Goal: Task Accomplishment & Management: Complete application form

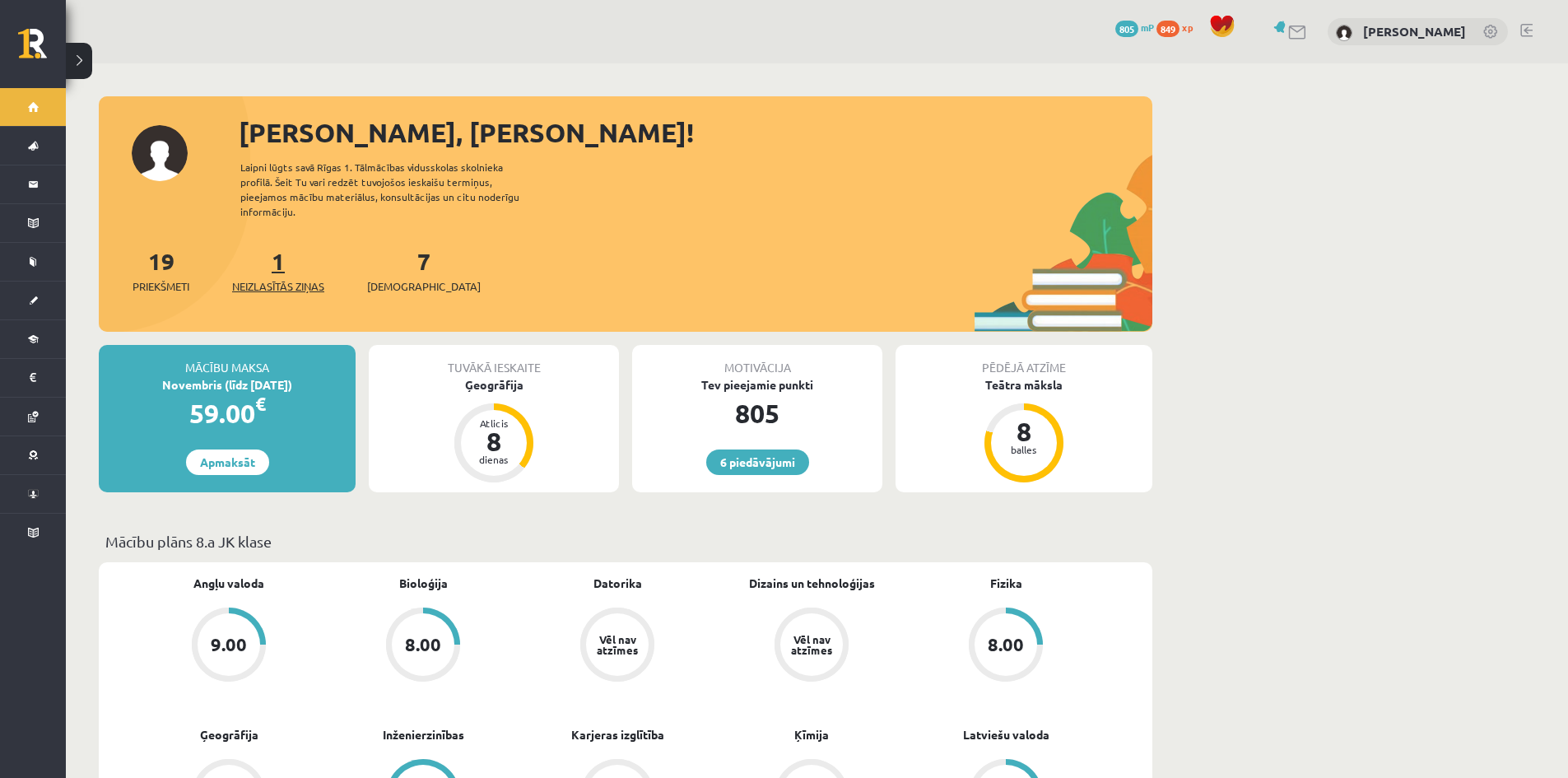
click at [280, 278] on span "Neizlasītās ziņas" at bounding box center [278, 286] width 92 height 17
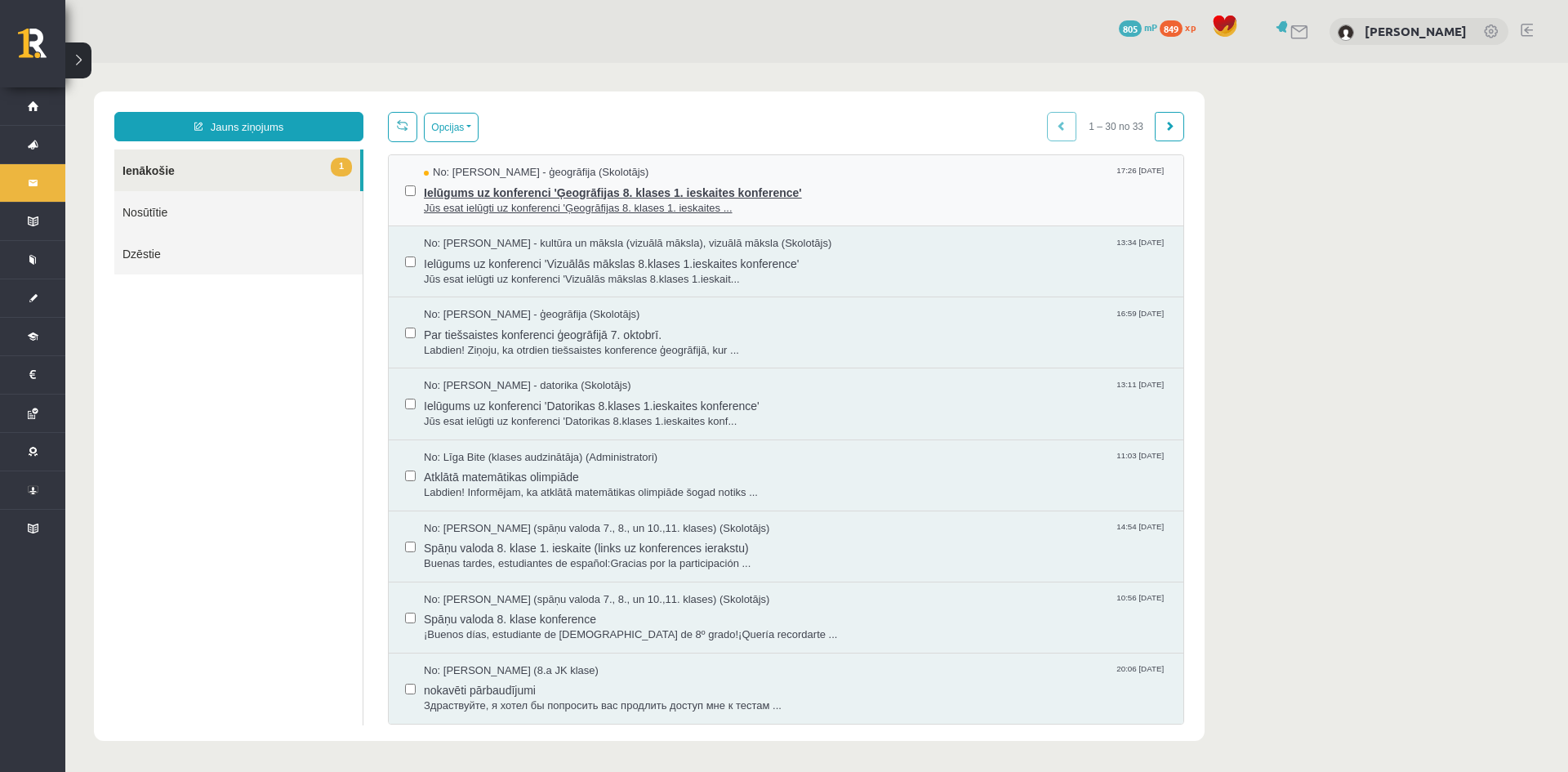
click at [686, 191] on span "Ielūgums uz konferenci 'Ģeogrāfijas 8. klases 1. ieskaites konference'" at bounding box center [796, 190] width 744 height 20
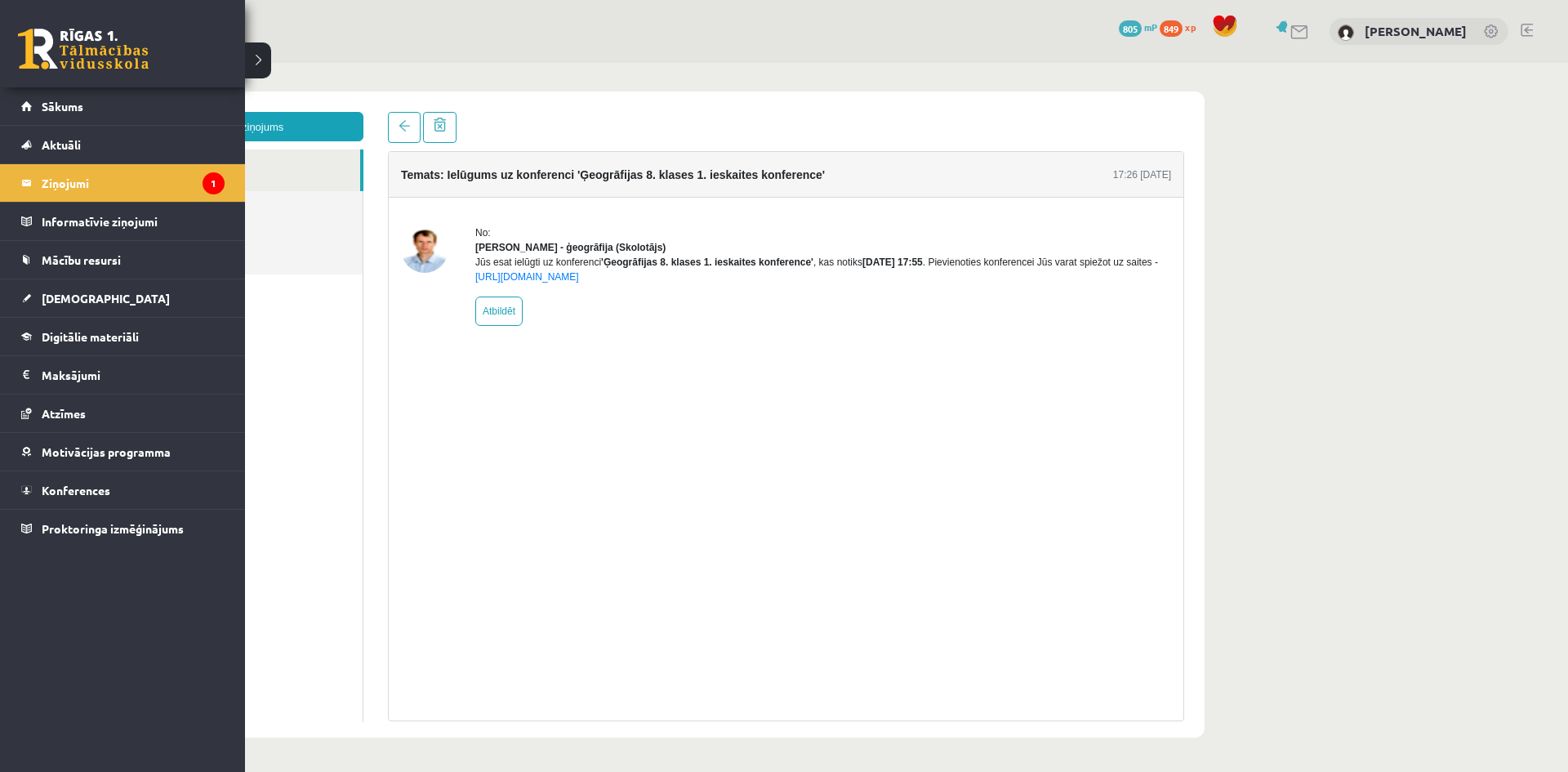
click at [46, 50] on link at bounding box center [83, 49] width 131 height 41
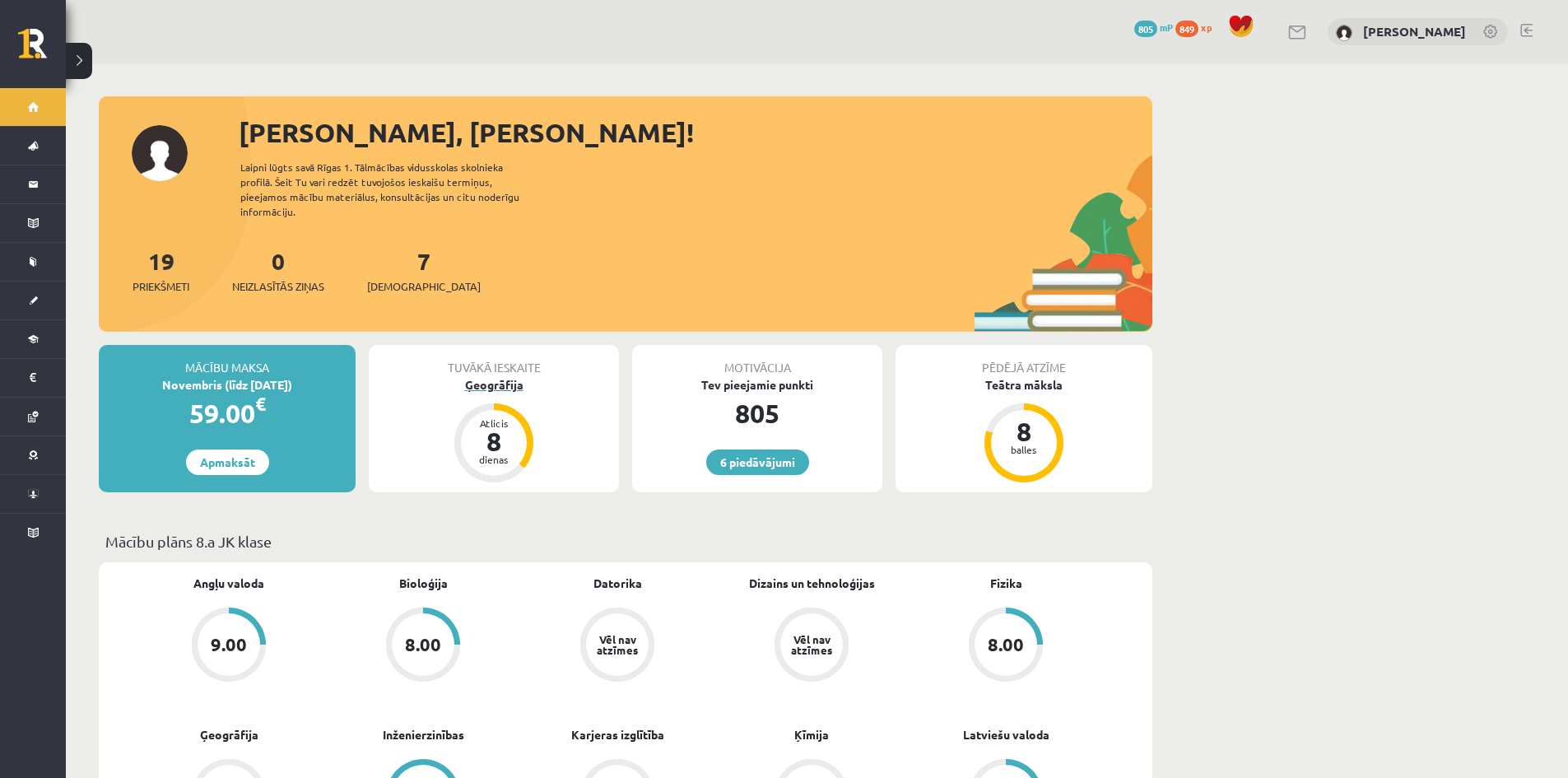
click at [503, 377] on div "Ģeogrāfija" at bounding box center [494, 386] width 251 height 18
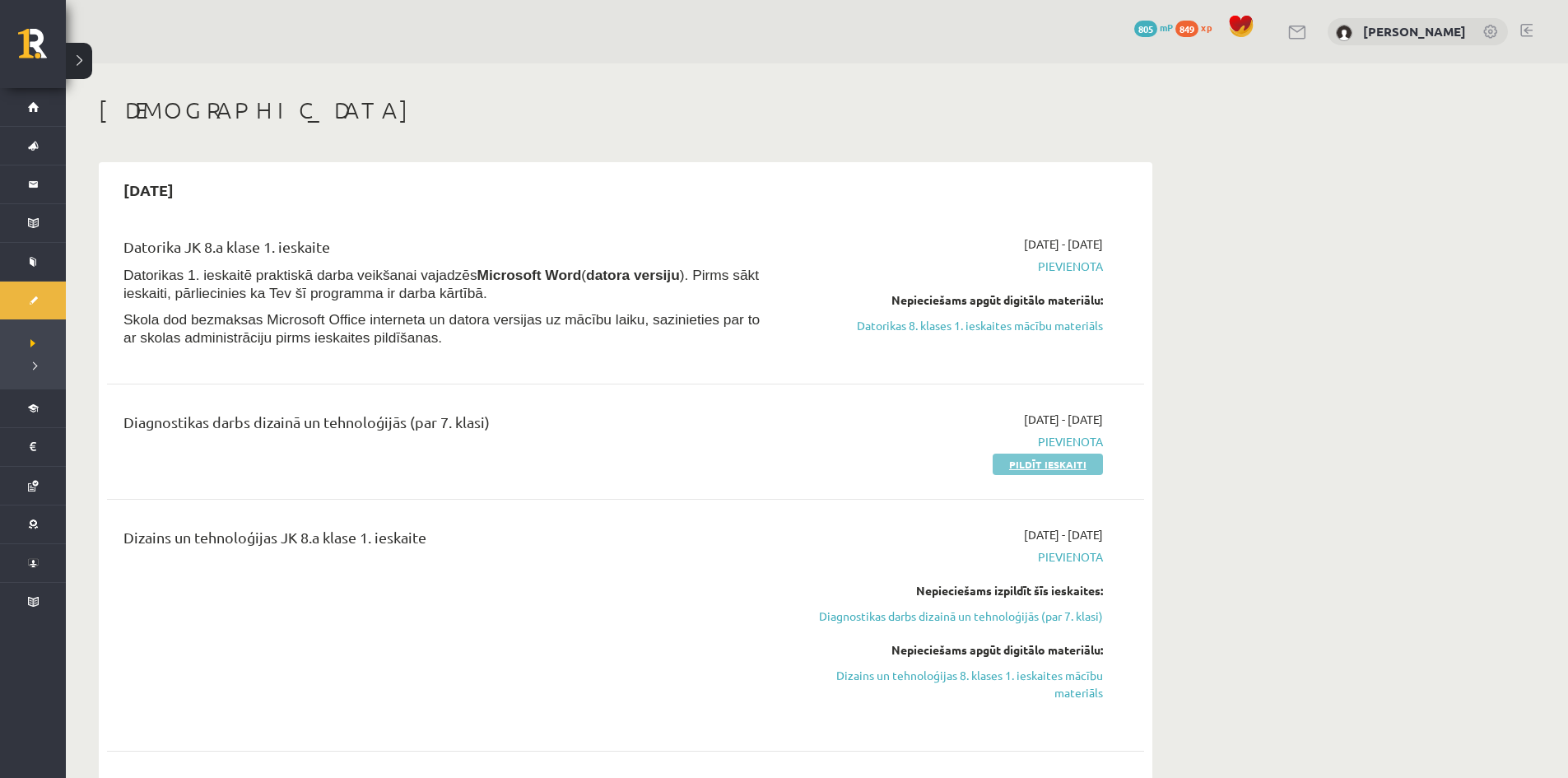
click at [1032, 467] on link "Pildīt ieskaiti" at bounding box center [1048, 464] width 110 height 22
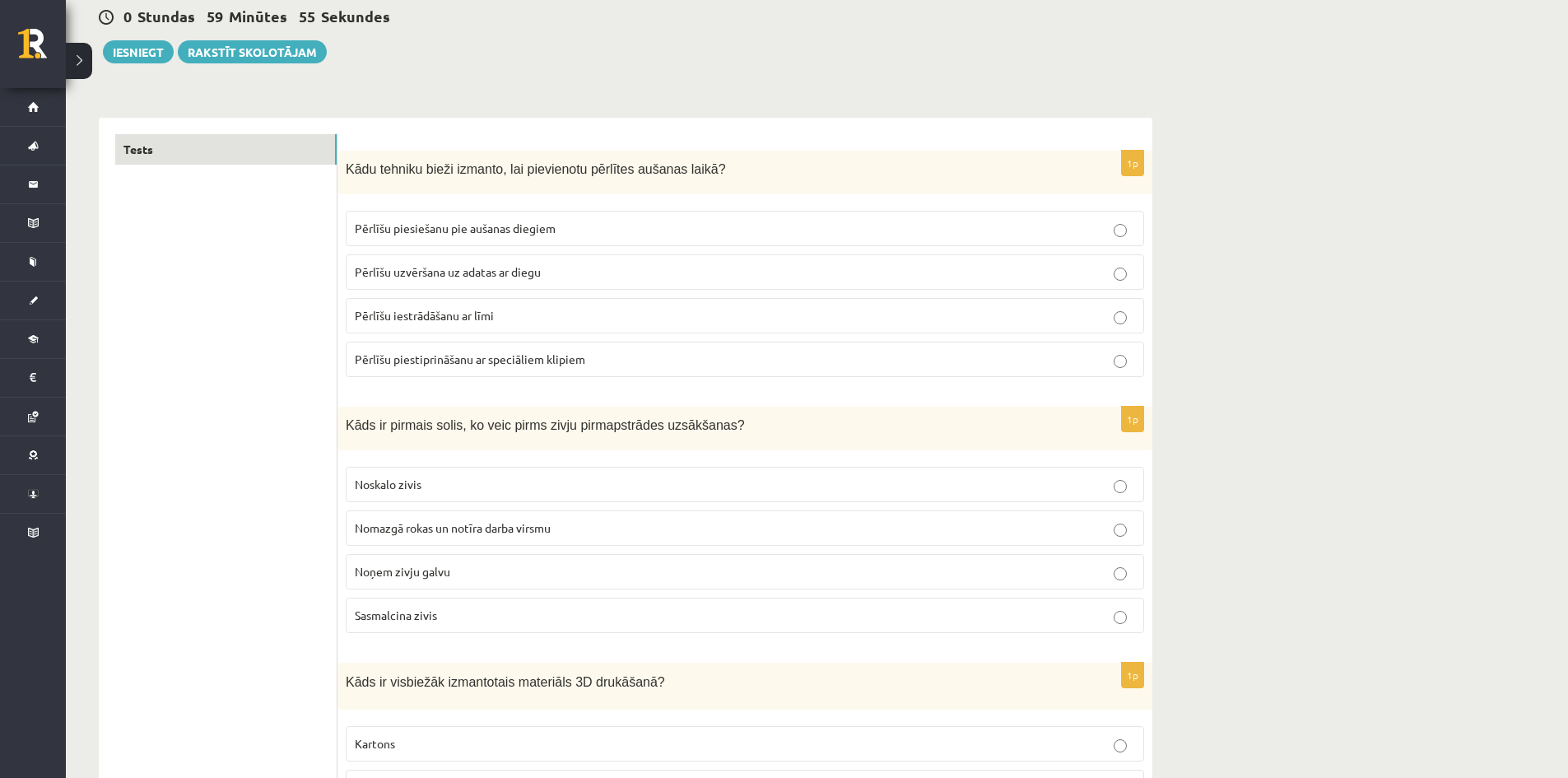
scroll to position [164, 0]
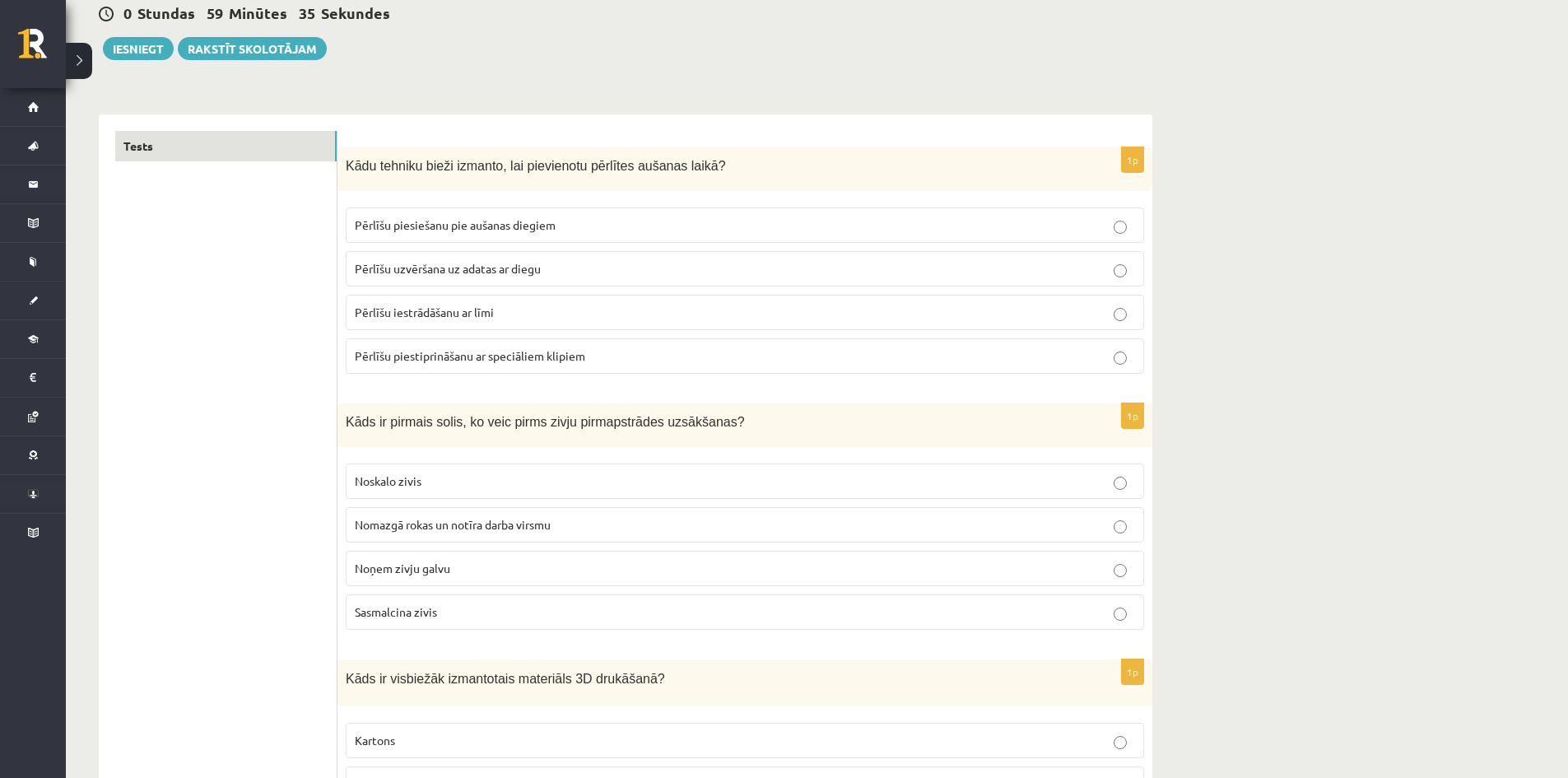
click at [618, 227] on p "Pērlīšu piesiešanu pie aušanas diegiem" at bounding box center [745, 225] width 781 height 18
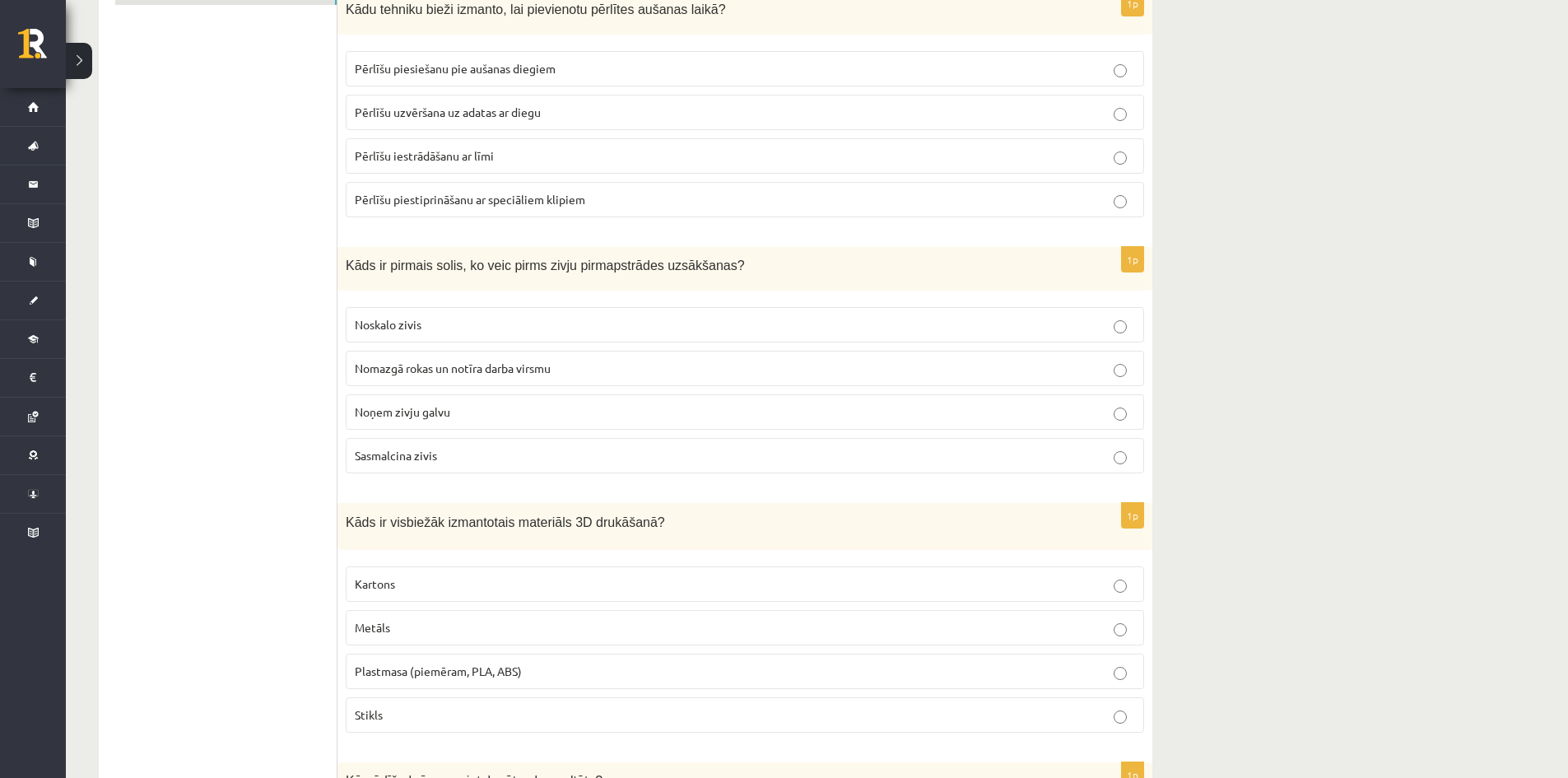
scroll to position [412, 0]
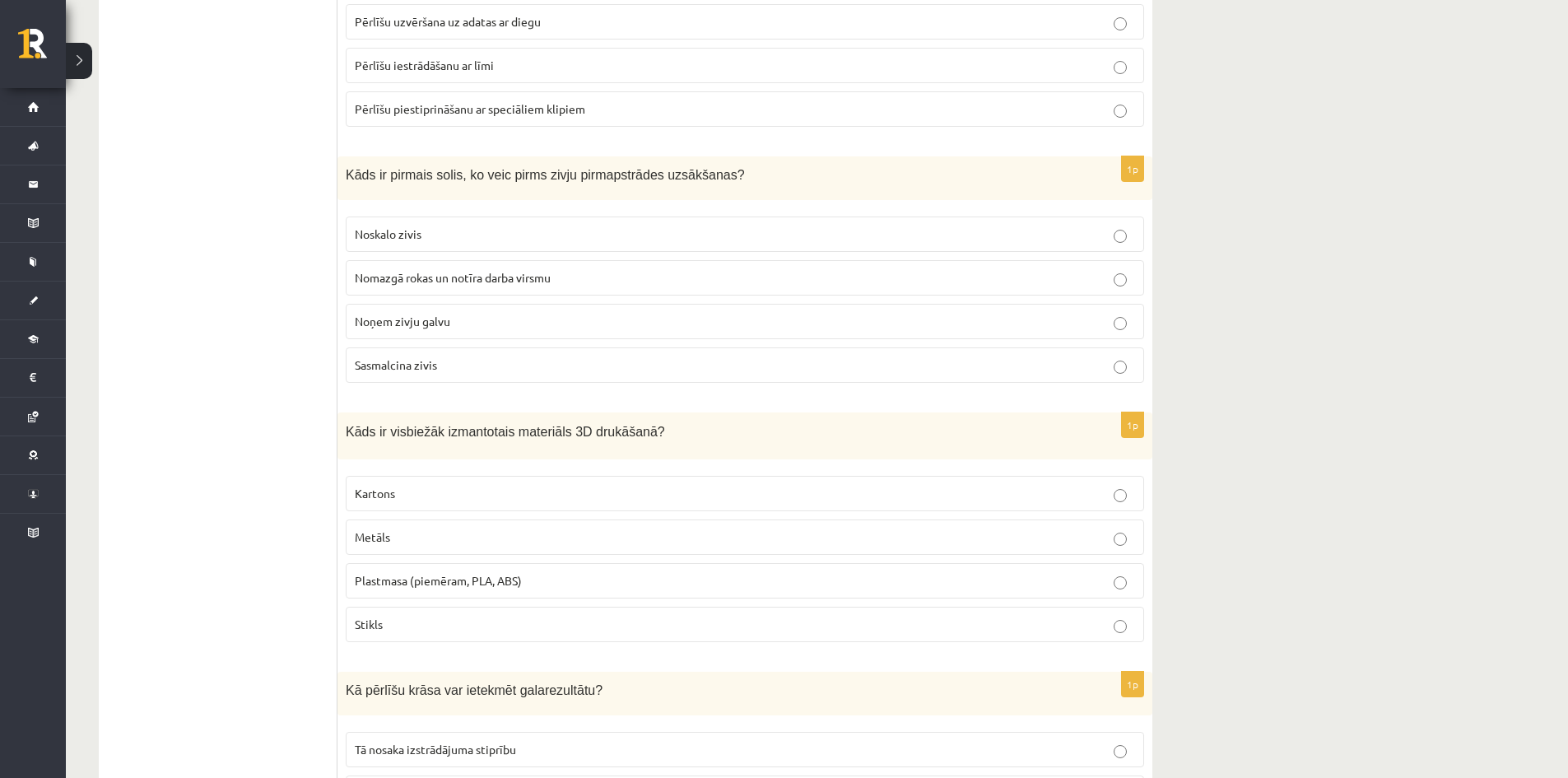
click at [598, 276] on p "Nomazgā rokas un notīra darba virsmu" at bounding box center [745, 278] width 781 height 18
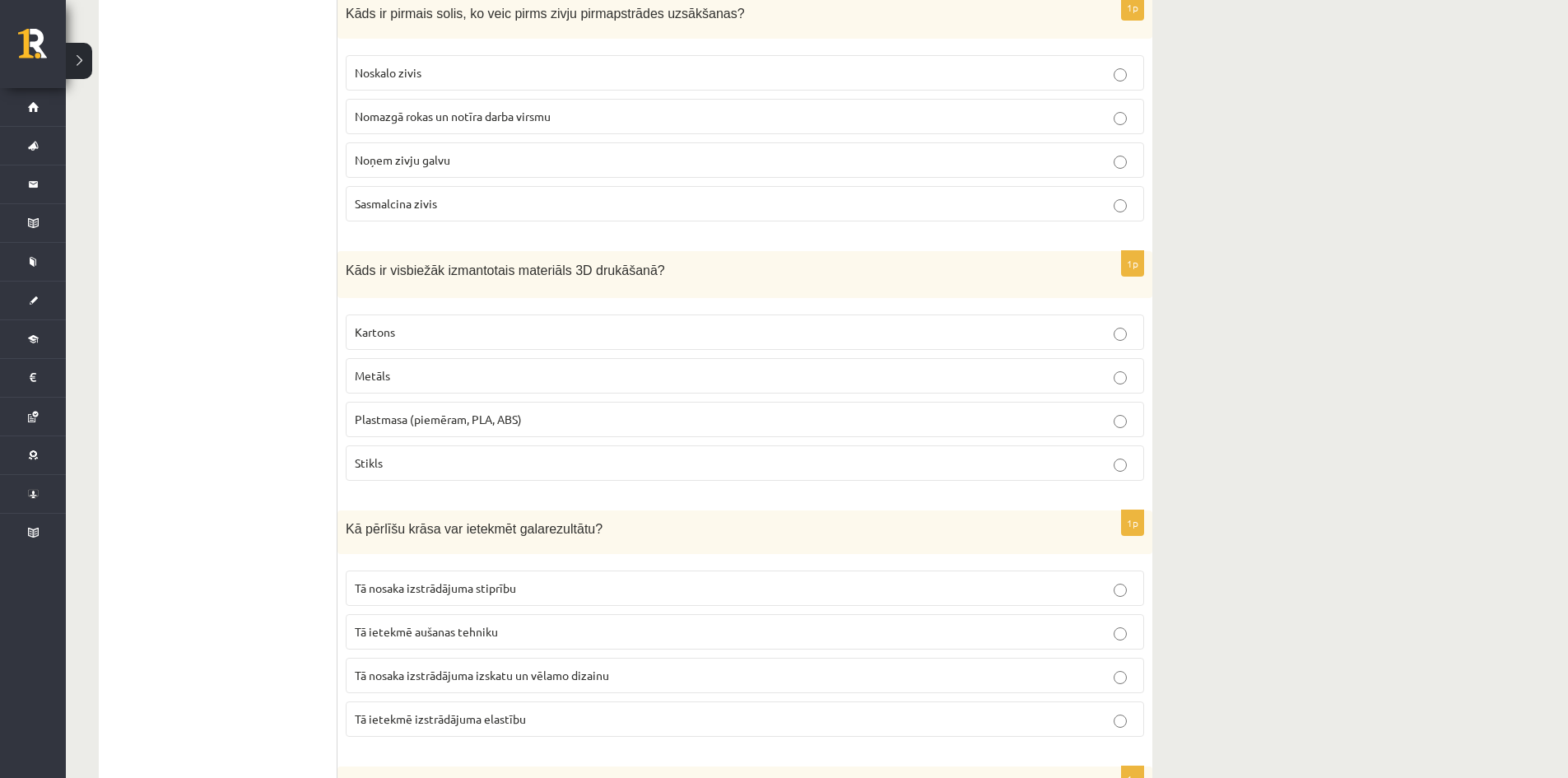
scroll to position [576, 0]
click at [417, 416] on span "Plastmasa (piemēram, PLA, ABS)" at bounding box center [438, 415] width 167 height 15
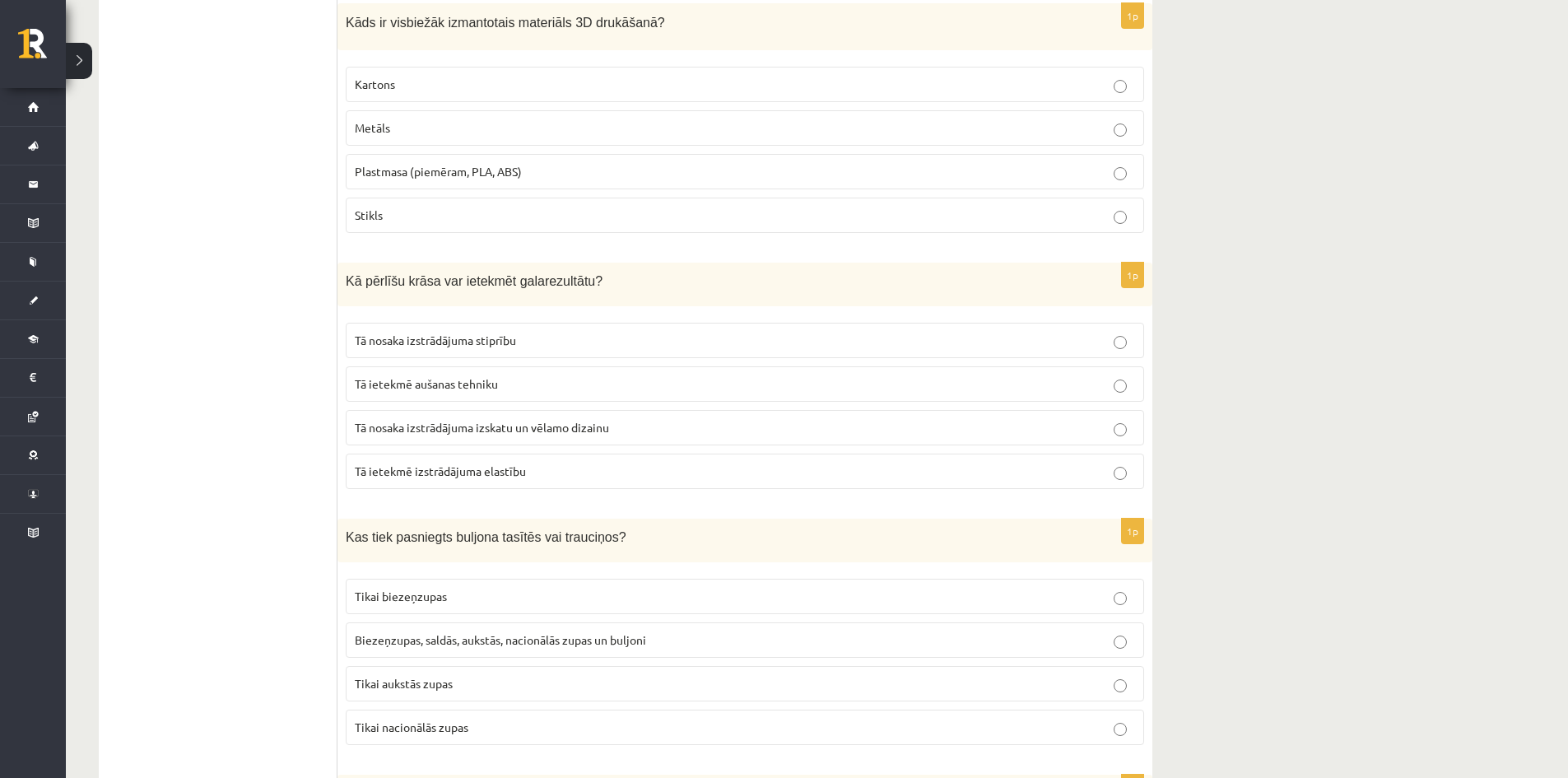
scroll to position [823, 0]
click at [475, 429] on span "Tā nosaka izstrādājuma izskatu un vēlamo dizainu" at bounding box center [482, 424] width 255 height 15
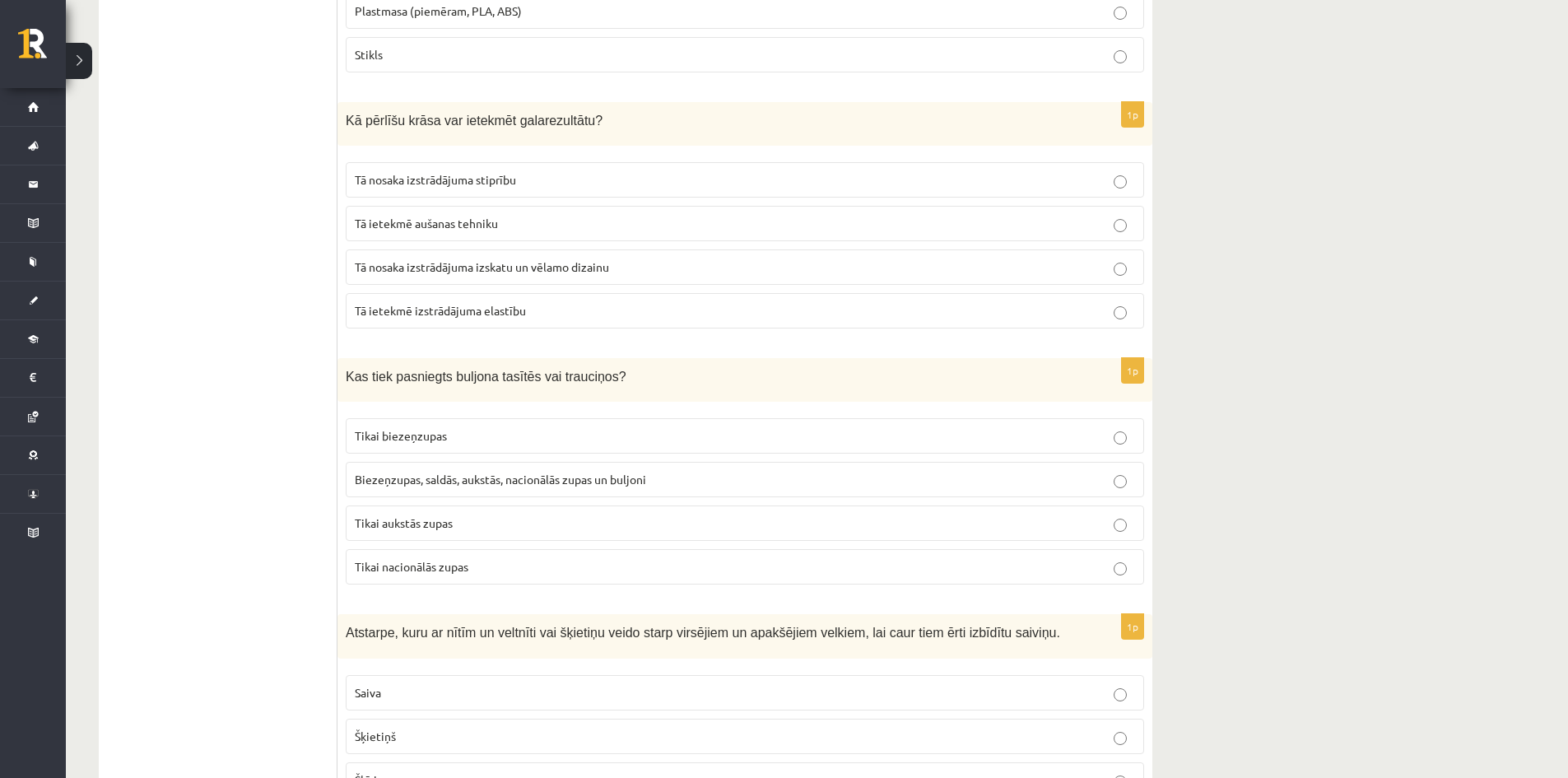
scroll to position [988, 0]
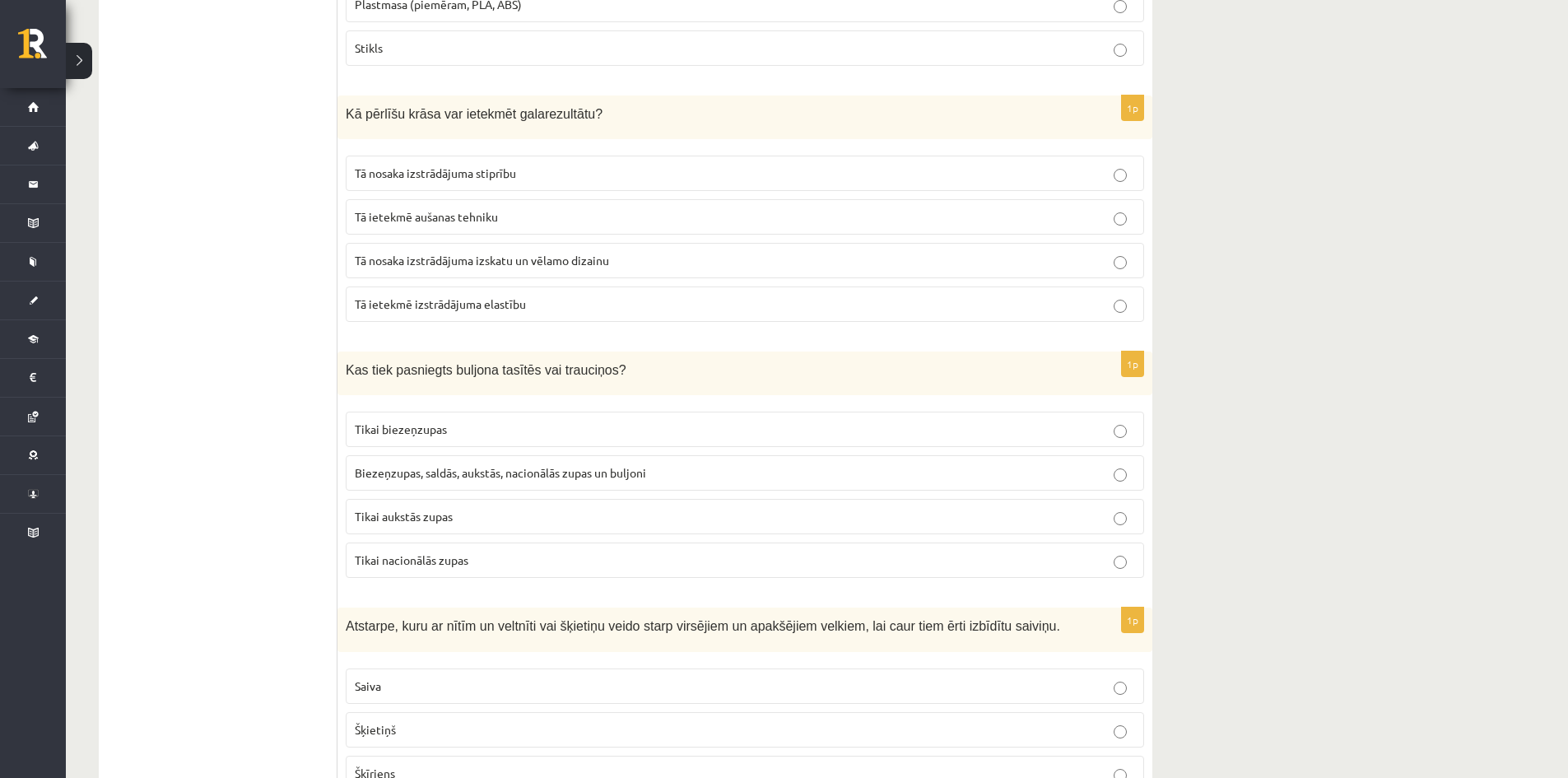
click at [409, 468] on span "Biezeņzupas, saldās, aukstās, nacionālās zupas un buljoni" at bounding box center [500, 472] width 291 height 15
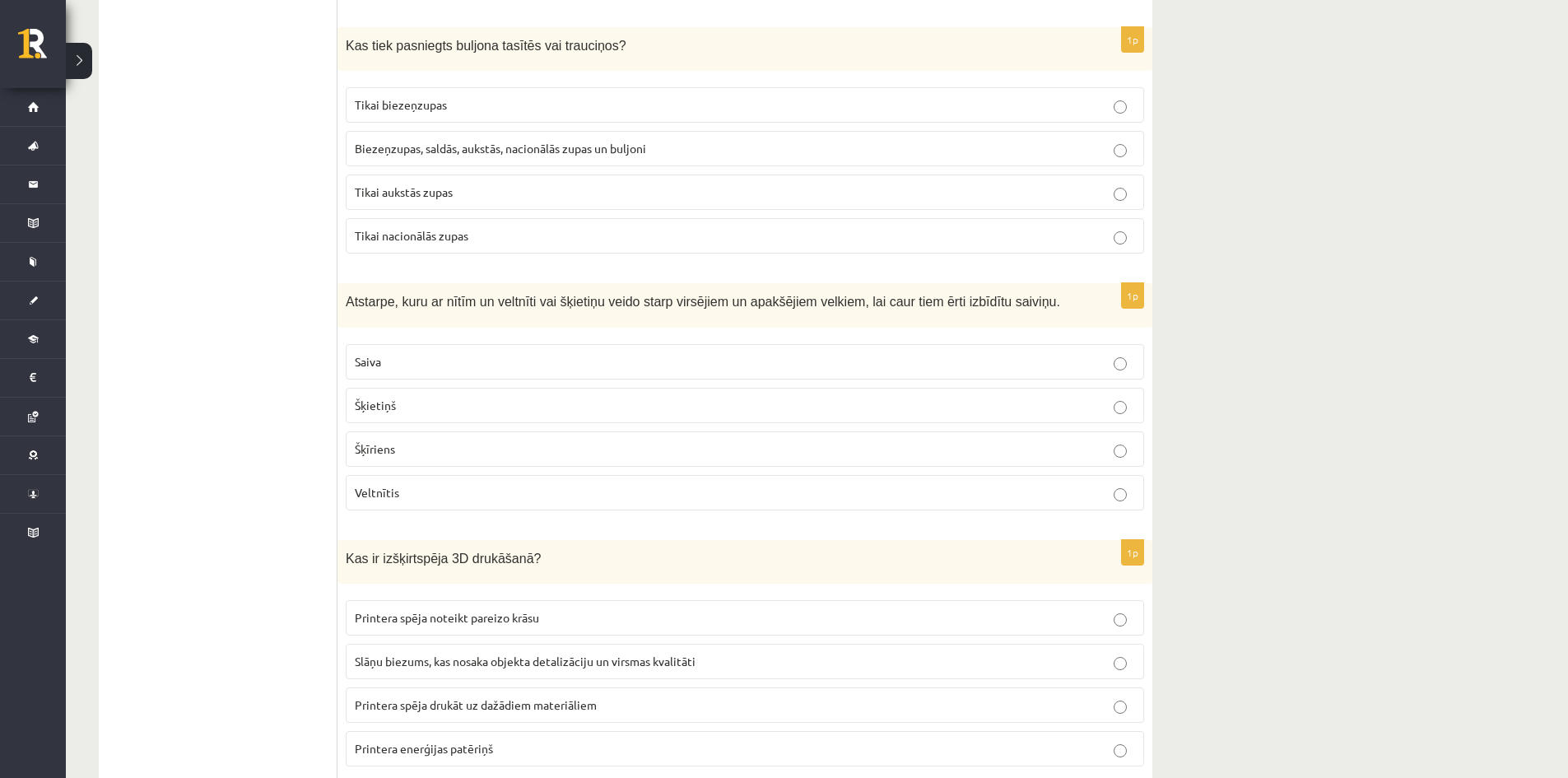
scroll to position [1318, 0]
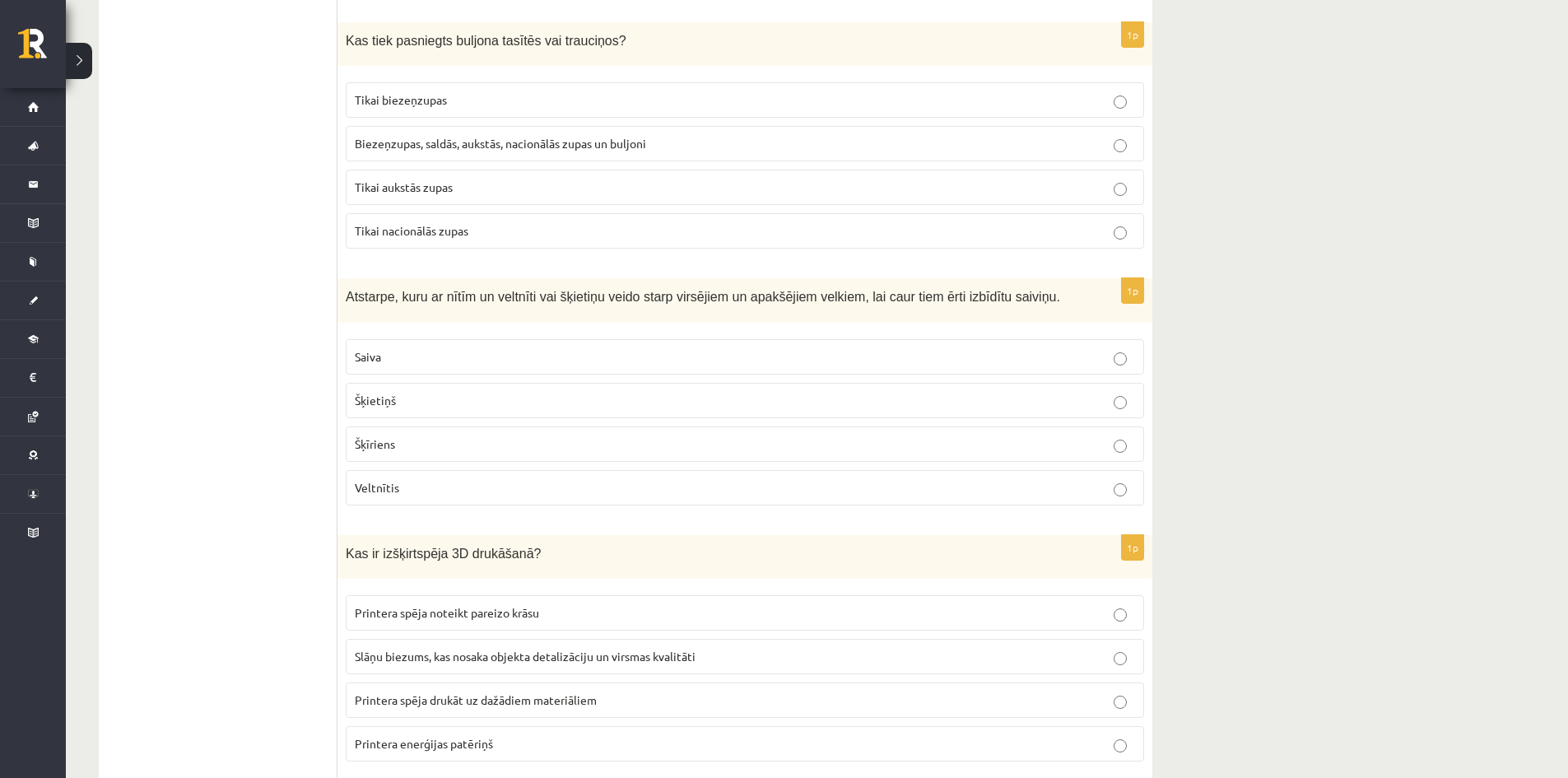
click at [559, 496] on p "Veltnītis" at bounding box center [745, 488] width 781 height 18
click at [558, 393] on p "Šķietiņš" at bounding box center [745, 401] width 781 height 18
click at [504, 446] on p "Šķīriens" at bounding box center [745, 445] width 781 height 18
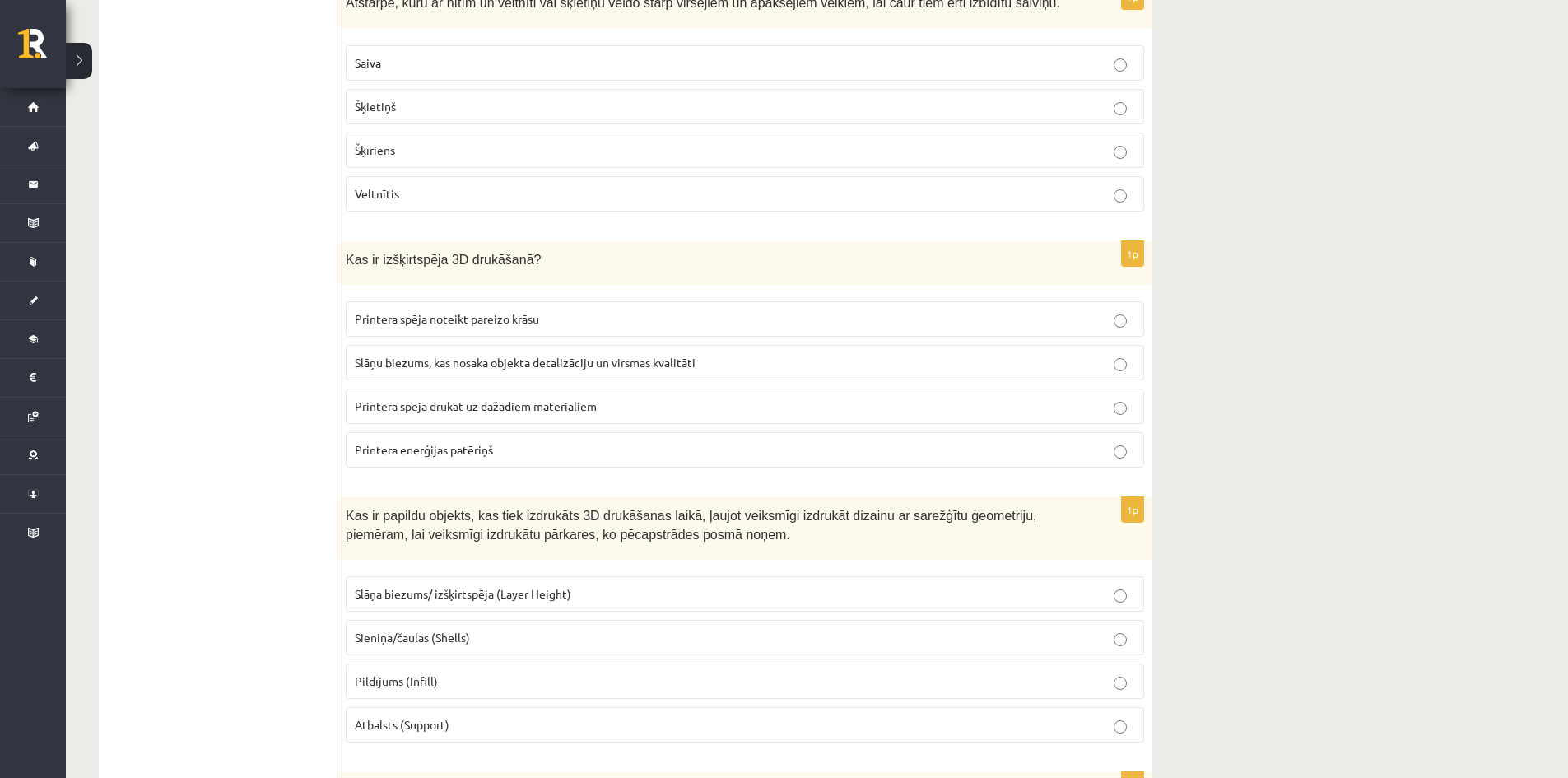
scroll to position [1565, 0]
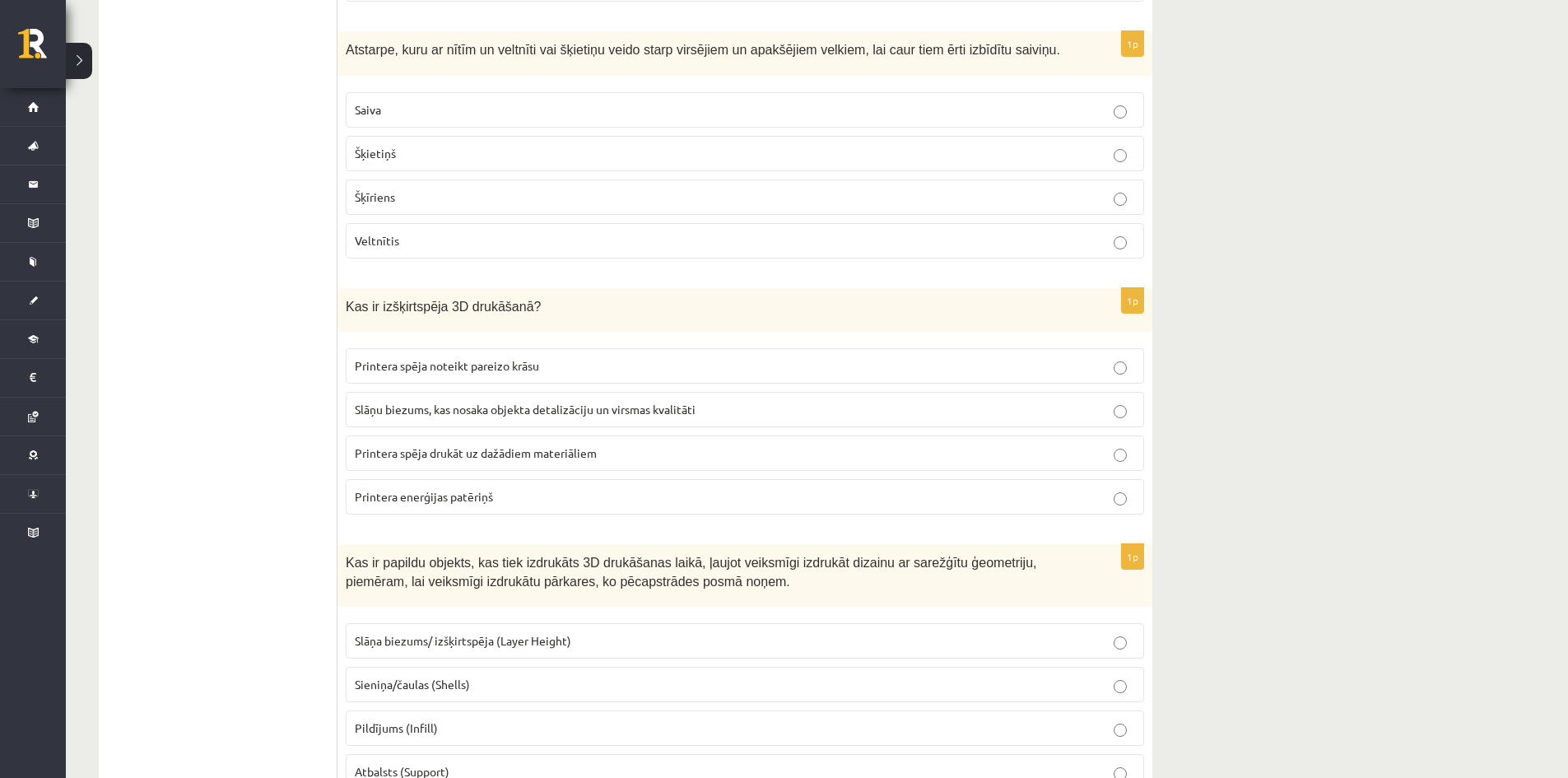
click at [685, 404] on span "Slāņu biezums, kas nosaka objekta detalizāciju un virsmas kvalitāti" at bounding box center [525, 409] width 341 height 15
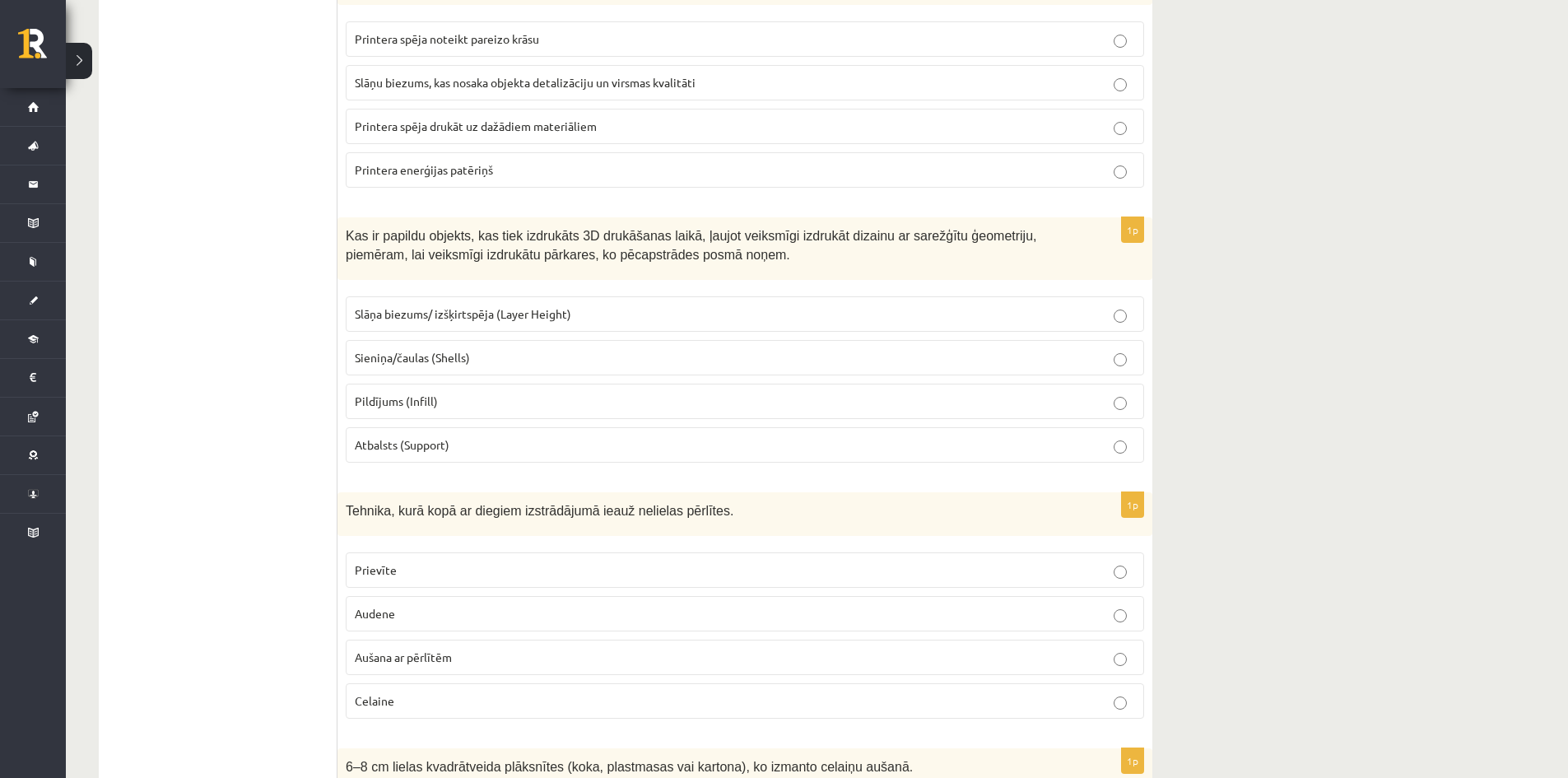
scroll to position [1894, 0]
click at [461, 445] on p "Atbalsts (Support)" at bounding box center [745, 443] width 781 height 18
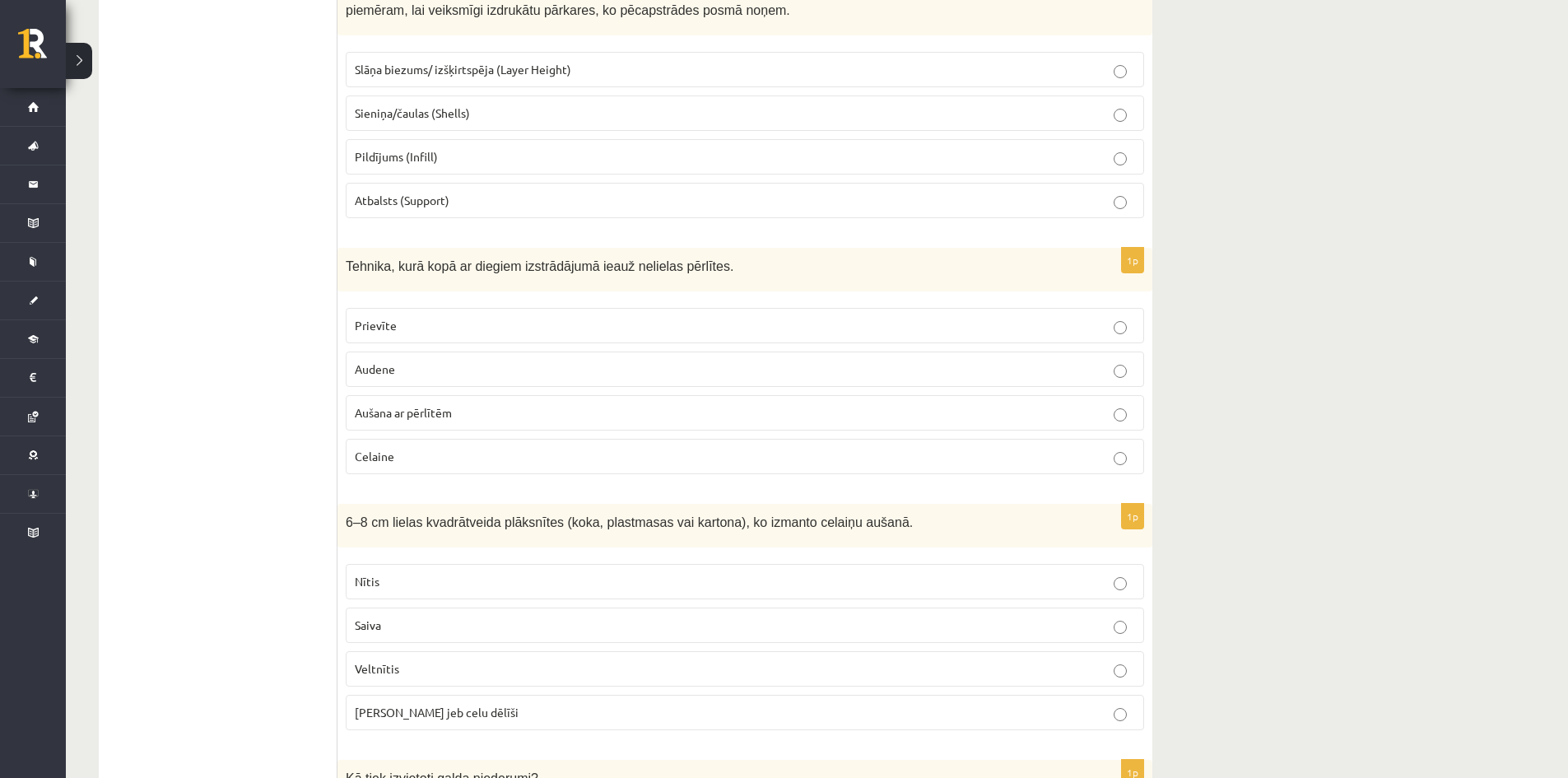
scroll to position [2141, 0]
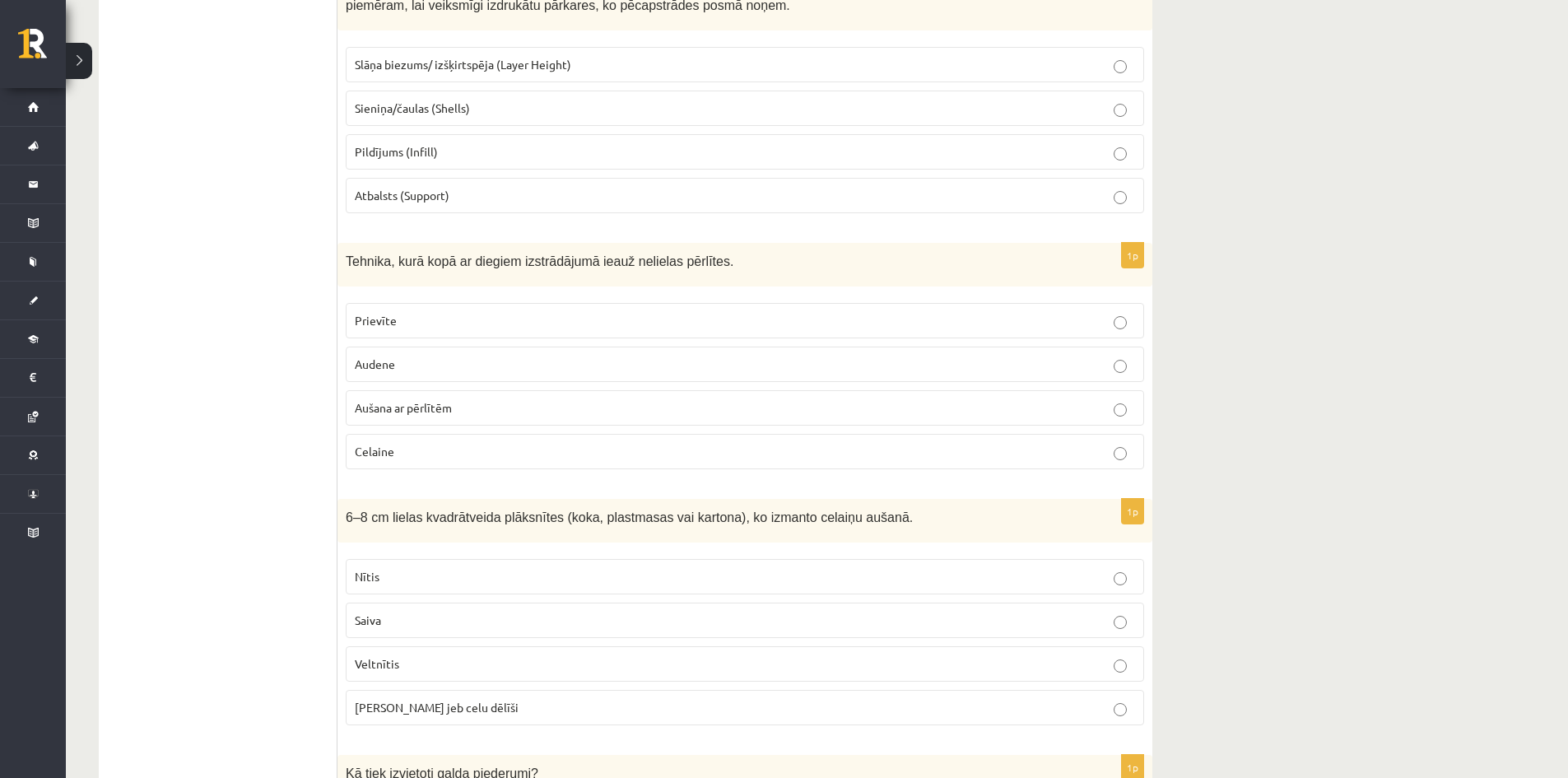
click at [488, 412] on p "Aušana ar pērlītēm" at bounding box center [745, 408] width 781 height 18
click at [488, 410] on p "Aušana ar pērlītēm" at bounding box center [745, 408] width 781 height 18
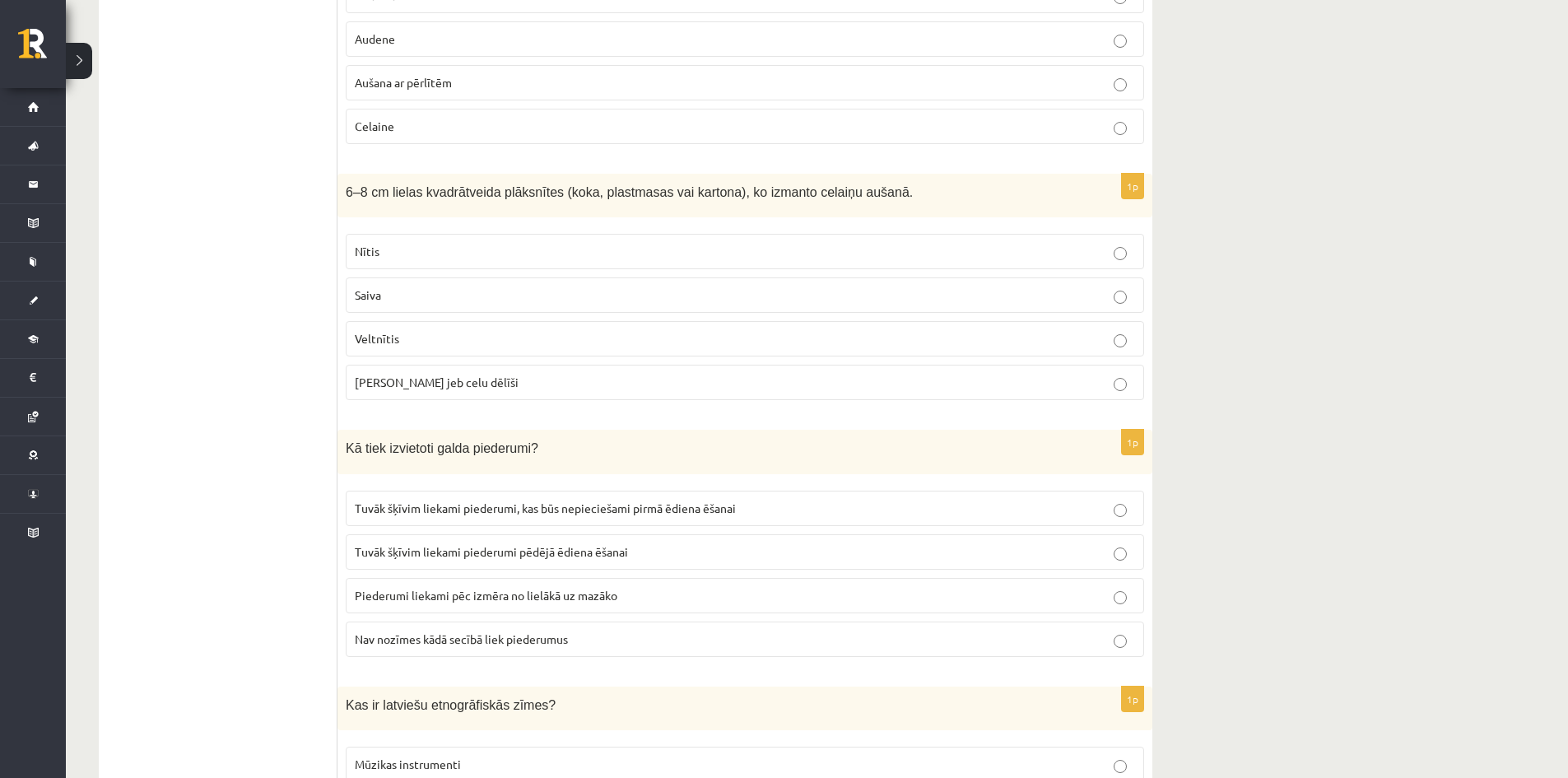
scroll to position [2471, 0]
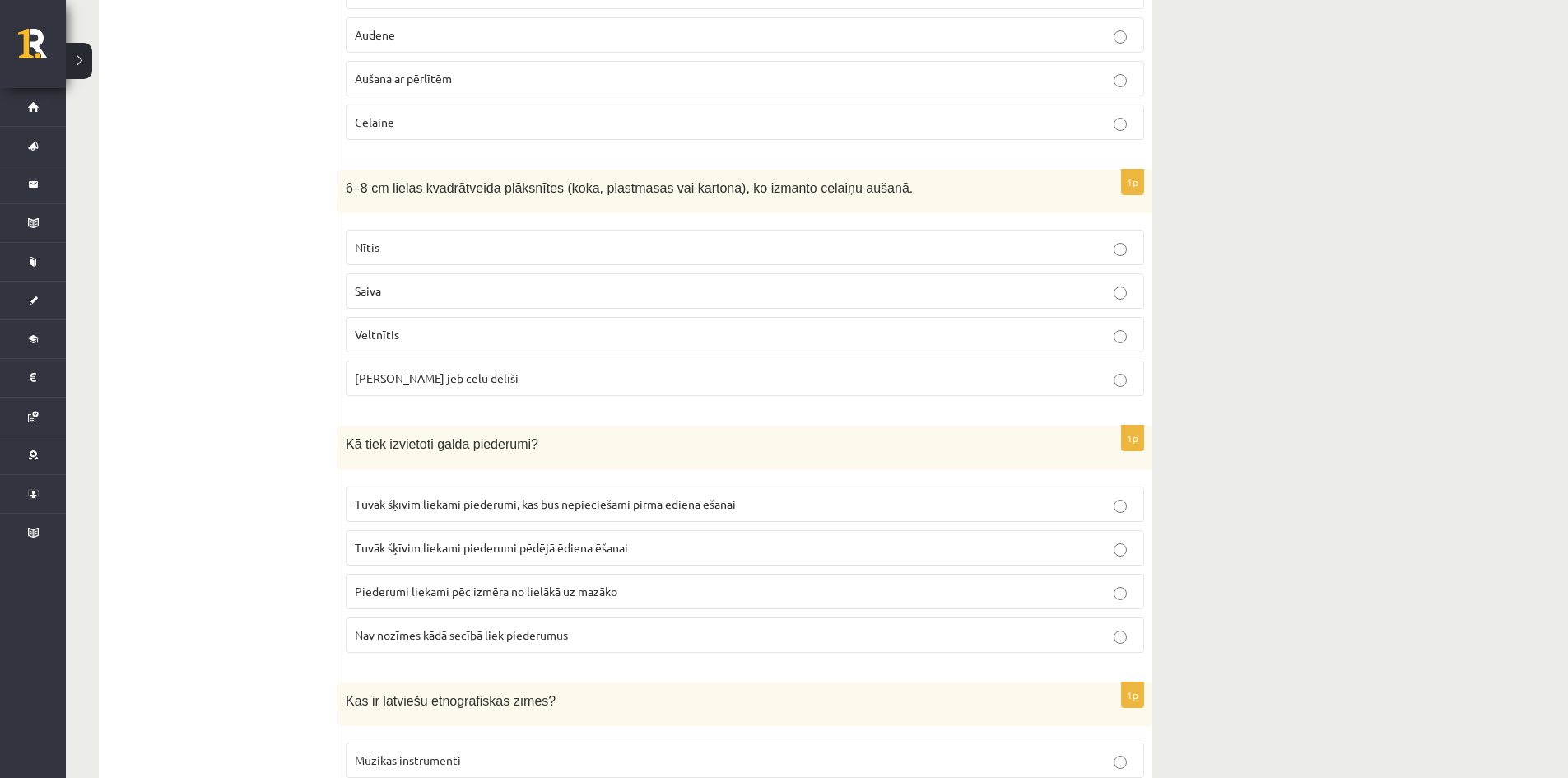
click at [486, 336] on p "Veltnītis" at bounding box center [745, 335] width 781 height 18
click at [536, 369] on label "Celu galdiņi jeb celu dēlīši" at bounding box center [745, 379] width 798 height 35
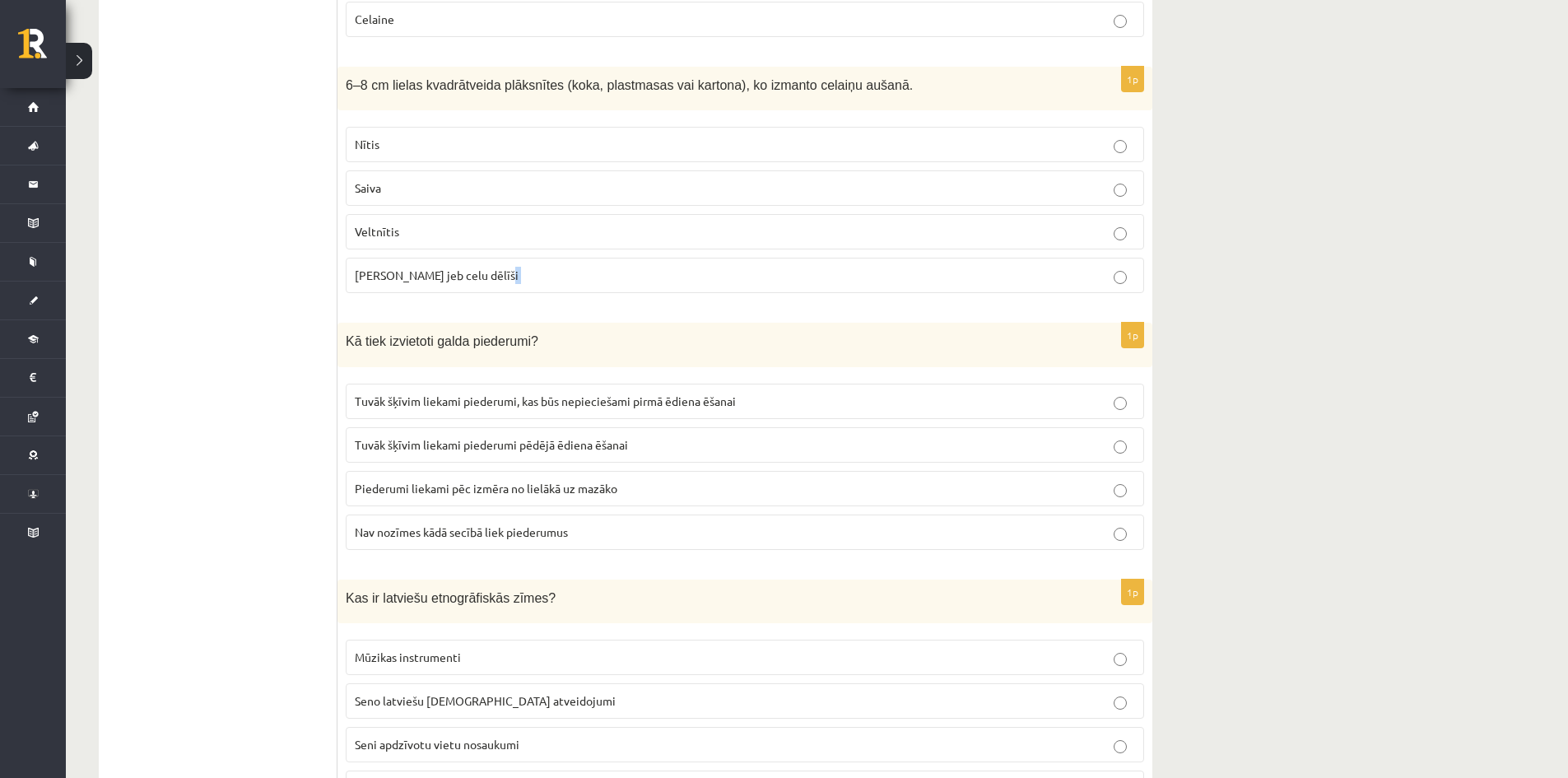
scroll to position [2635, 0]
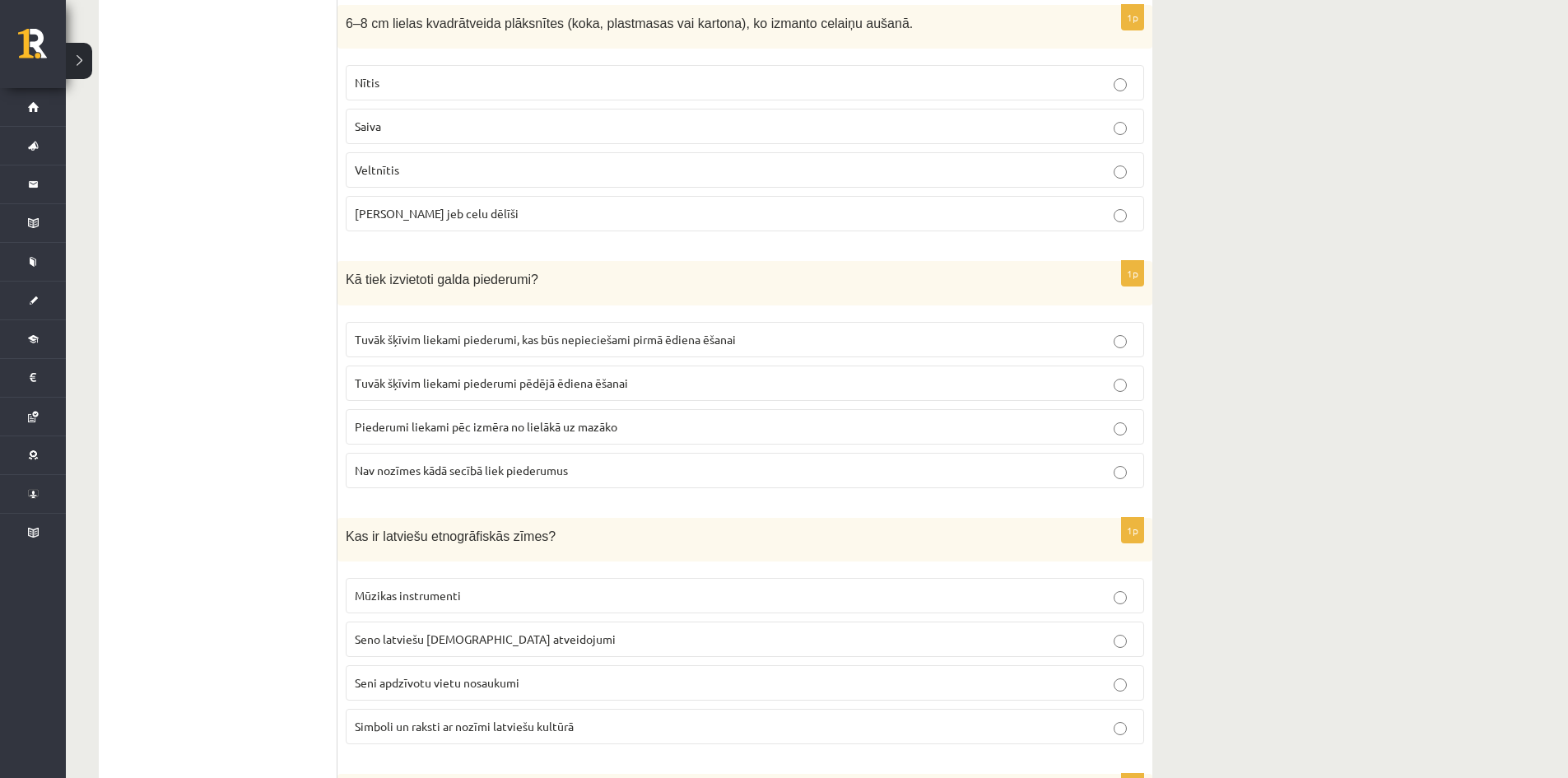
click at [636, 340] on span "Tuvāk šķīvim liekami piederumi, kas būs nepieciešami pirmā ēdiena ēšanai" at bounding box center [546, 338] width 381 height 15
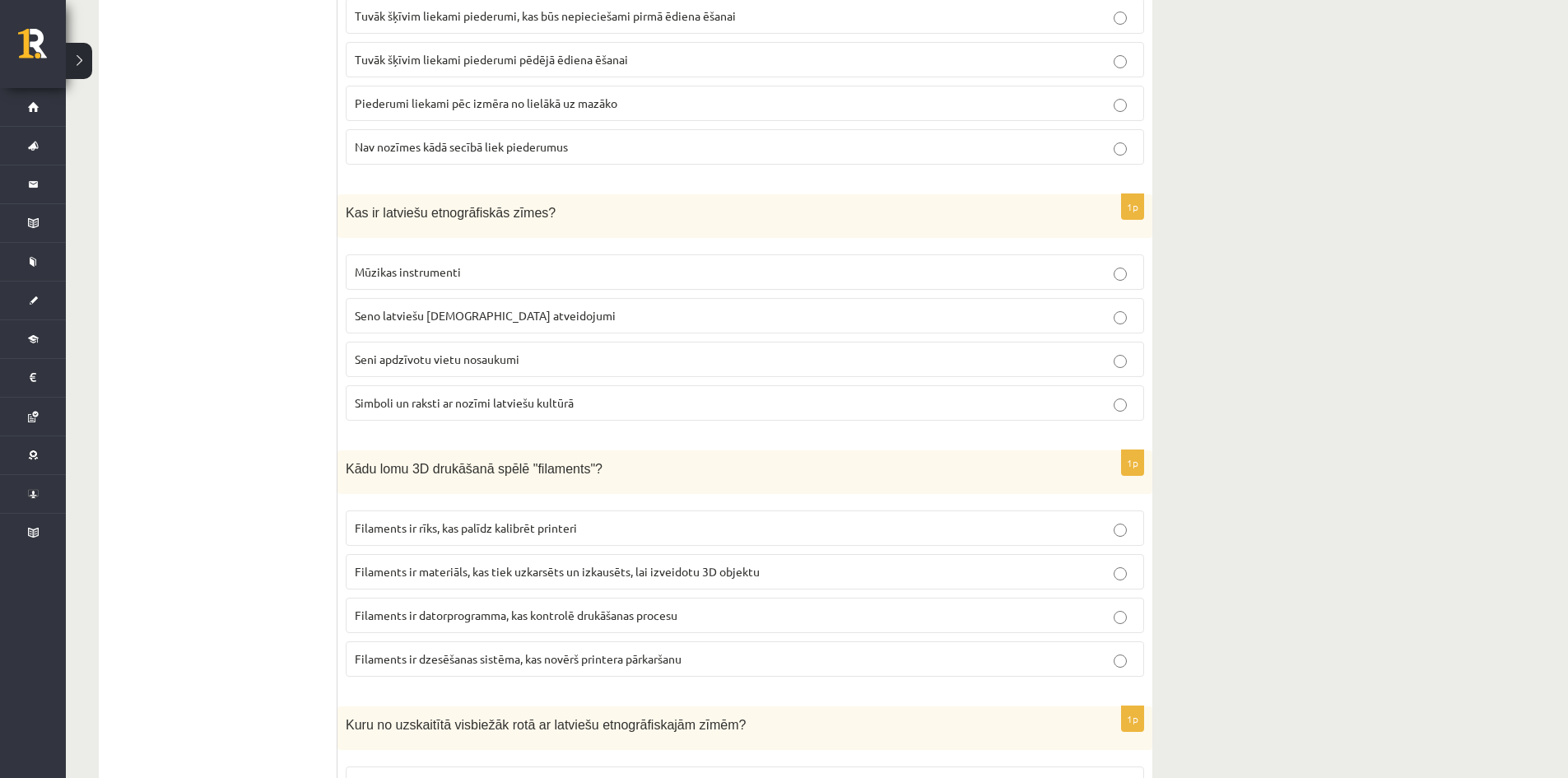
scroll to position [2964, 0]
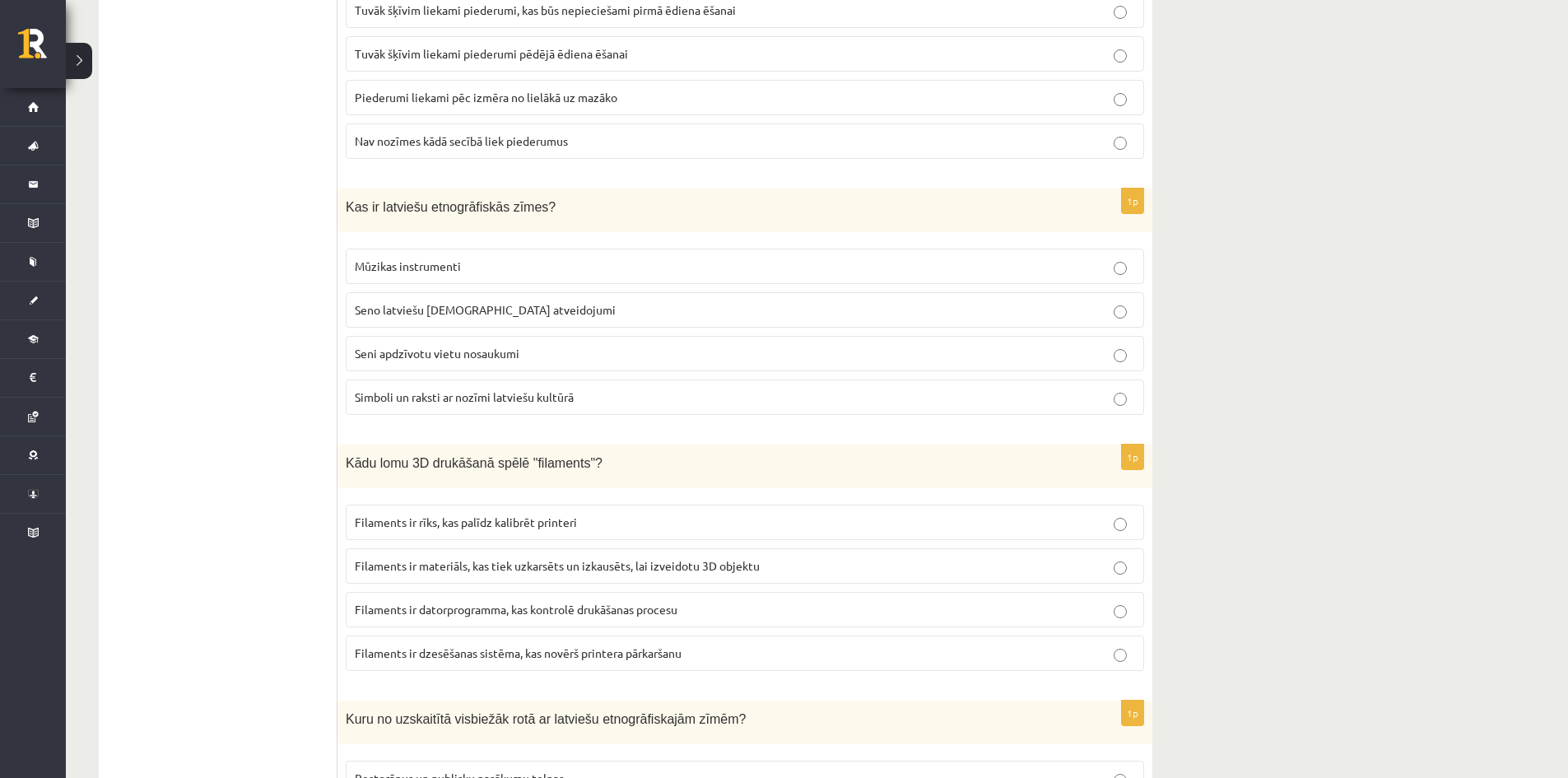
click at [459, 406] on label "Simboli un raksti ar nozīmi latviešu kultūrā" at bounding box center [745, 397] width 798 height 35
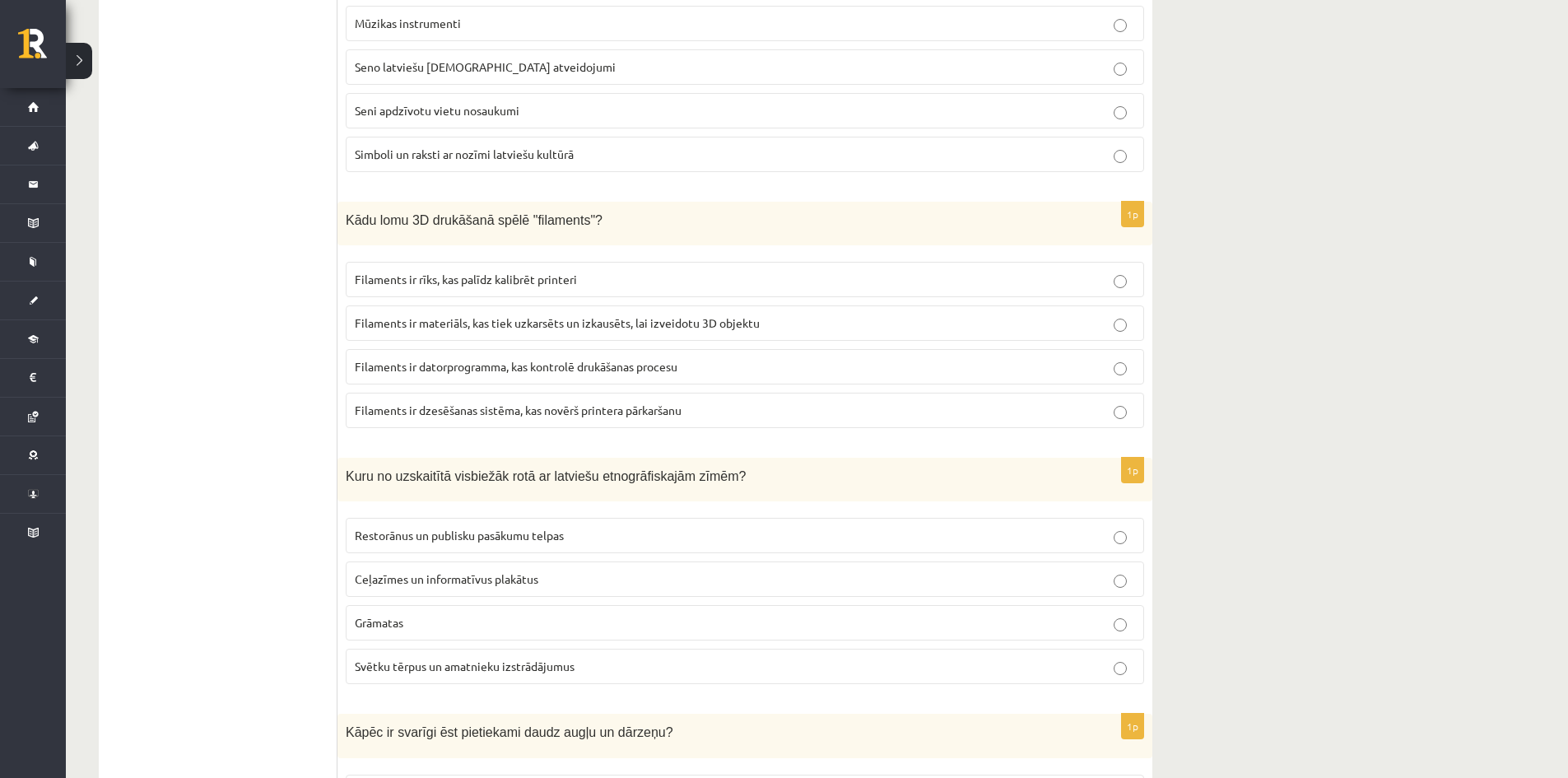
scroll to position [3211, 0]
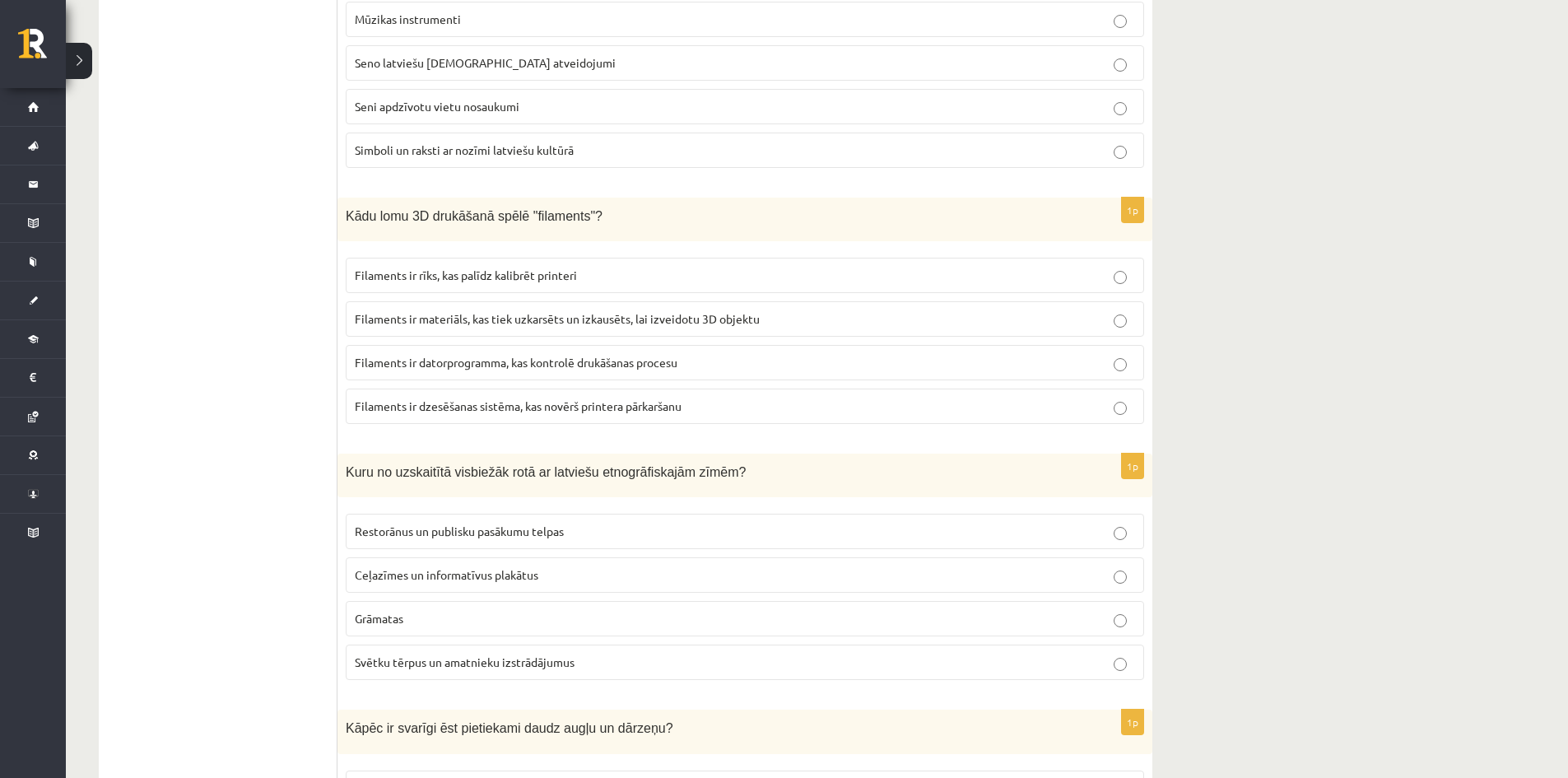
click at [480, 325] on span "Filaments ir materiāls, kas tiek uzkarsēts un izkausēts, lai izveidotu 3D objek…" at bounding box center [557, 318] width 405 height 15
click at [539, 324] on span "Filaments ir materiāls, kas tiek uzkarsēts un izkausēts, lai izveidotu 3D objek…" at bounding box center [557, 318] width 405 height 15
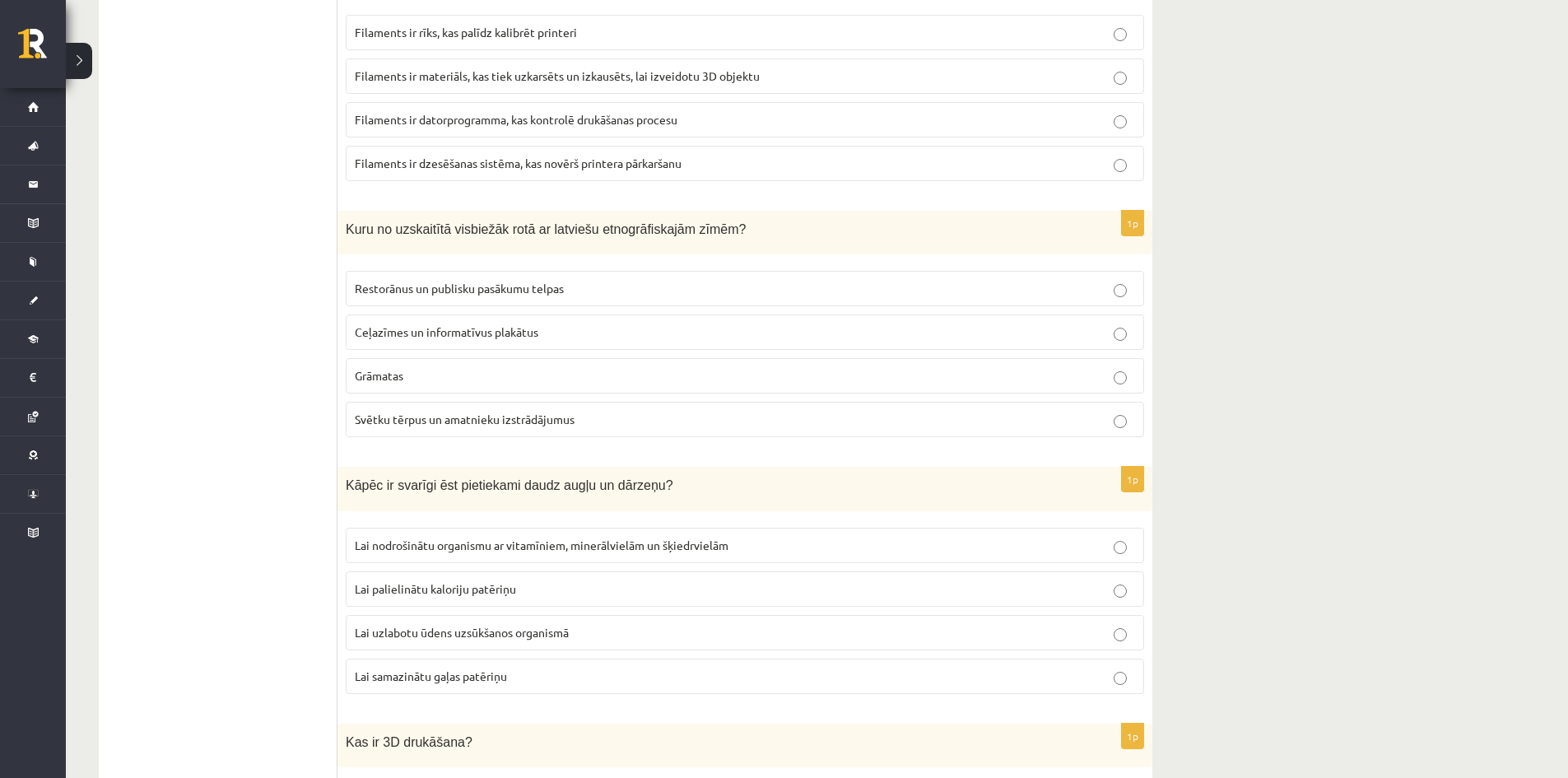
scroll to position [3458, 0]
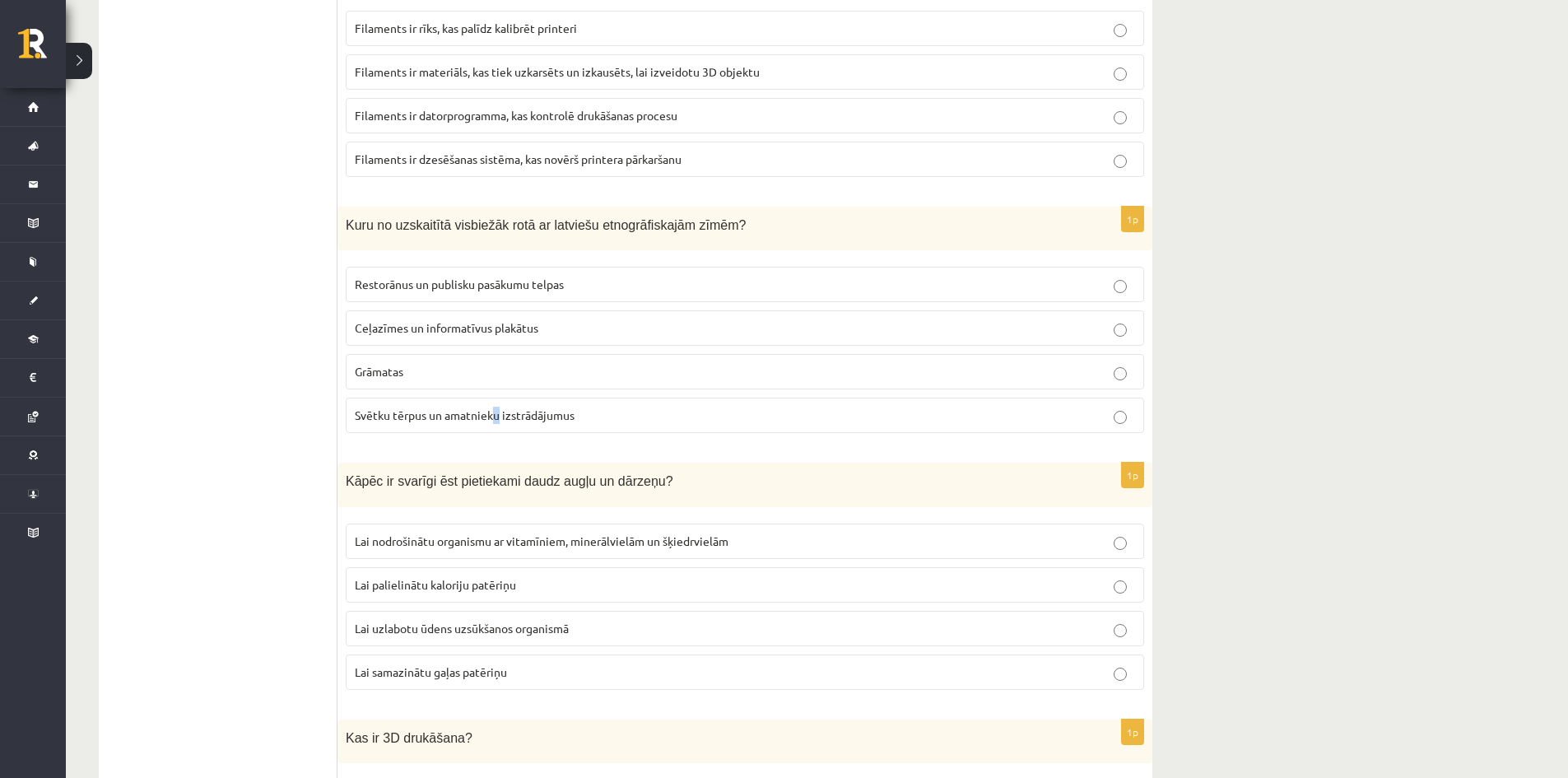
click at [499, 407] on p "Svētku tērpus un amatnieku izstrādājumus" at bounding box center [745, 416] width 781 height 18
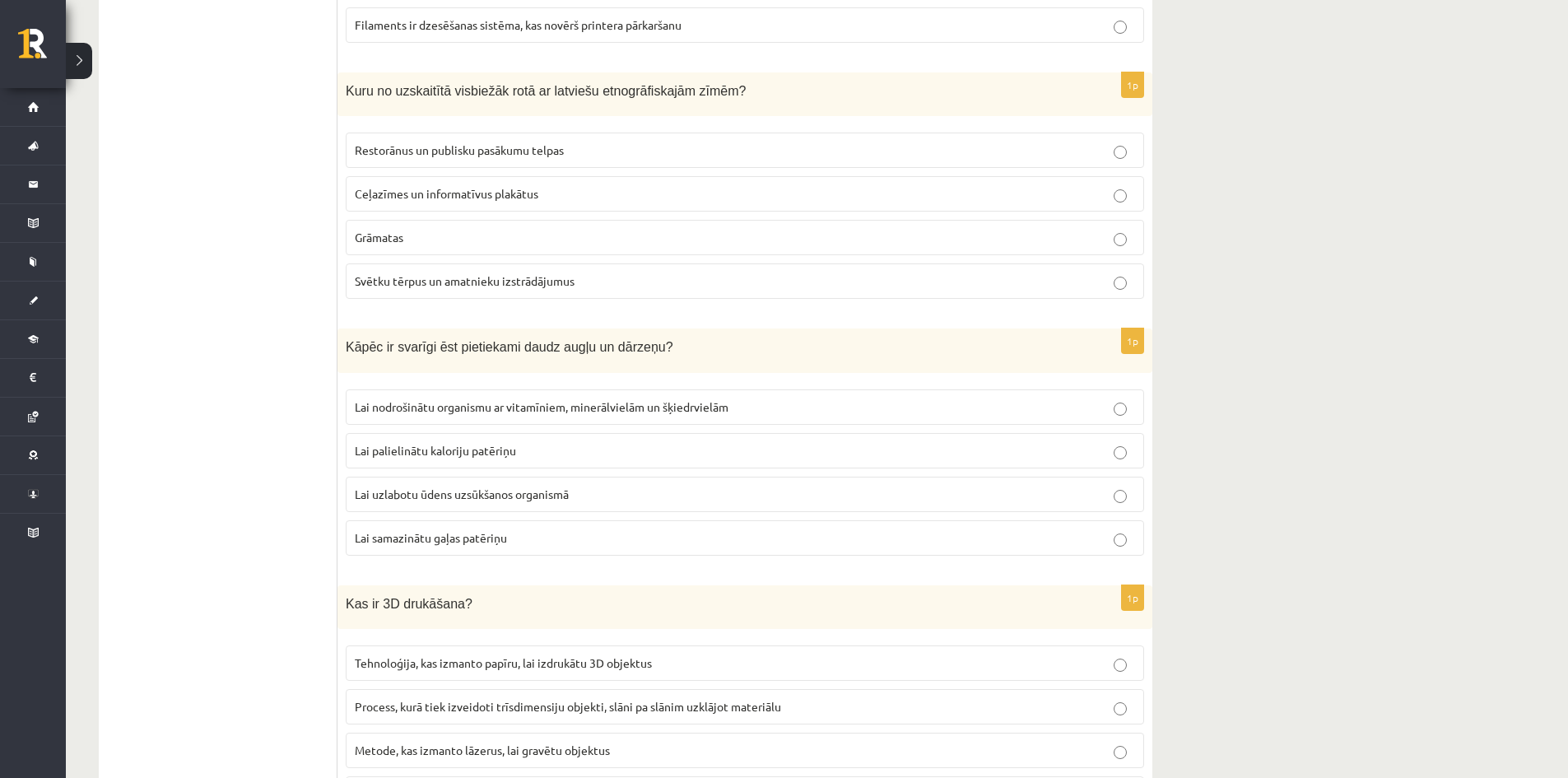
scroll to position [3623, 0]
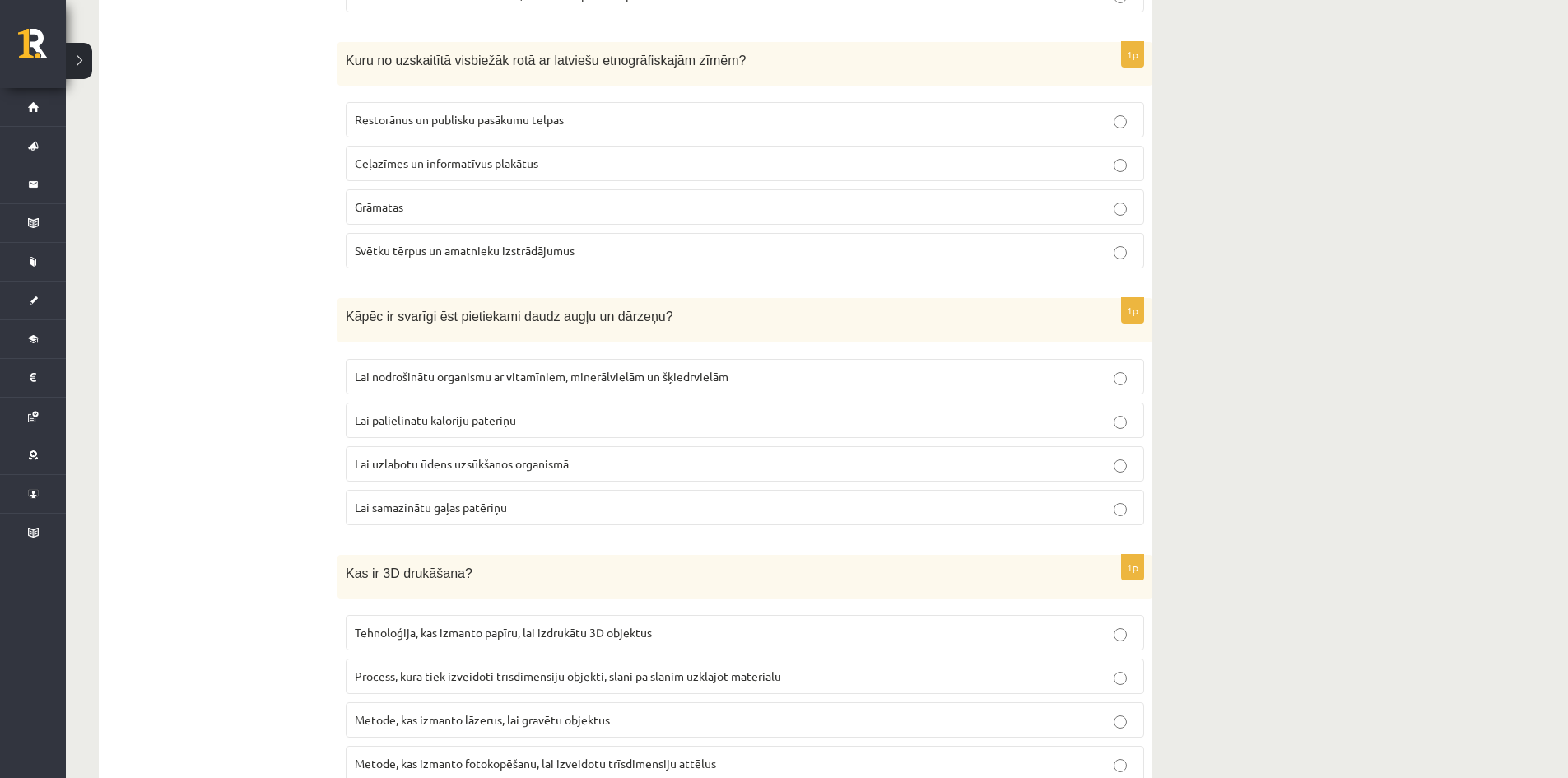
click at [483, 384] on p "Lai nodrošinātu organismu ar vitamīniem, minerālvielām un šķiedrvielām" at bounding box center [745, 377] width 781 height 18
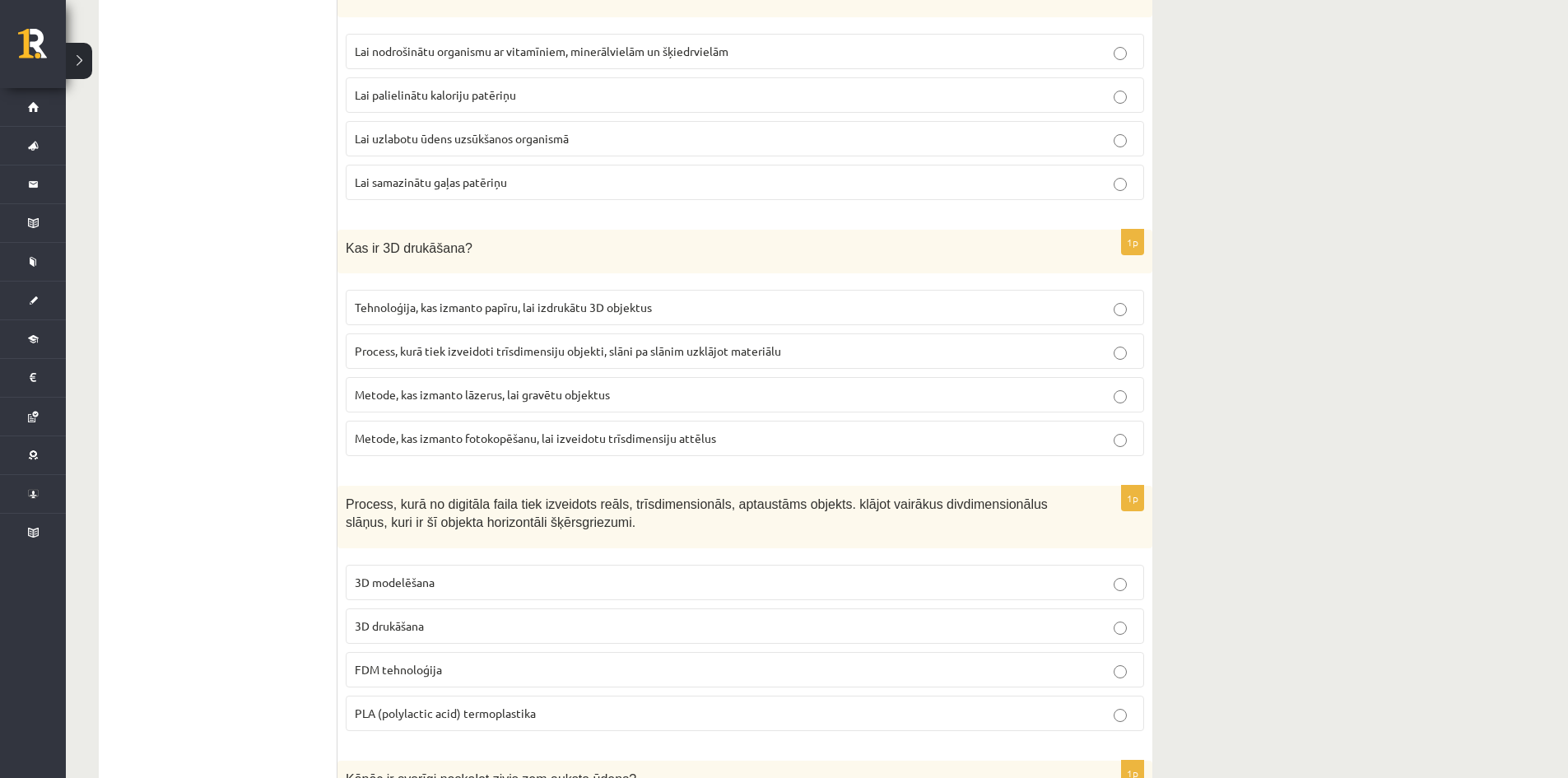
scroll to position [3953, 0]
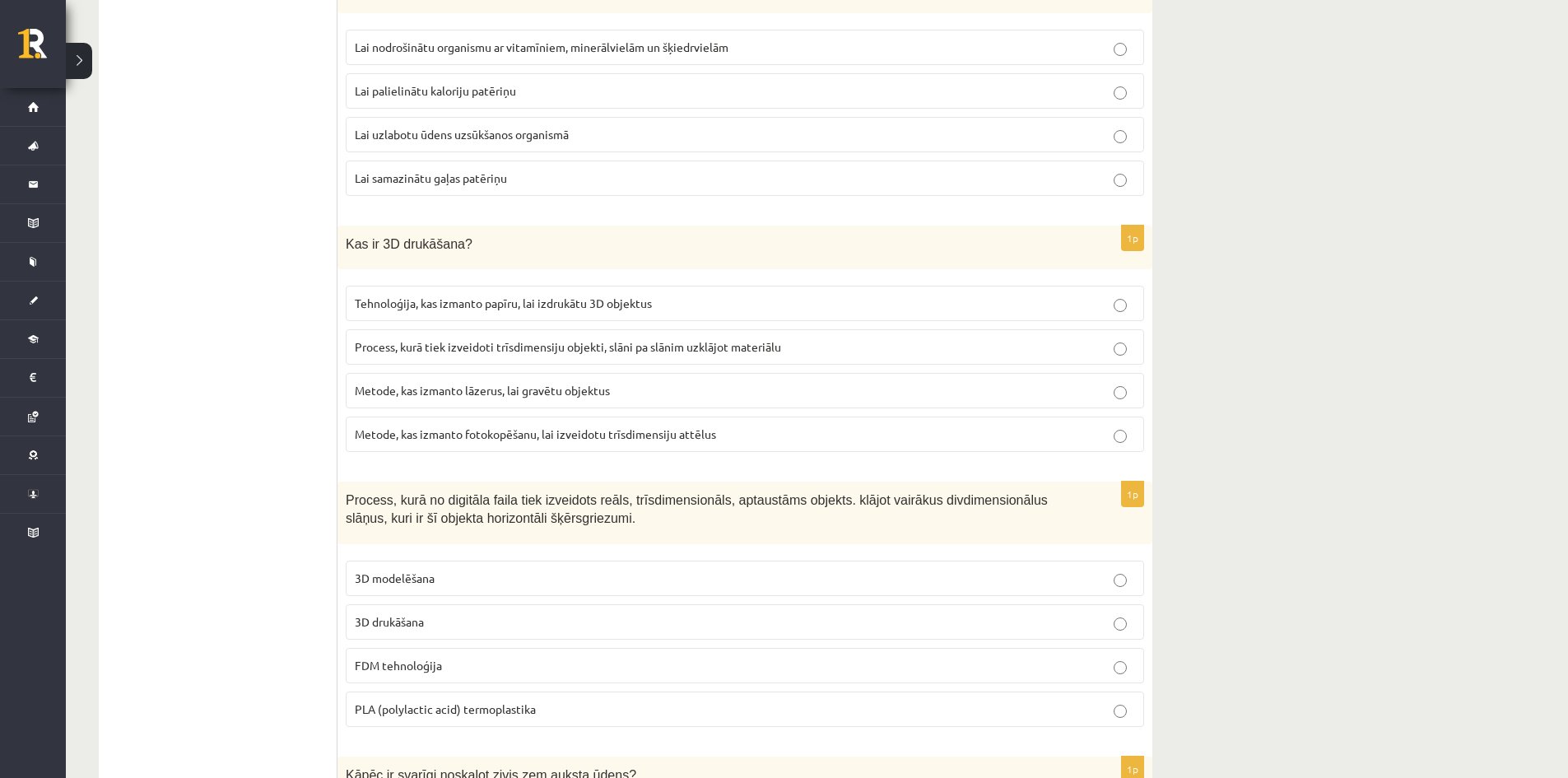
click at [377, 348] on span "Process, kurā tiek izveidoti trīsdimensiju objekti, slāni pa slānim uzklājot ma…" at bounding box center [568, 346] width 427 height 15
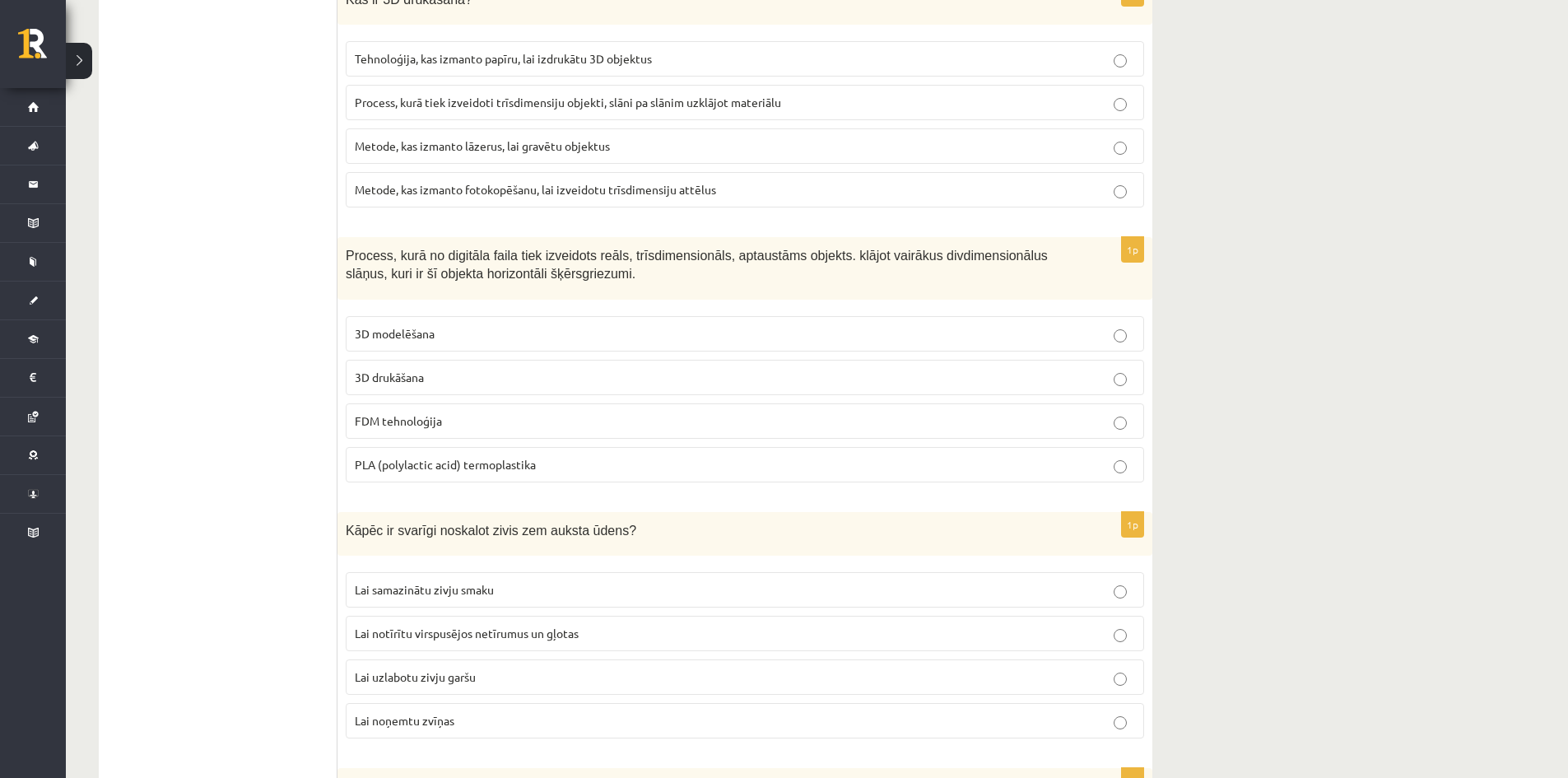
scroll to position [4200, 0]
click at [515, 381] on p "3D drukāšana" at bounding box center [745, 376] width 781 height 18
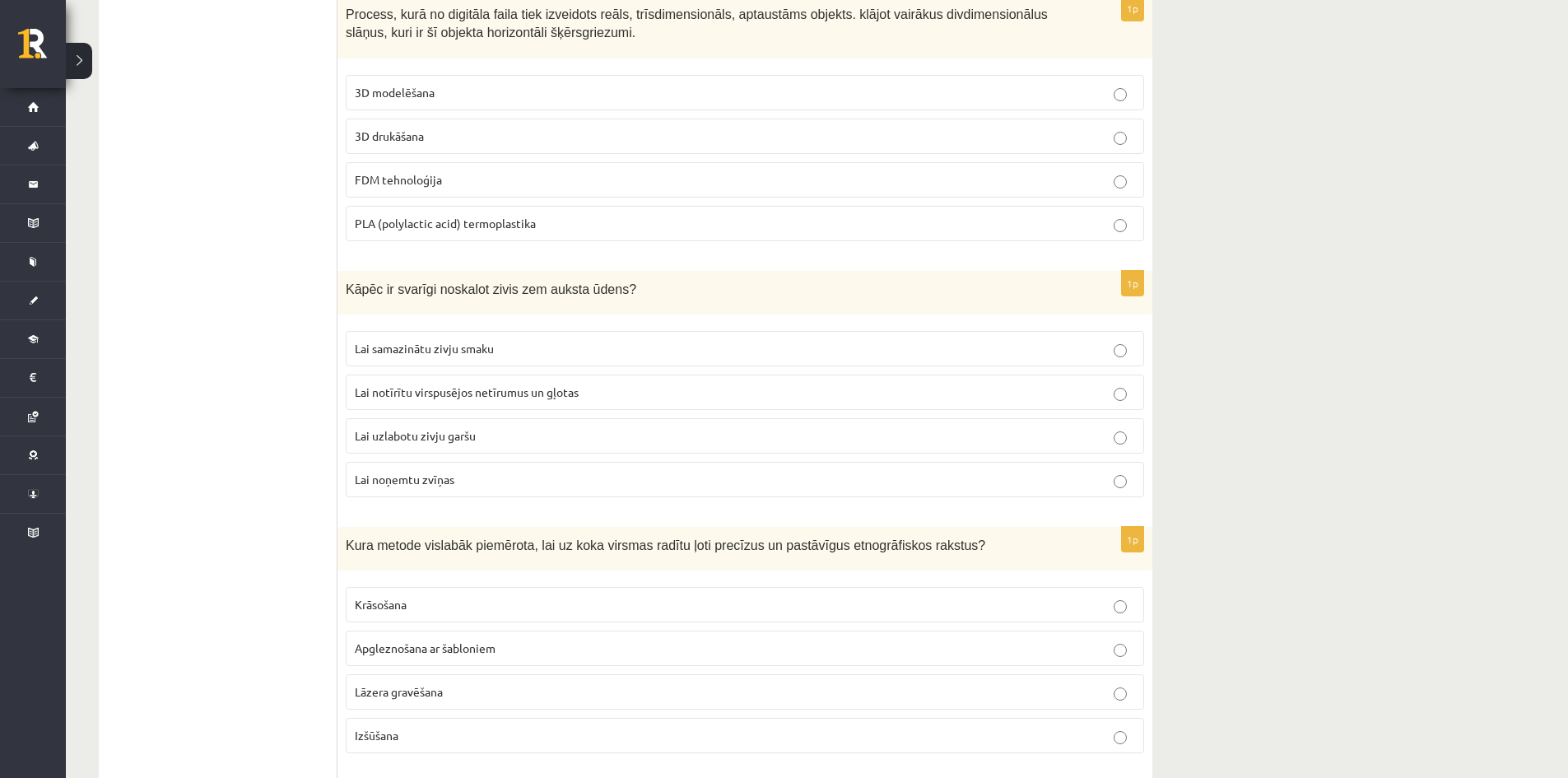
scroll to position [4447, 0]
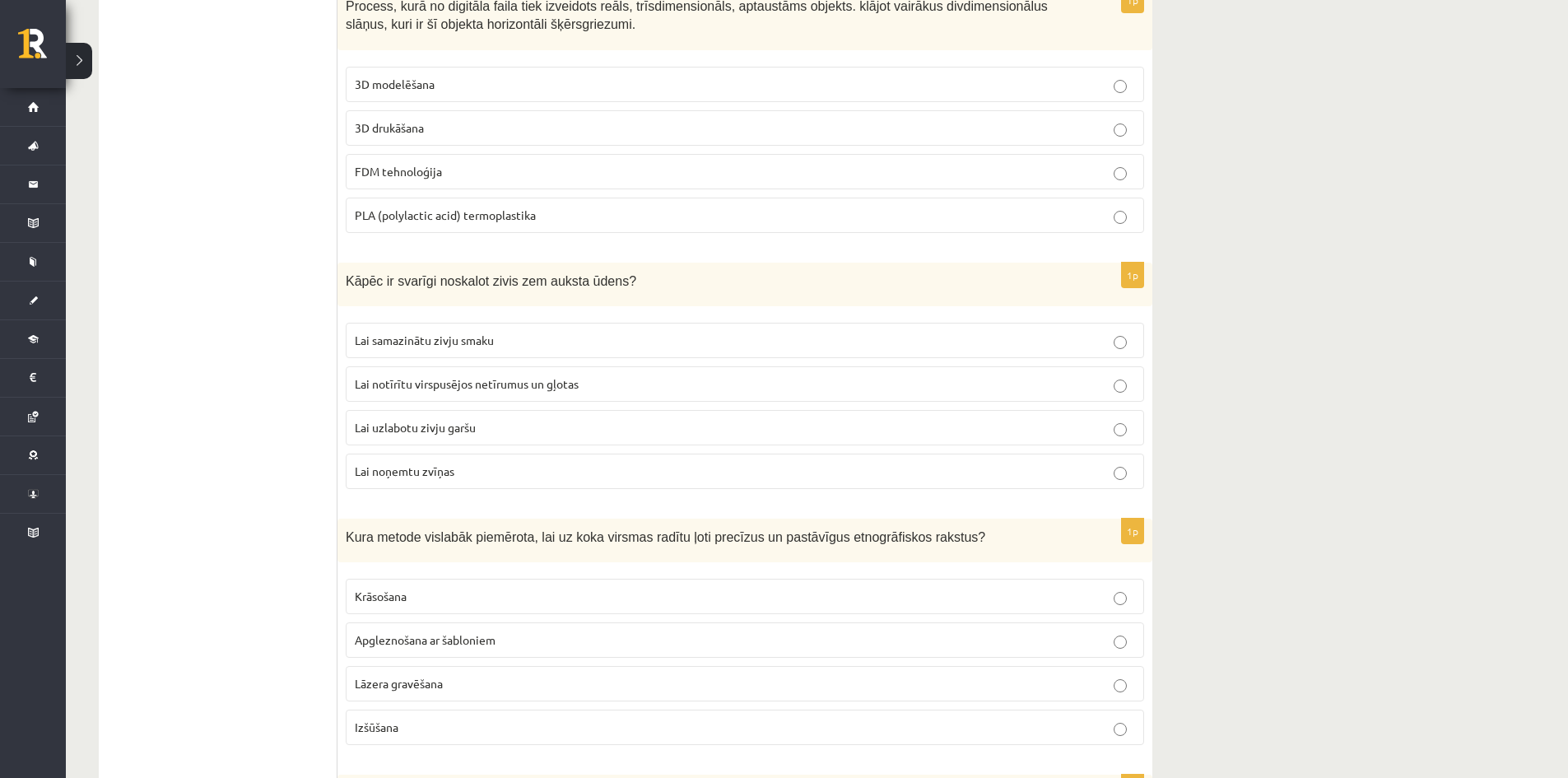
click at [493, 470] on p "Lai noņemtu zvīņas" at bounding box center [745, 472] width 781 height 18
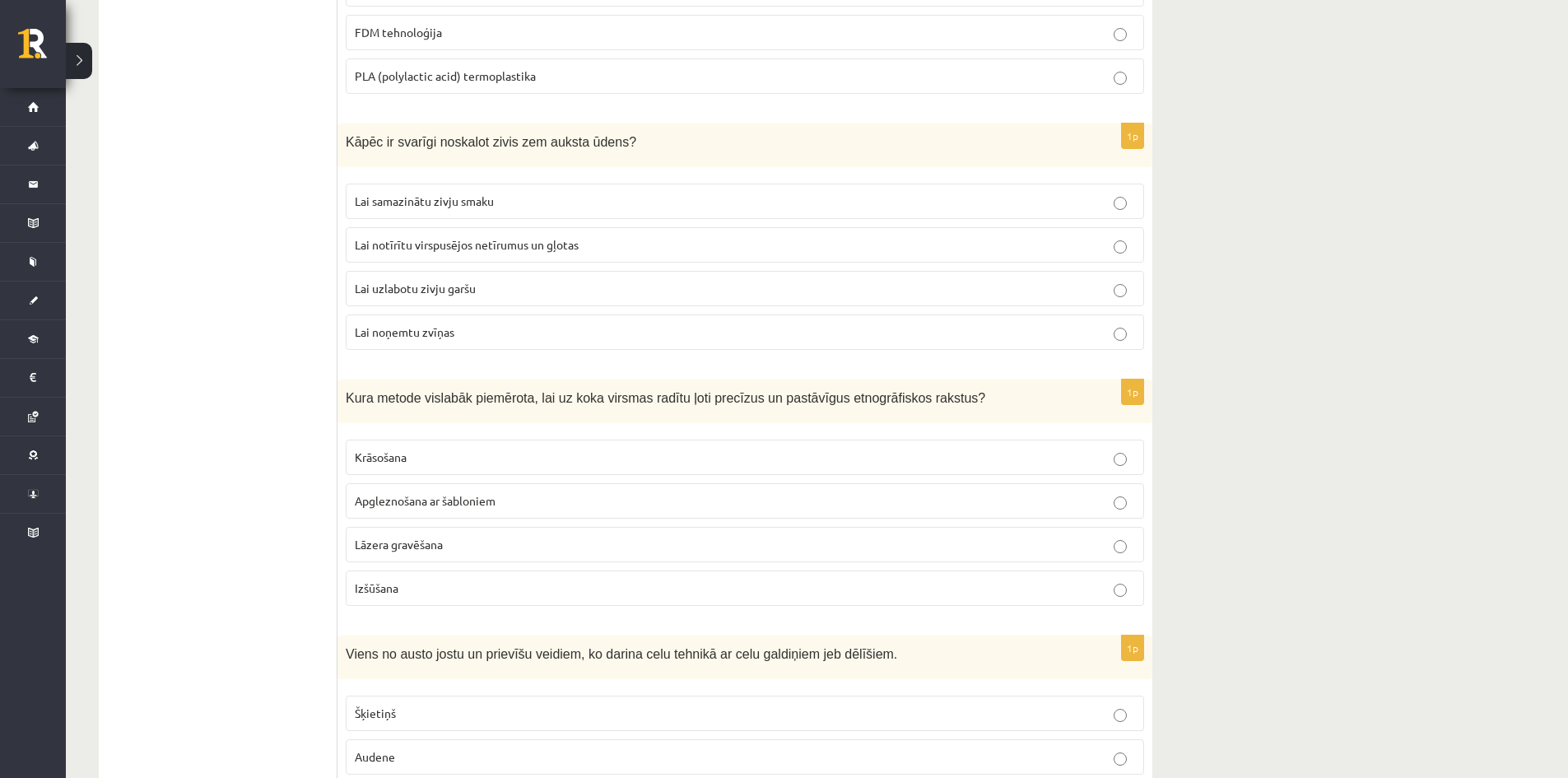
scroll to position [4612, 0]
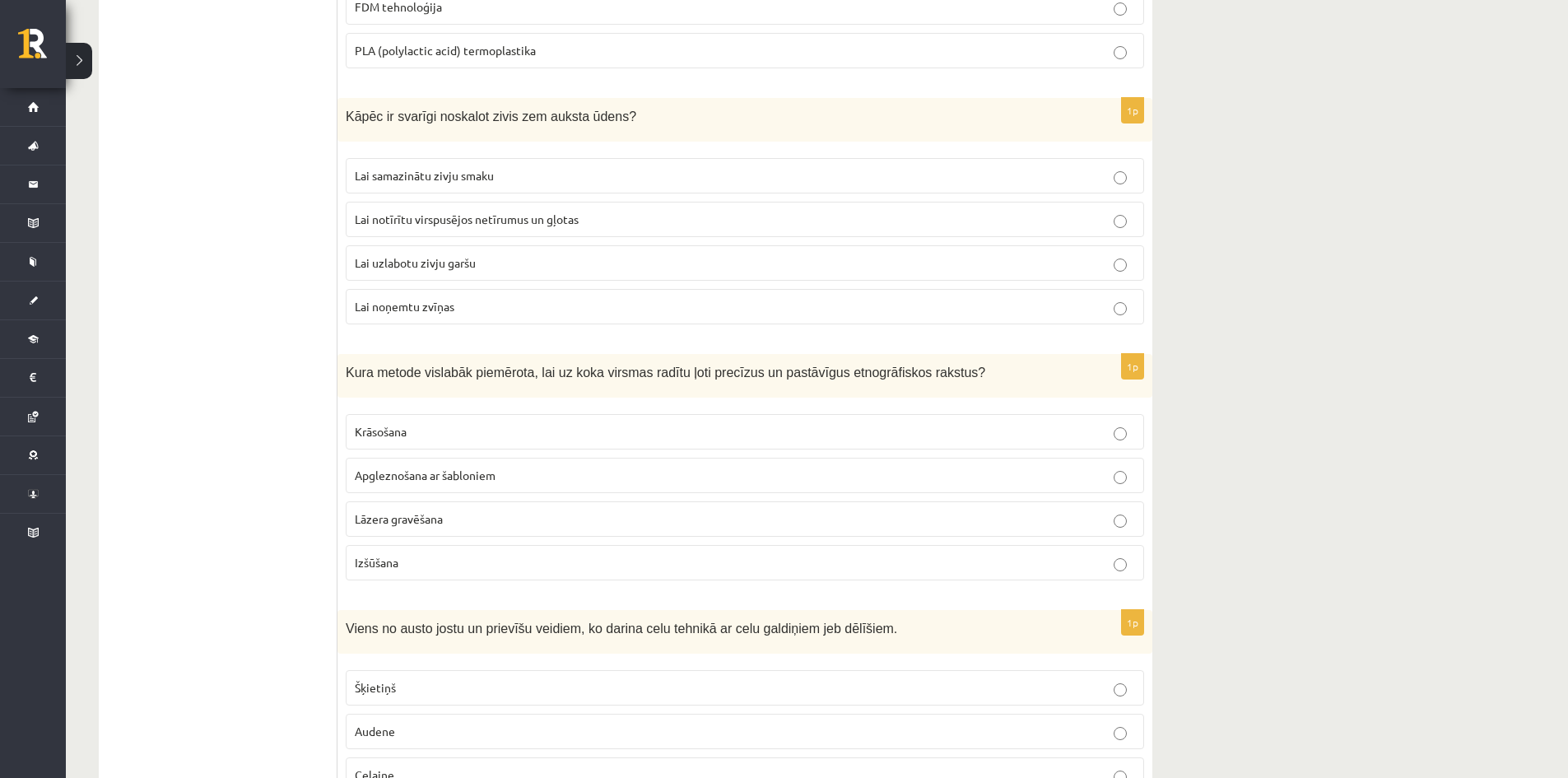
click at [451, 429] on p "Krāsošana" at bounding box center [745, 432] width 781 height 18
click at [500, 474] on p "Apgleznošana ar šabloniem" at bounding box center [745, 476] width 781 height 18
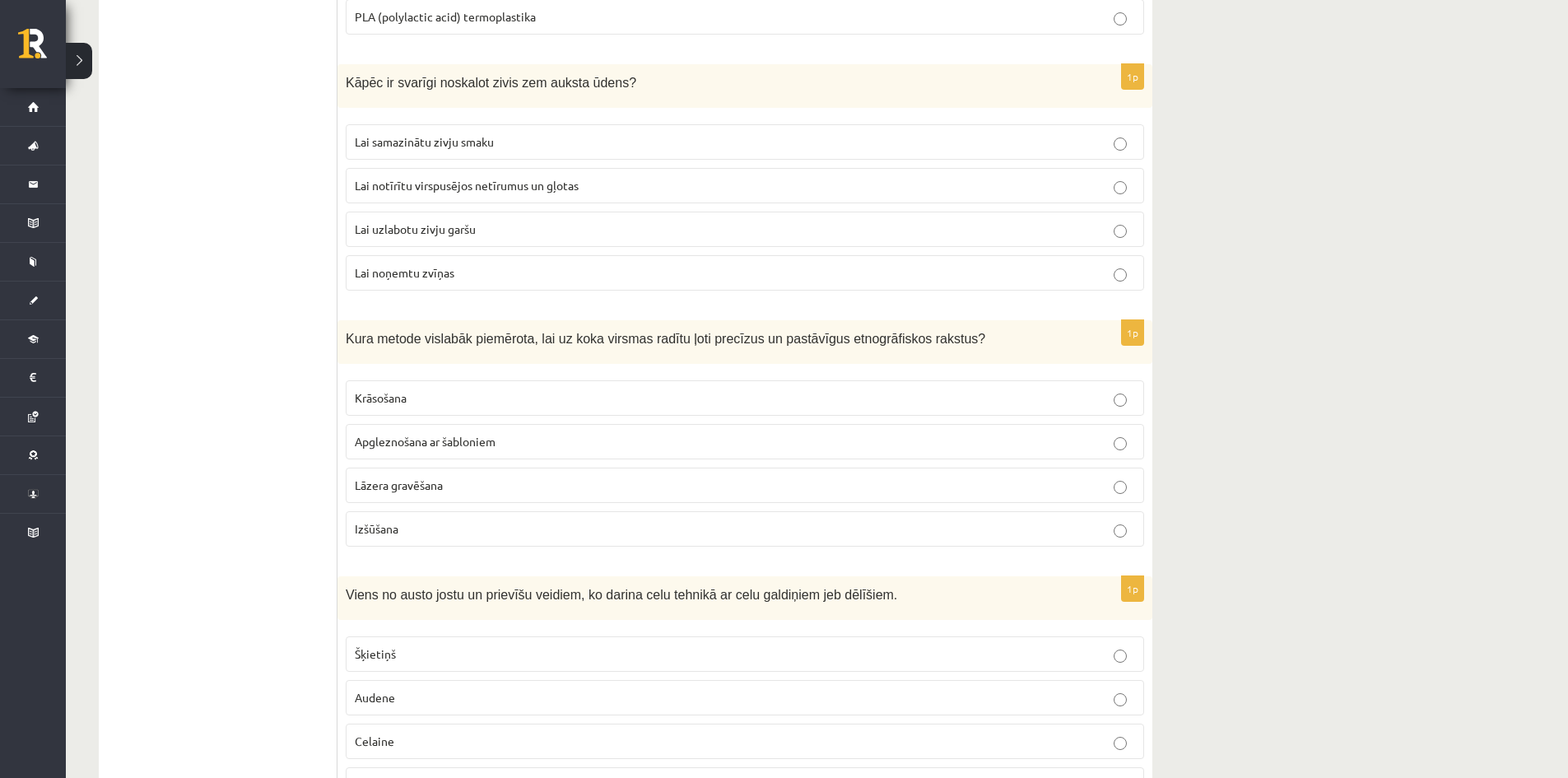
scroll to position [4776, 0]
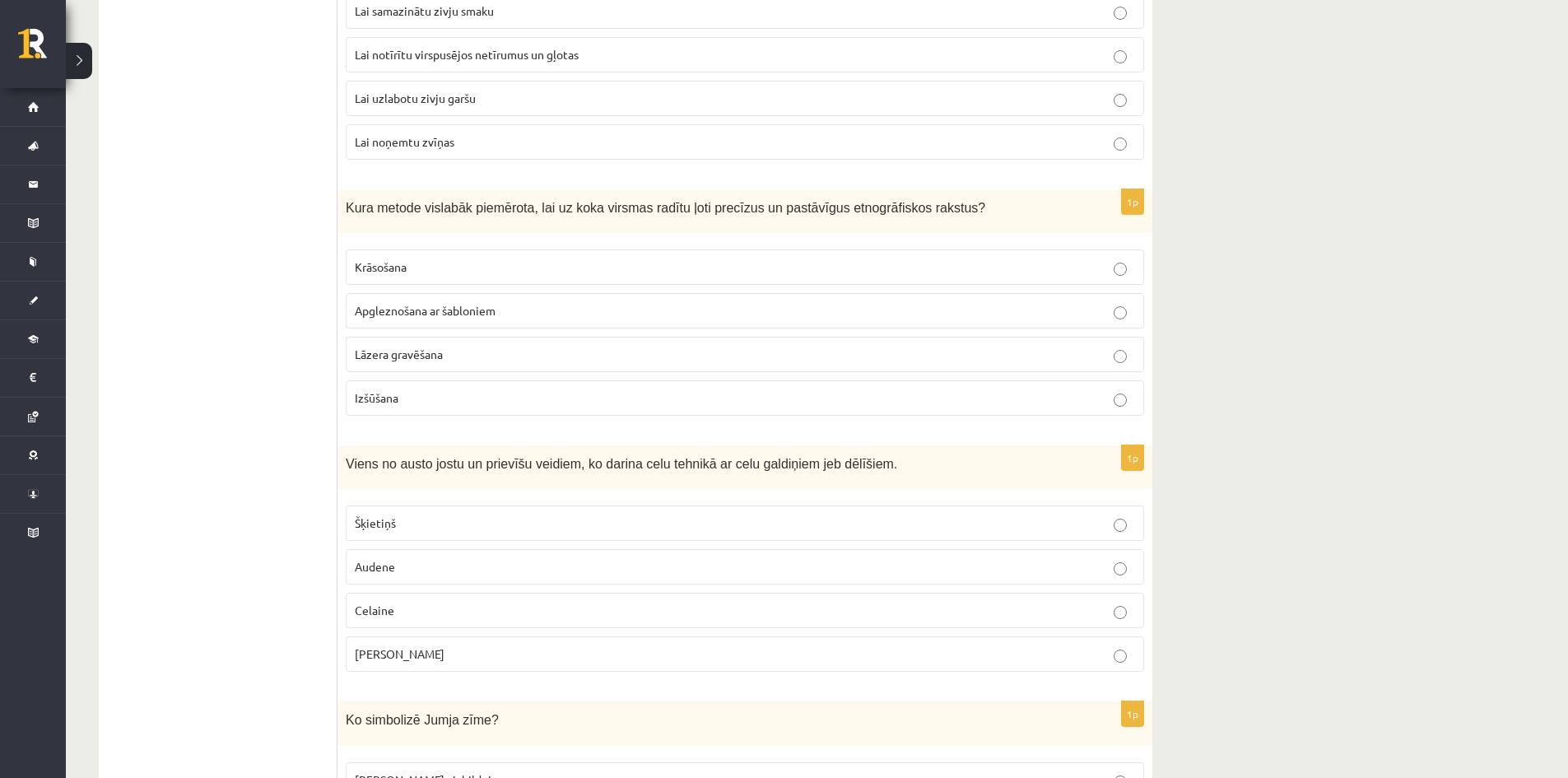
click at [465, 351] on p "Lāzera gravēšana" at bounding box center [745, 355] width 781 height 18
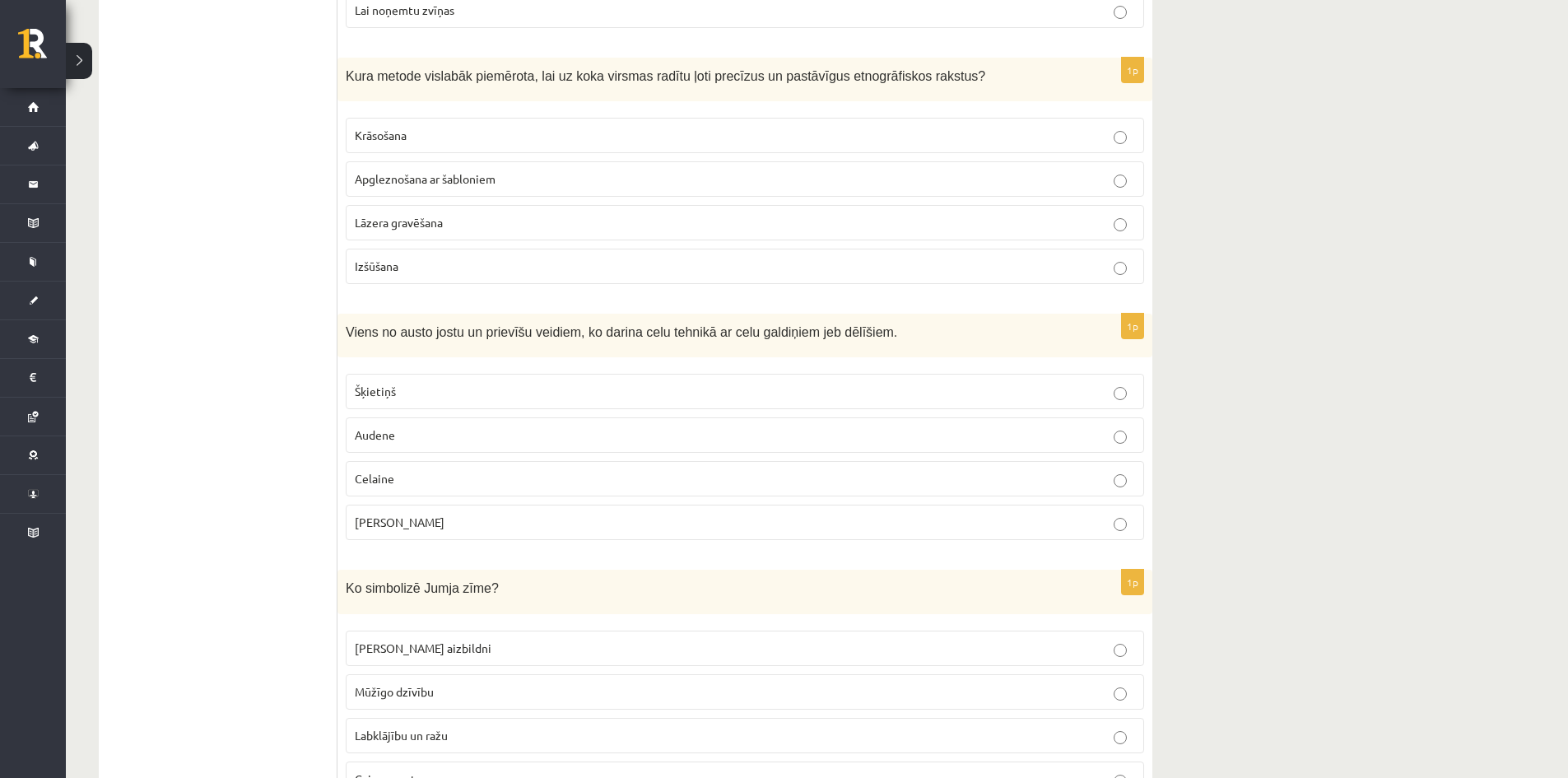
scroll to position [4940, 0]
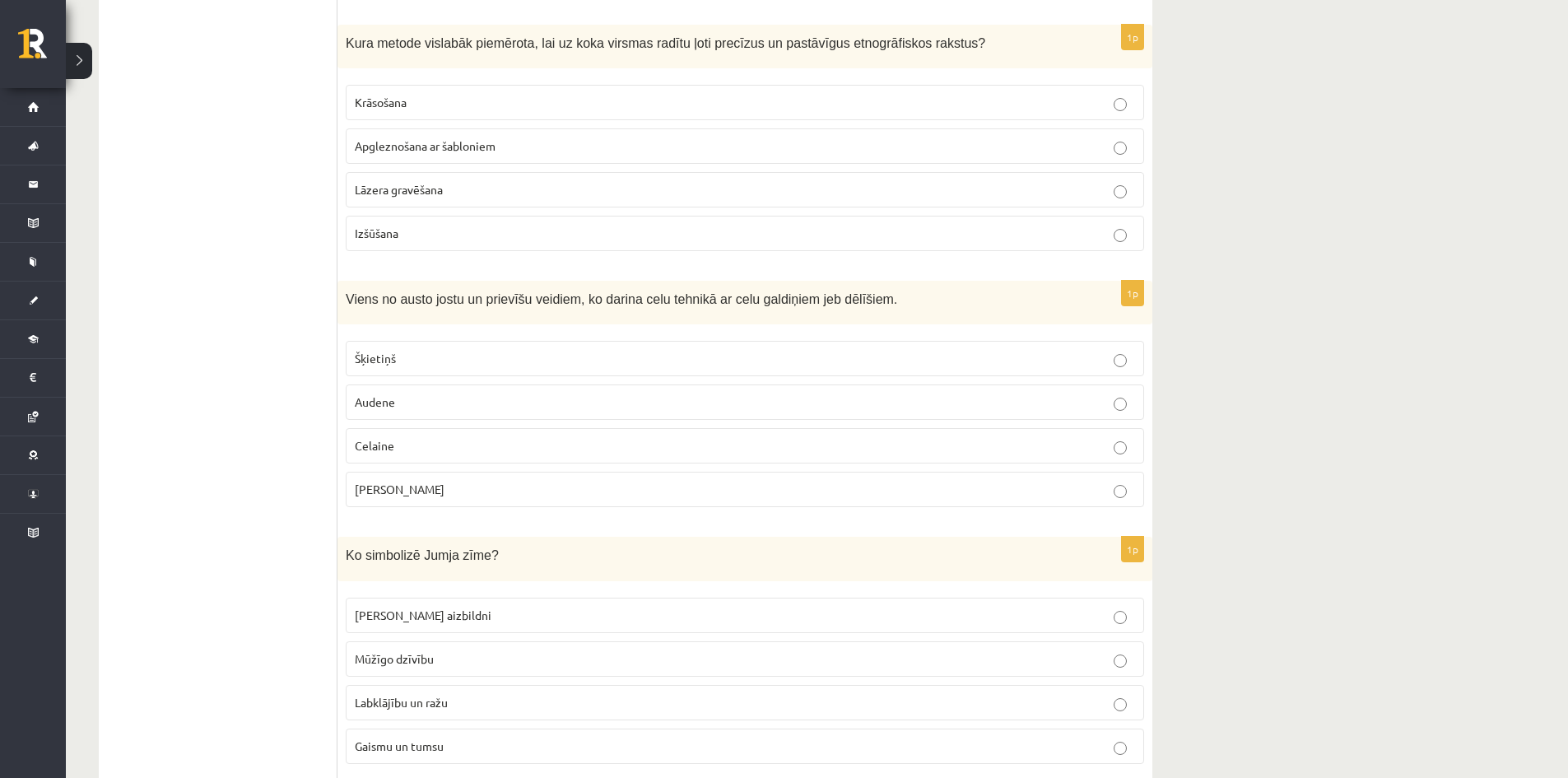
click at [493, 442] on p "Celaine" at bounding box center [745, 447] width 781 height 18
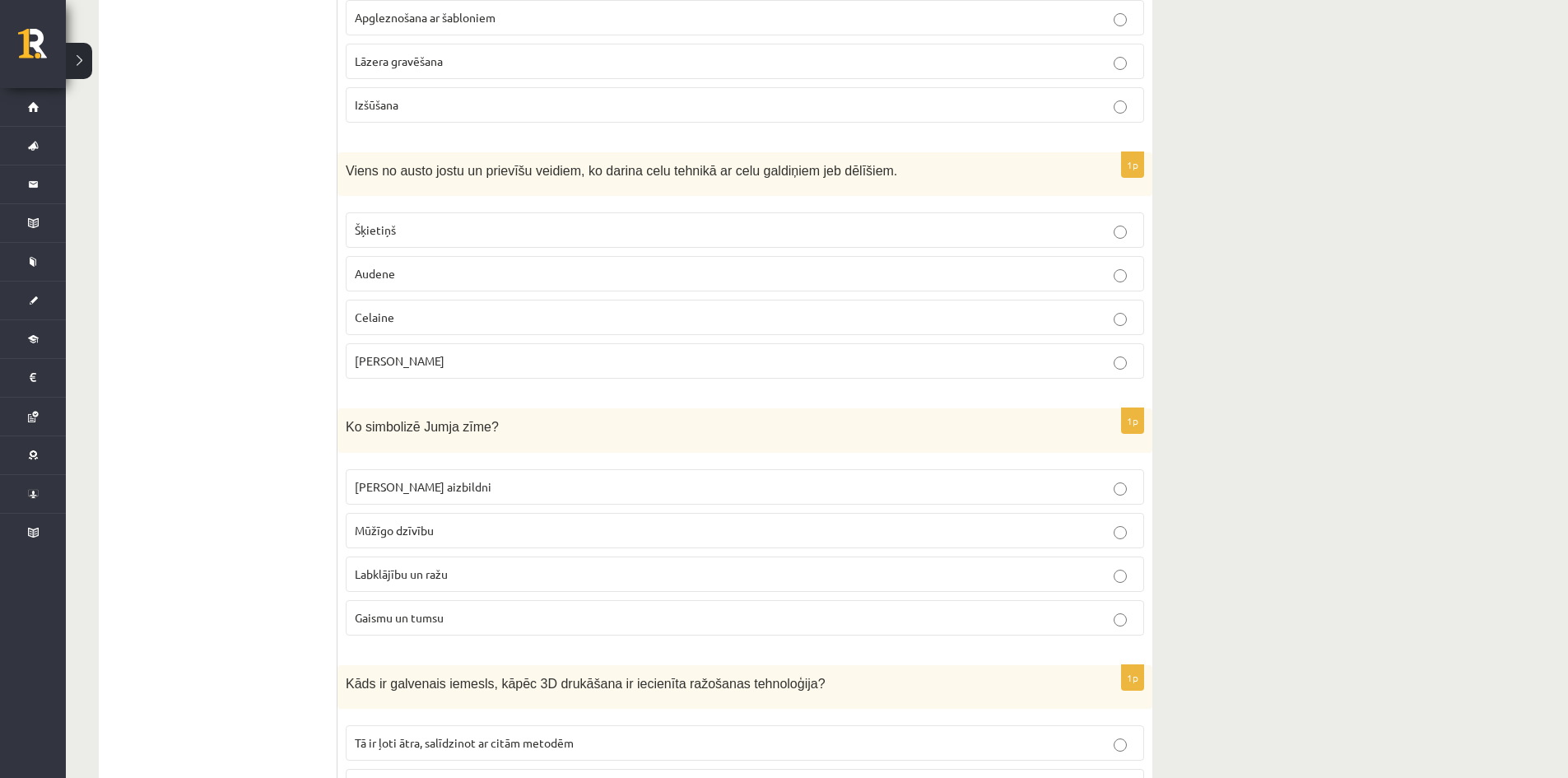
scroll to position [5106, 0]
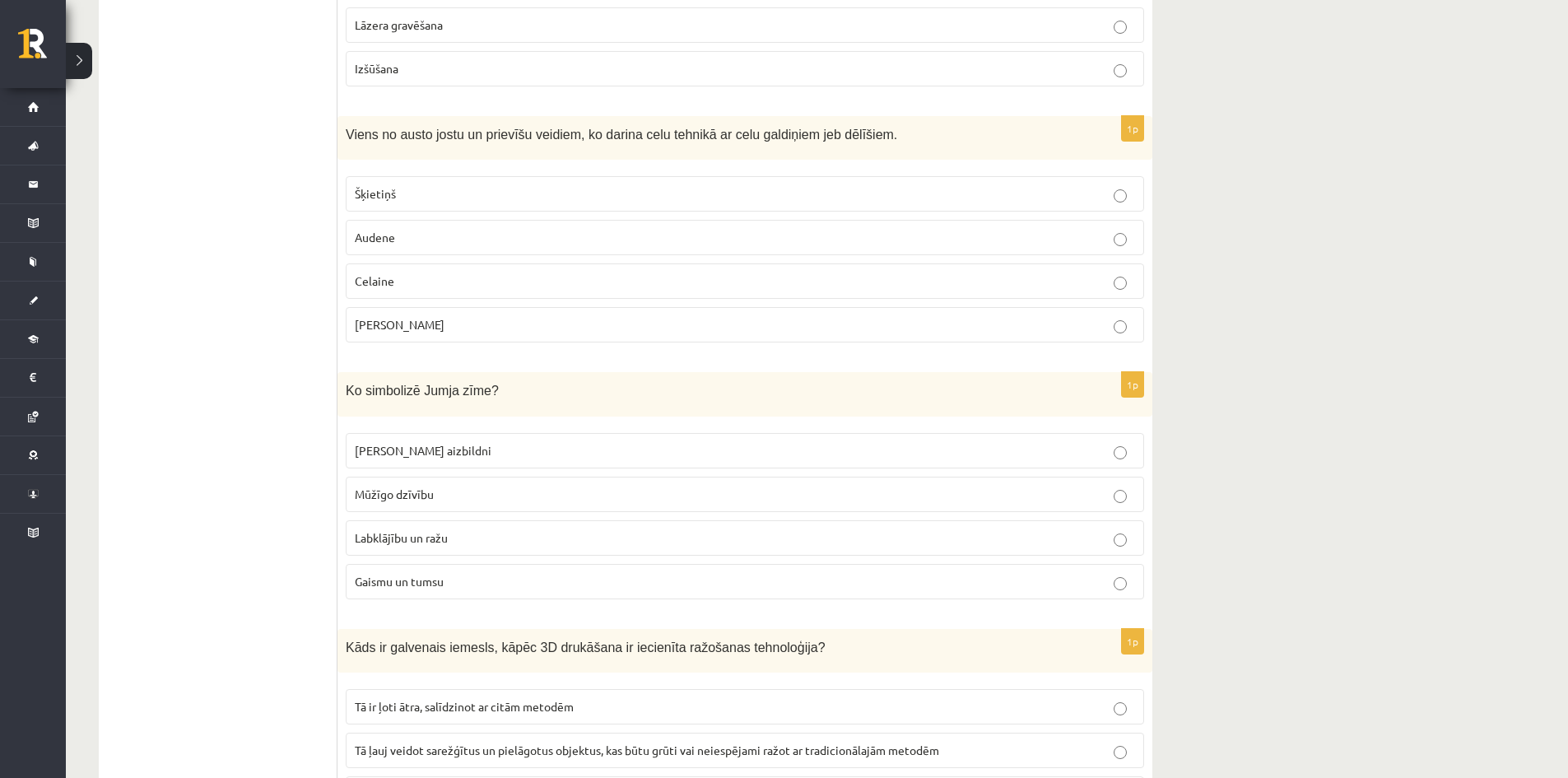
click at [508, 541] on p "Labklājību un ražu" at bounding box center [745, 538] width 781 height 18
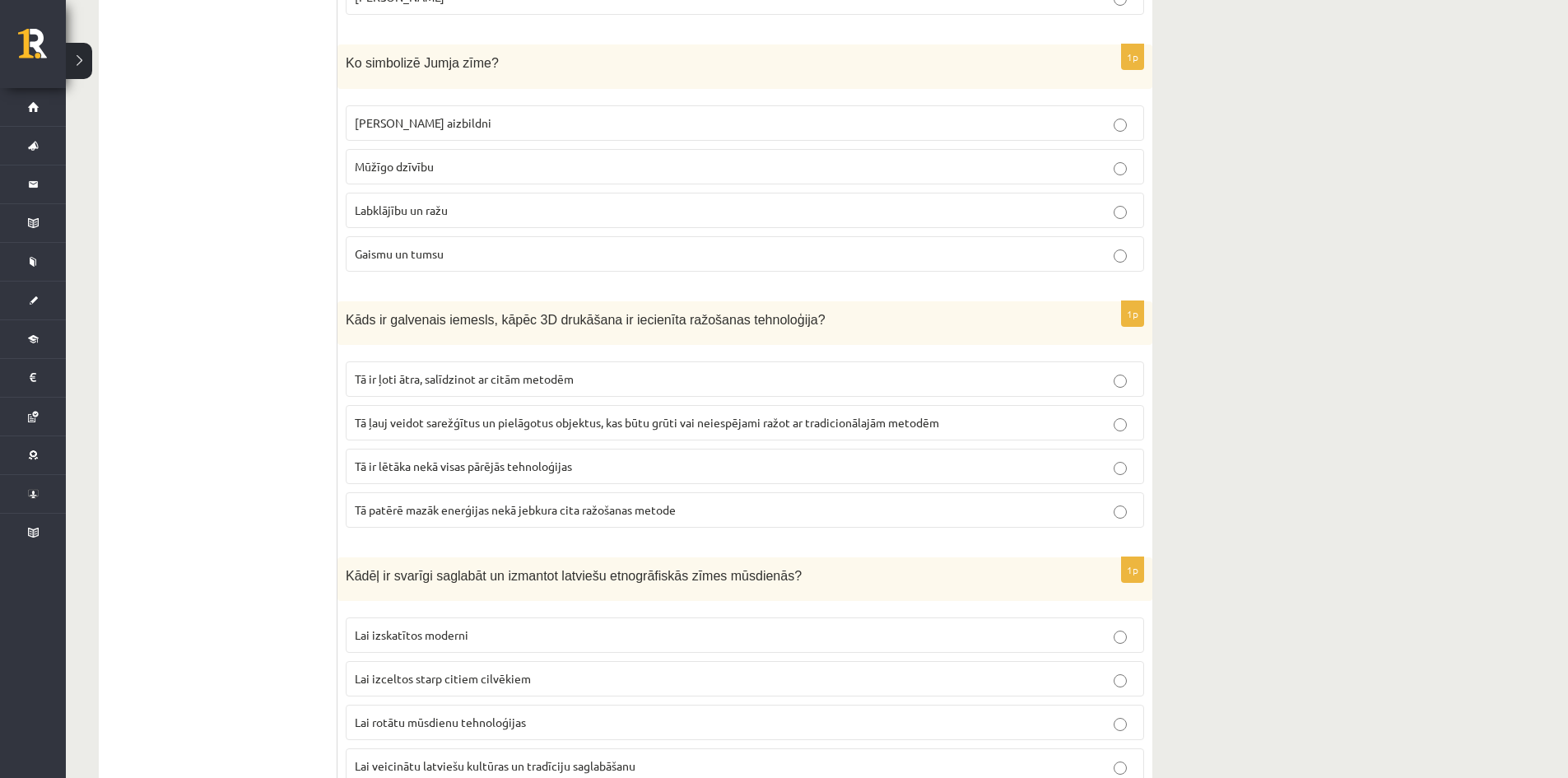
scroll to position [5435, 0]
click at [727, 373] on p "Tā ir ļoti ātra, salīdzinot ar citām metodēm" at bounding box center [745, 378] width 781 height 18
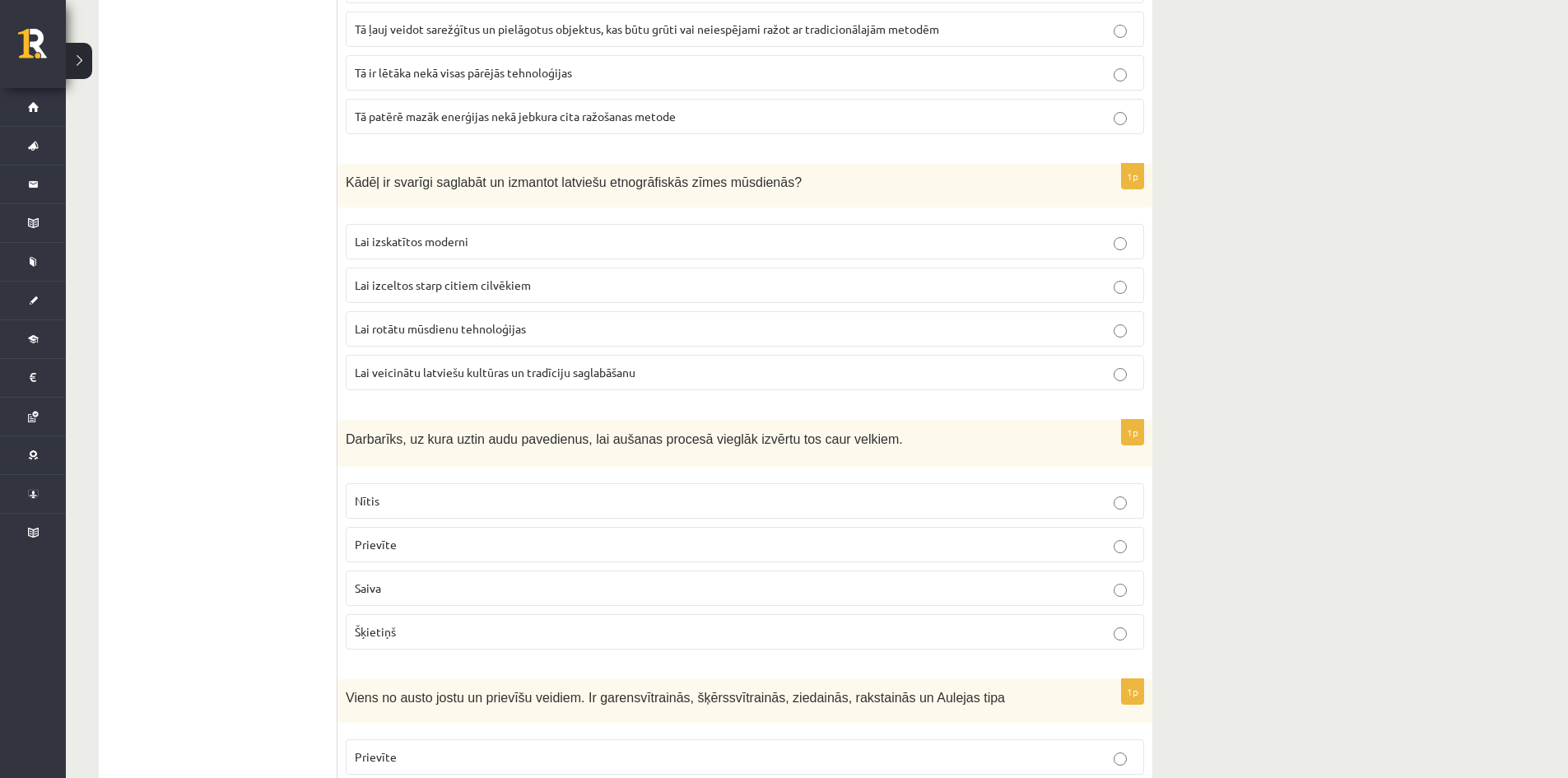
scroll to position [5846, 0]
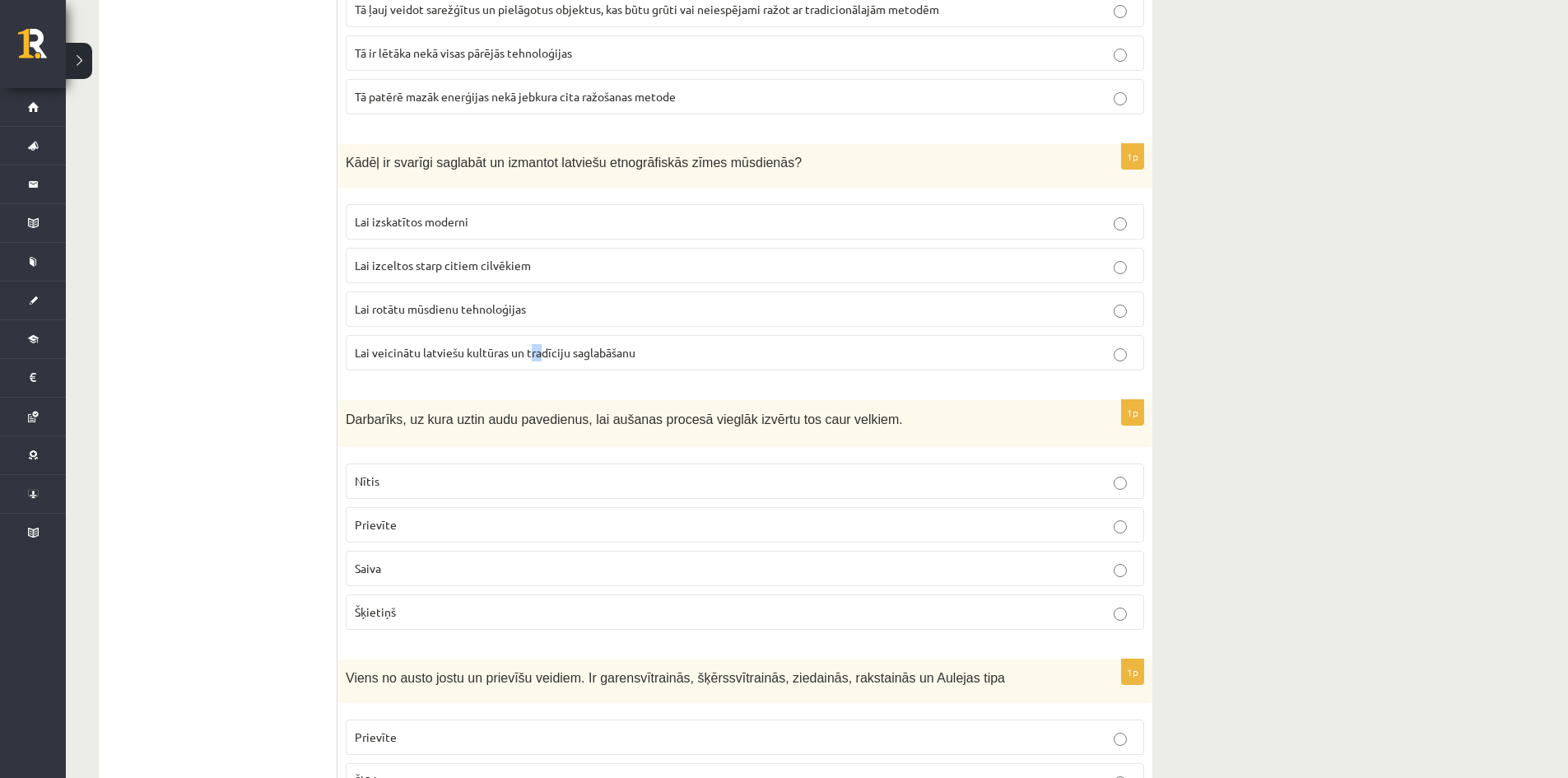
click at [540, 342] on label "Lai veicinātu latviešu kultūras un tradīciju saglabāšanu" at bounding box center [745, 353] width 798 height 35
click at [667, 342] on label "Lai veicinātu latviešu kultūras un tradīciju saglabāšanu" at bounding box center [745, 353] width 798 height 35
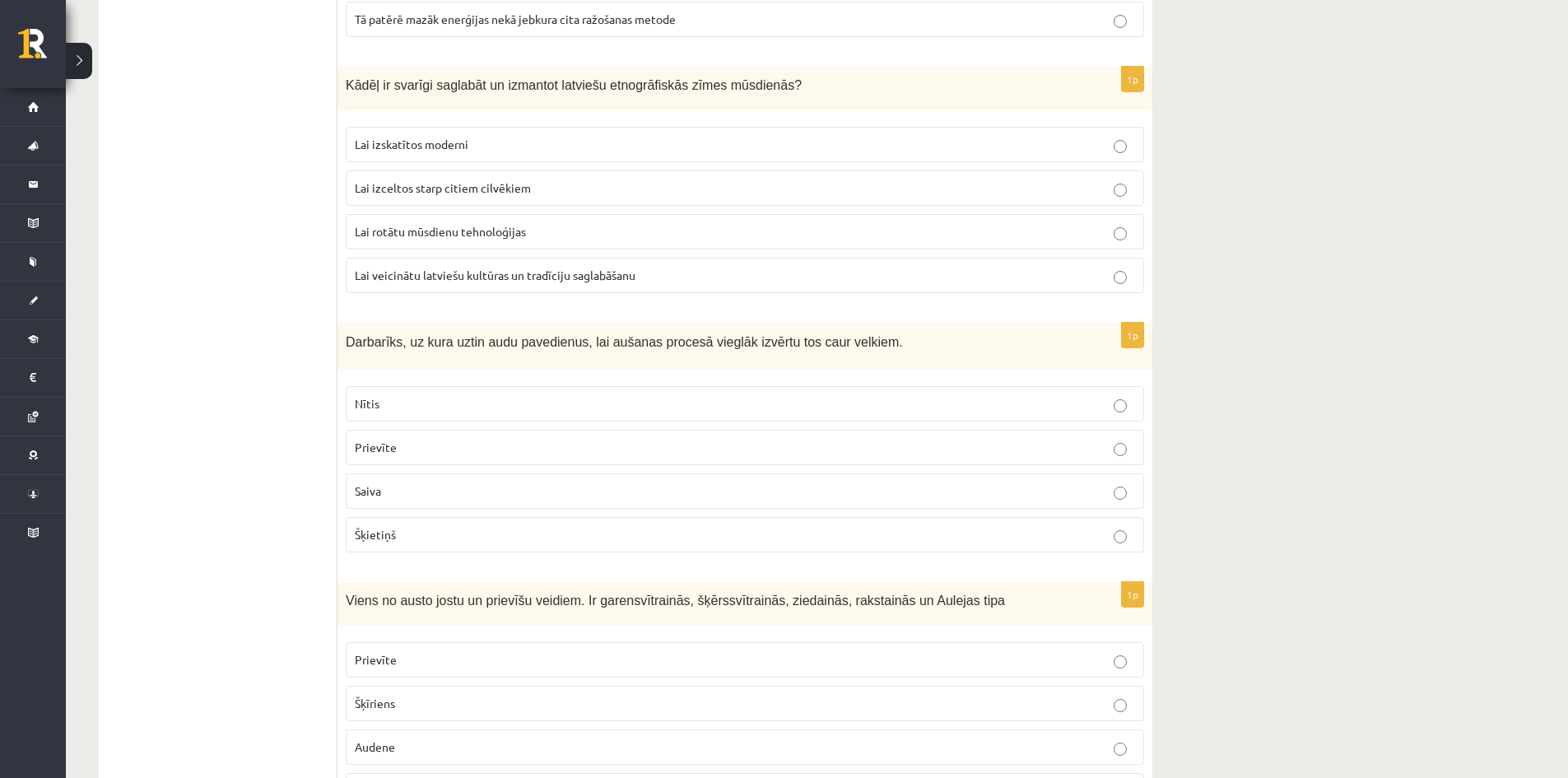
scroll to position [5929, 0]
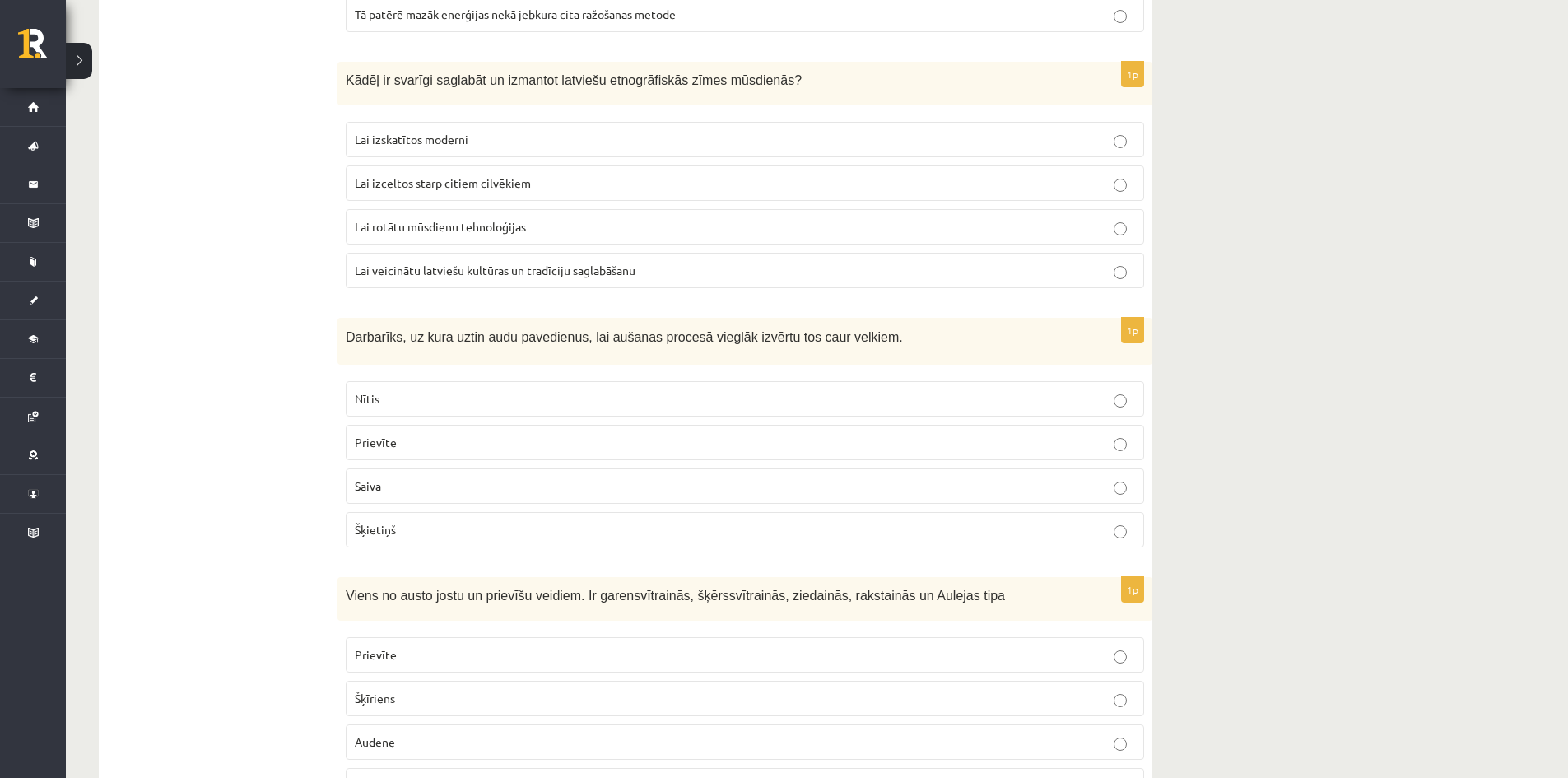
click at [449, 399] on p "Nītis" at bounding box center [745, 399] width 781 height 18
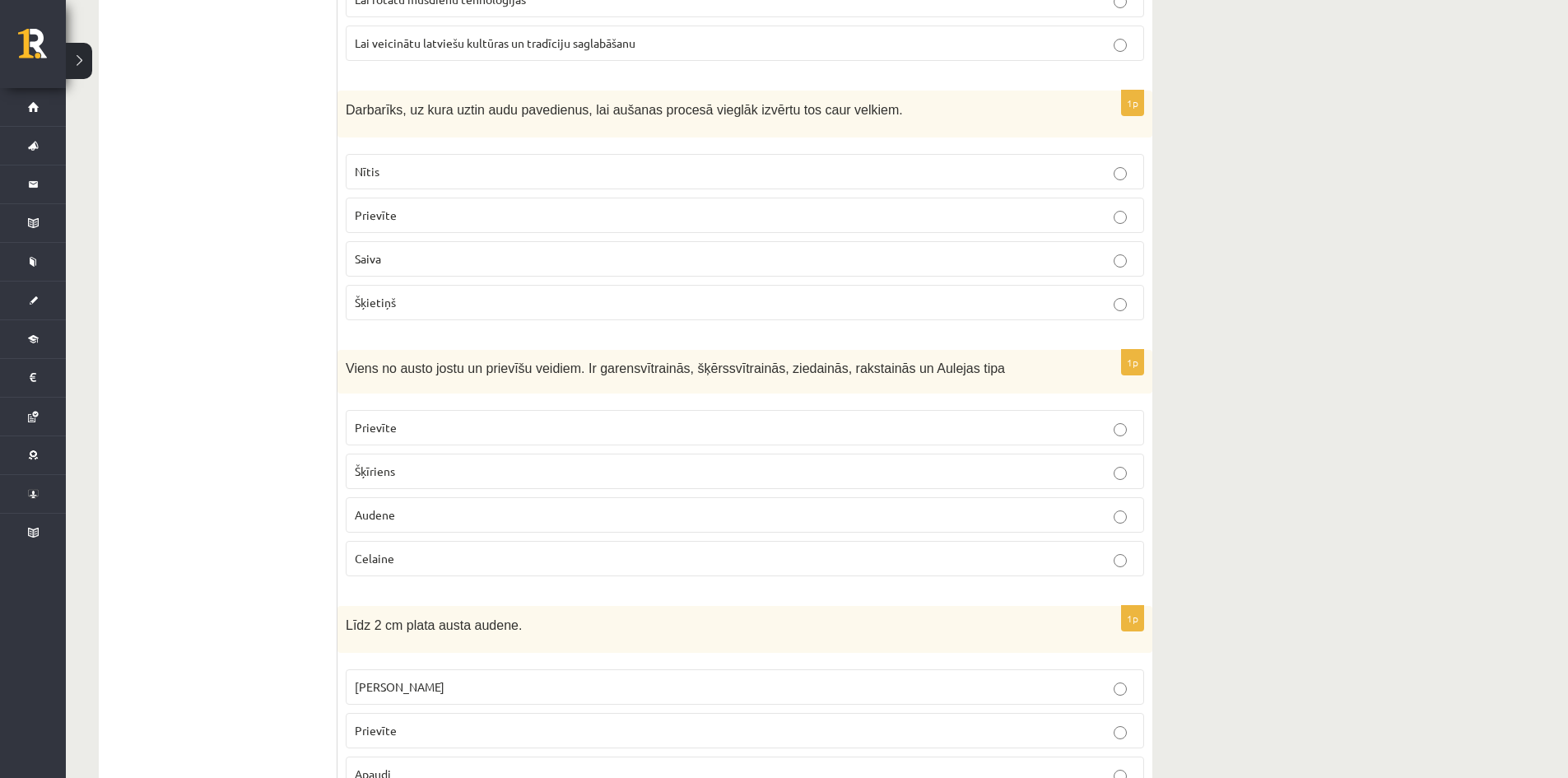
scroll to position [6176, 0]
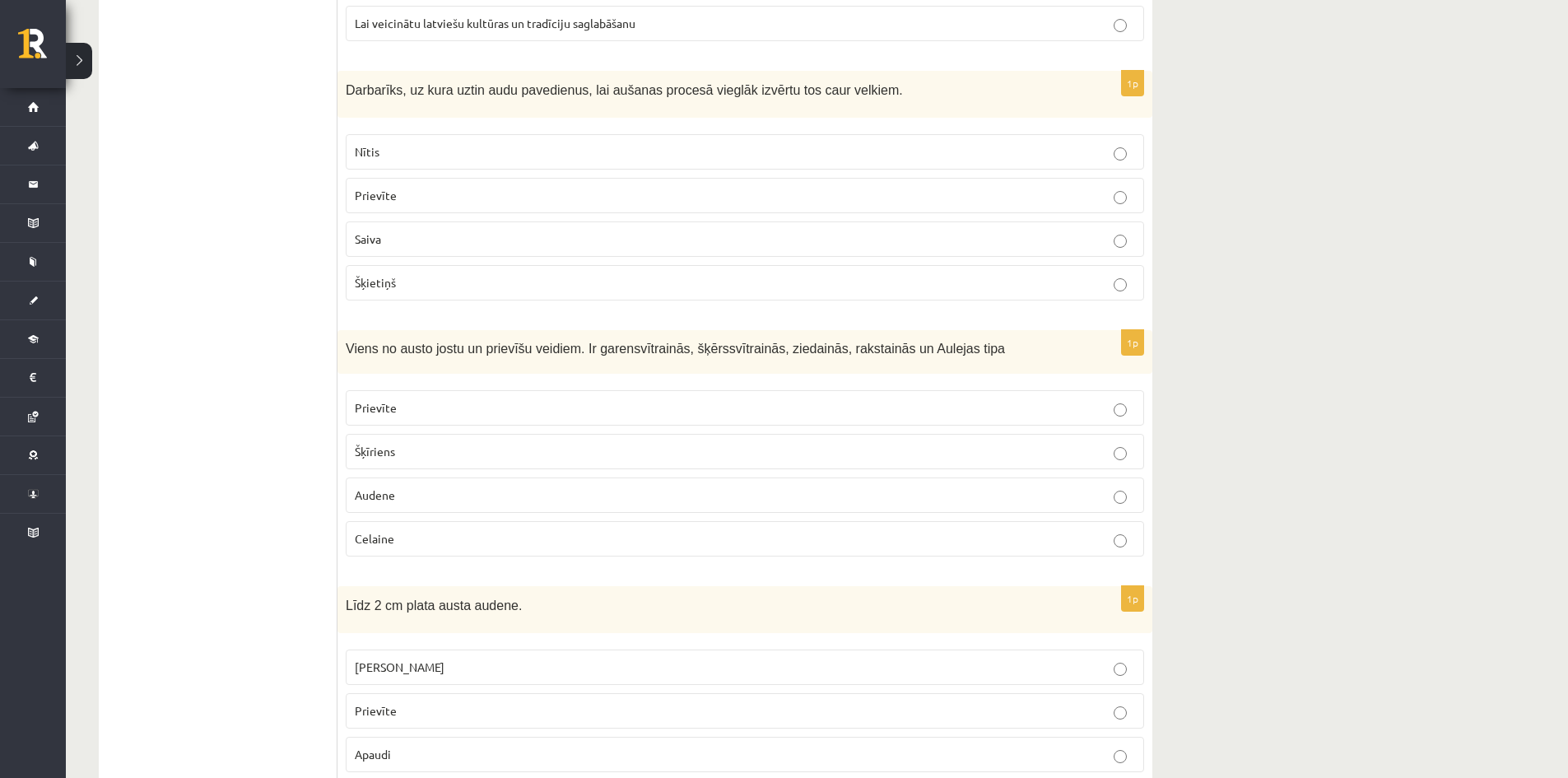
click at [441, 504] on p "Audene" at bounding box center [745, 496] width 781 height 18
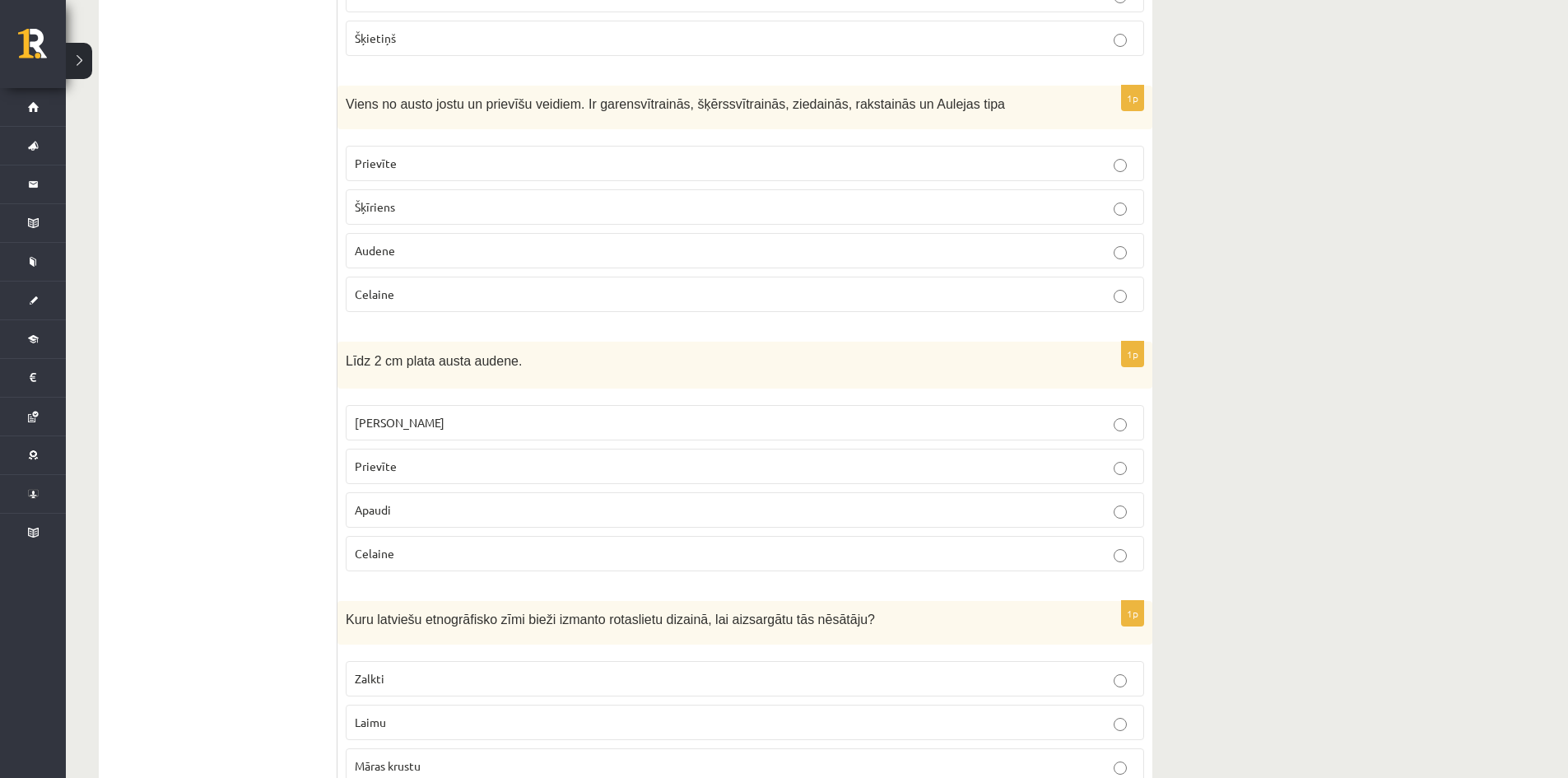
scroll to position [6423, 0]
click at [392, 545] on span "Celaine" at bounding box center [375, 551] width 39 height 15
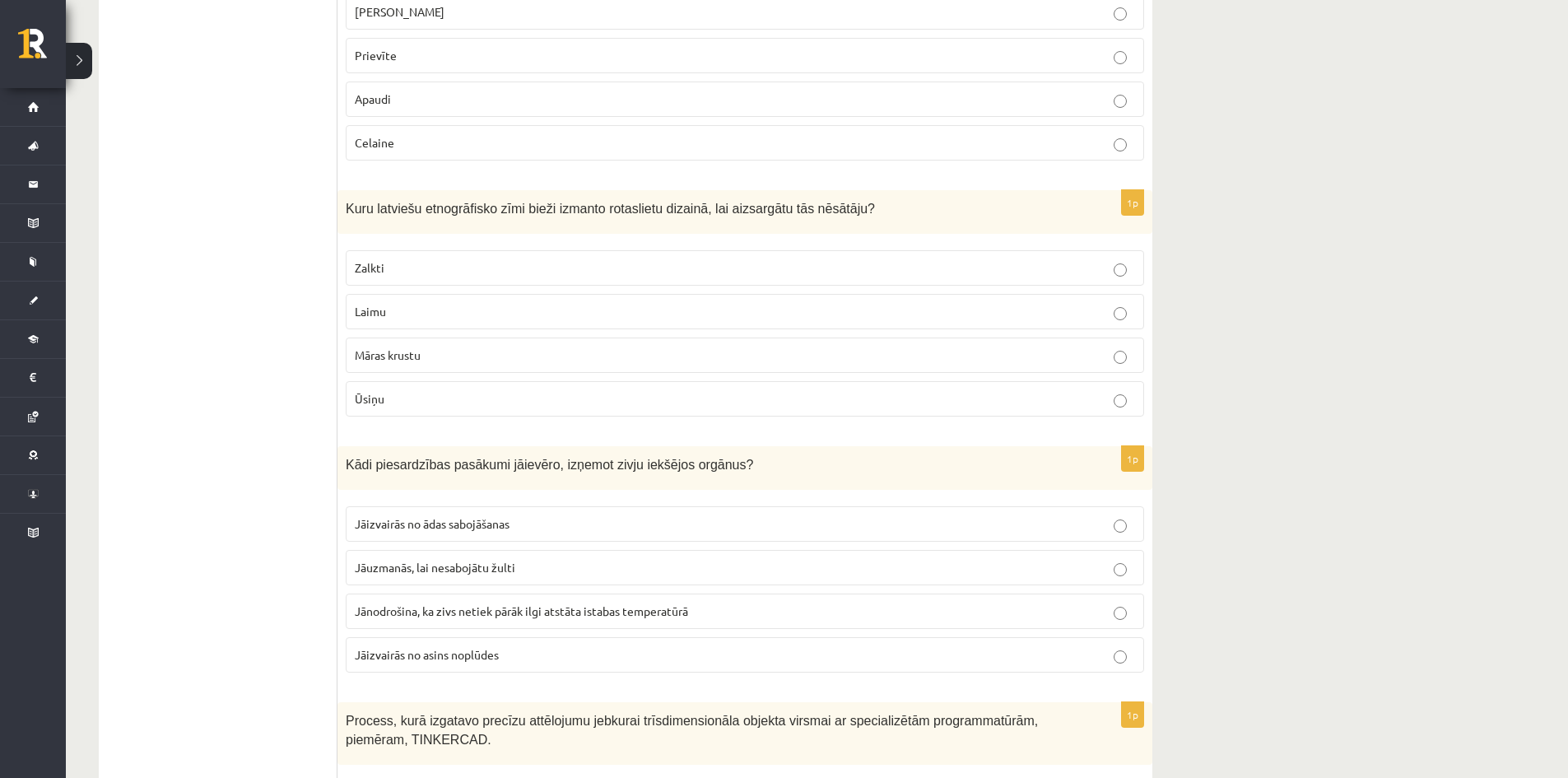
scroll to position [6835, 0]
click at [588, 309] on p "Laimu" at bounding box center [745, 309] width 781 height 18
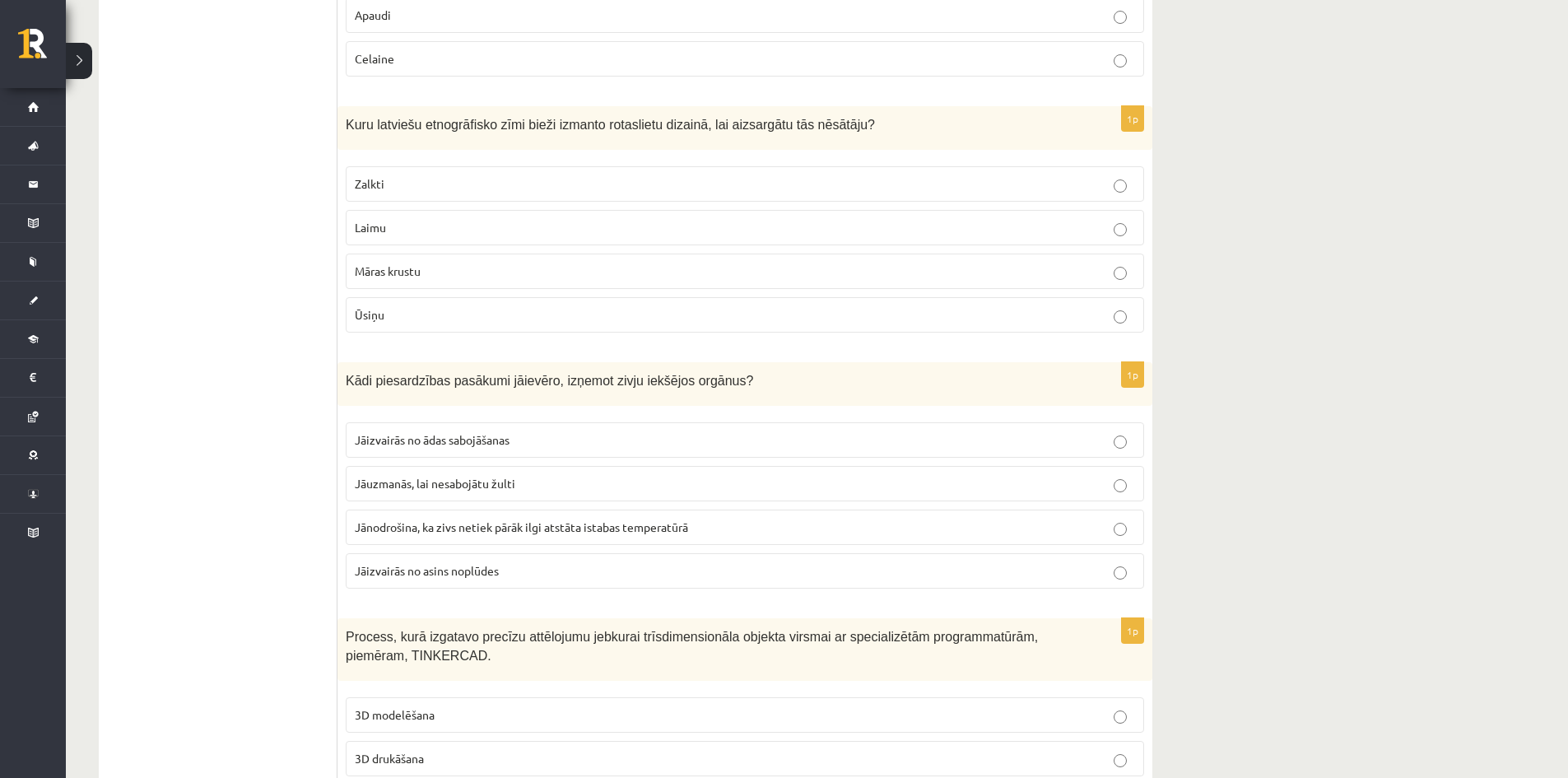
scroll to position [6917, 0]
click at [608, 524] on span "Jānodrošina, ka zivs netiek pārāk ilgi atstāta istabas temperatūrā" at bounding box center [521, 525] width 333 height 15
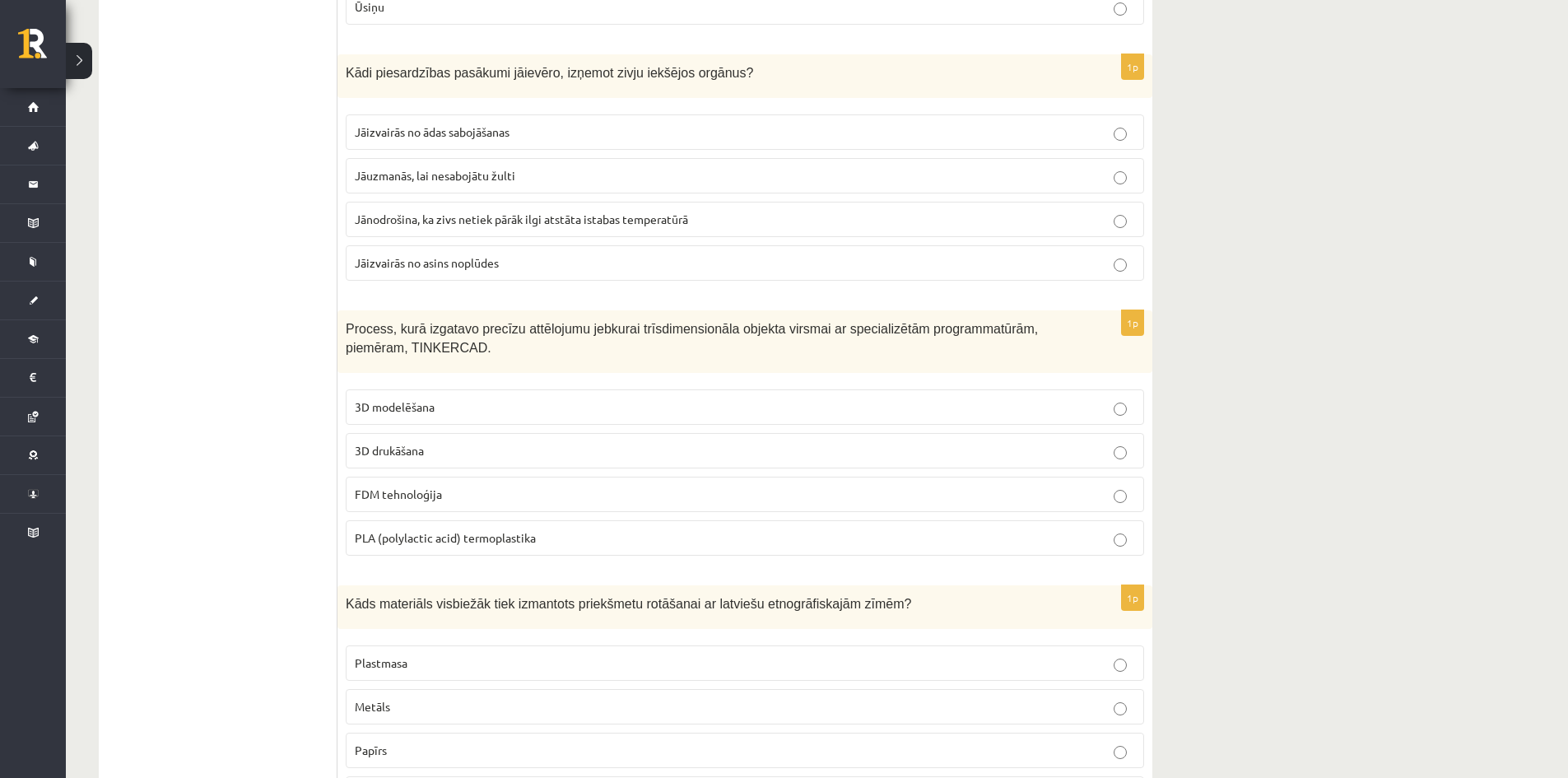
scroll to position [7247, 0]
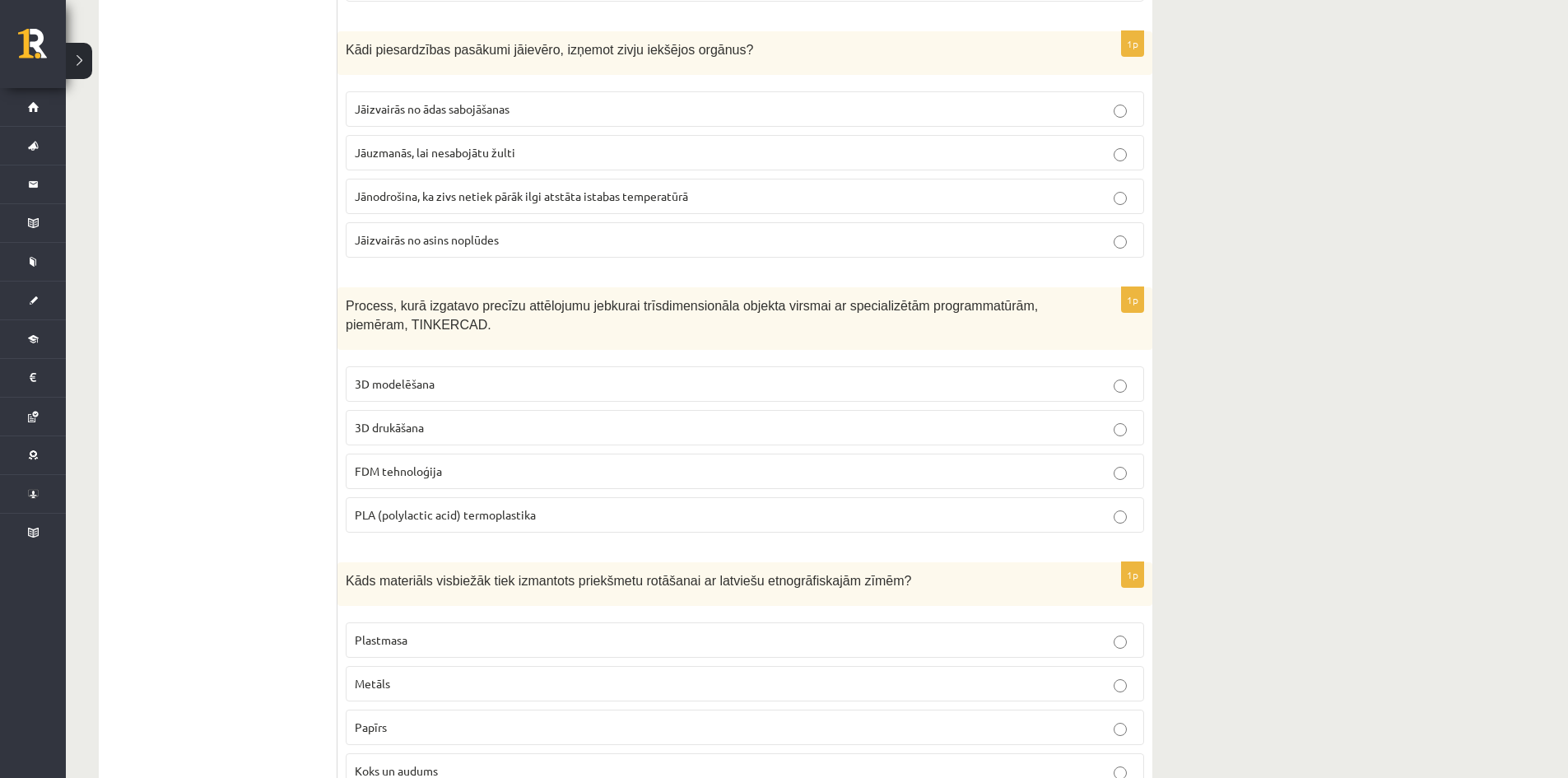
click at [452, 383] on p "3D modelēšana" at bounding box center [745, 385] width 781 height 18
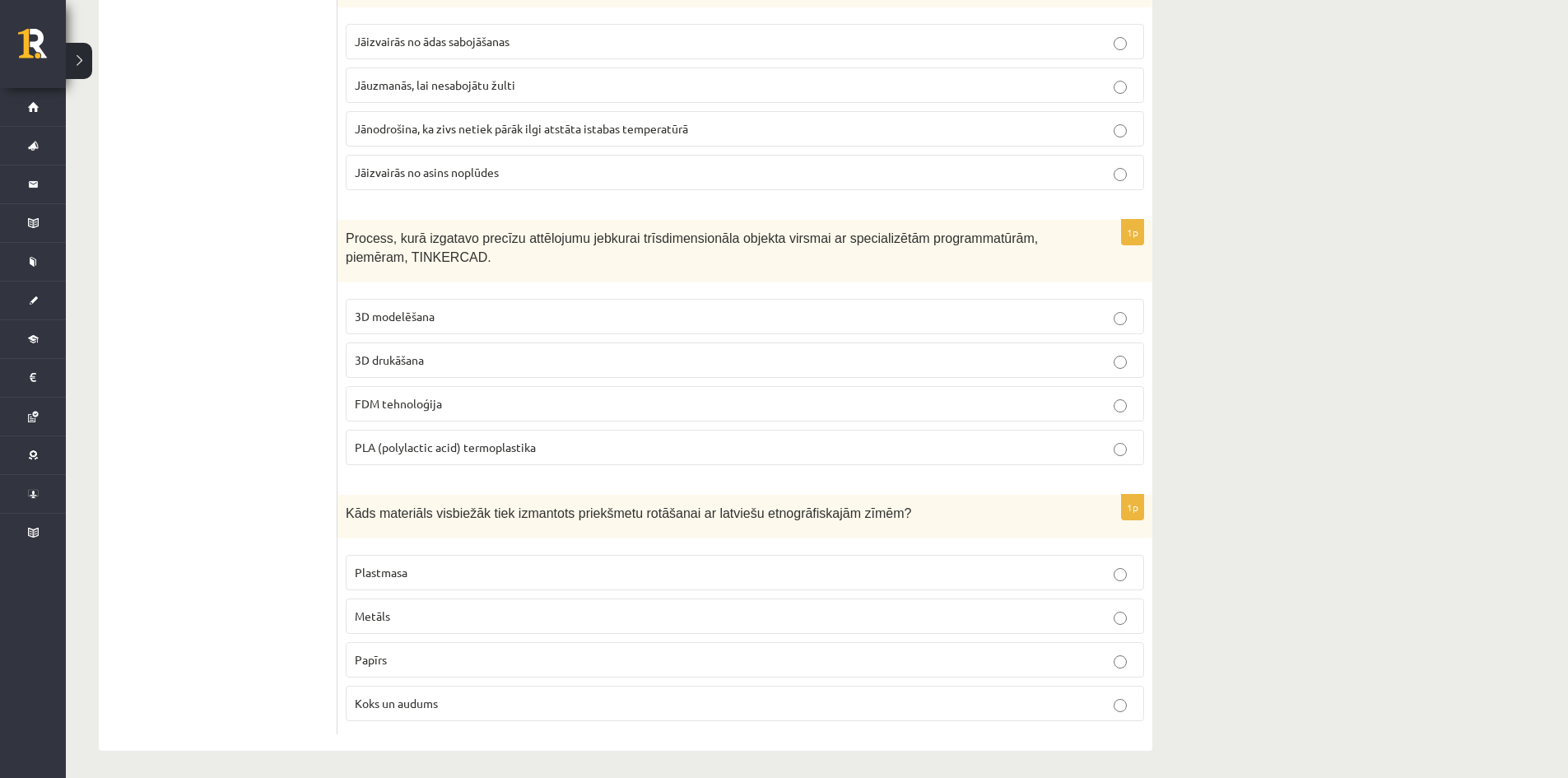
scroll to position [7319, 0]
click at [458, 700] on p "Koks un audums" at bounding box center [745, 699] width 781 height 18
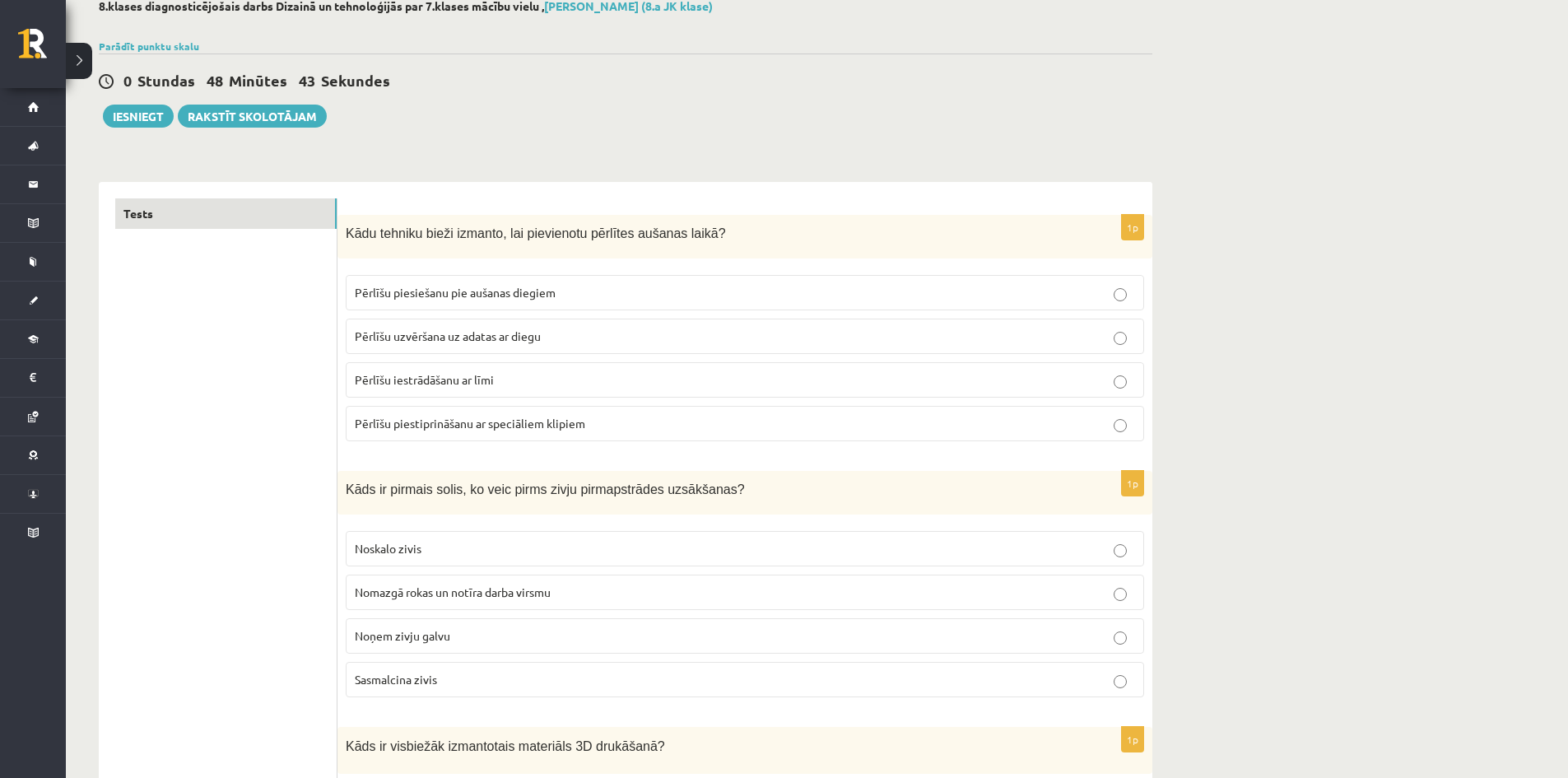
scroll to position [0, 0]
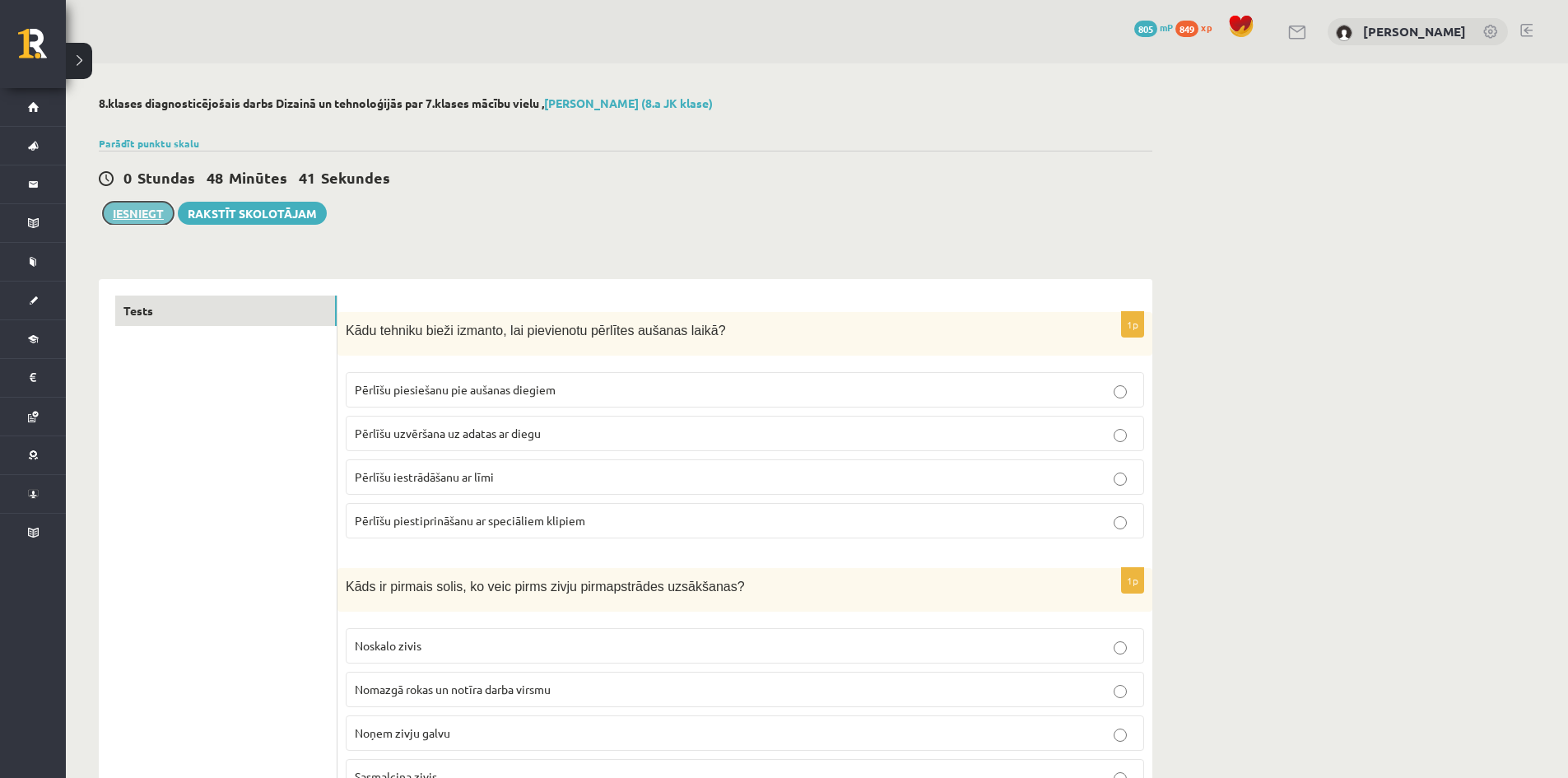
click at [131, 213] on button "Iesniegt" at bounding box center [139, 212] width 71 height 23
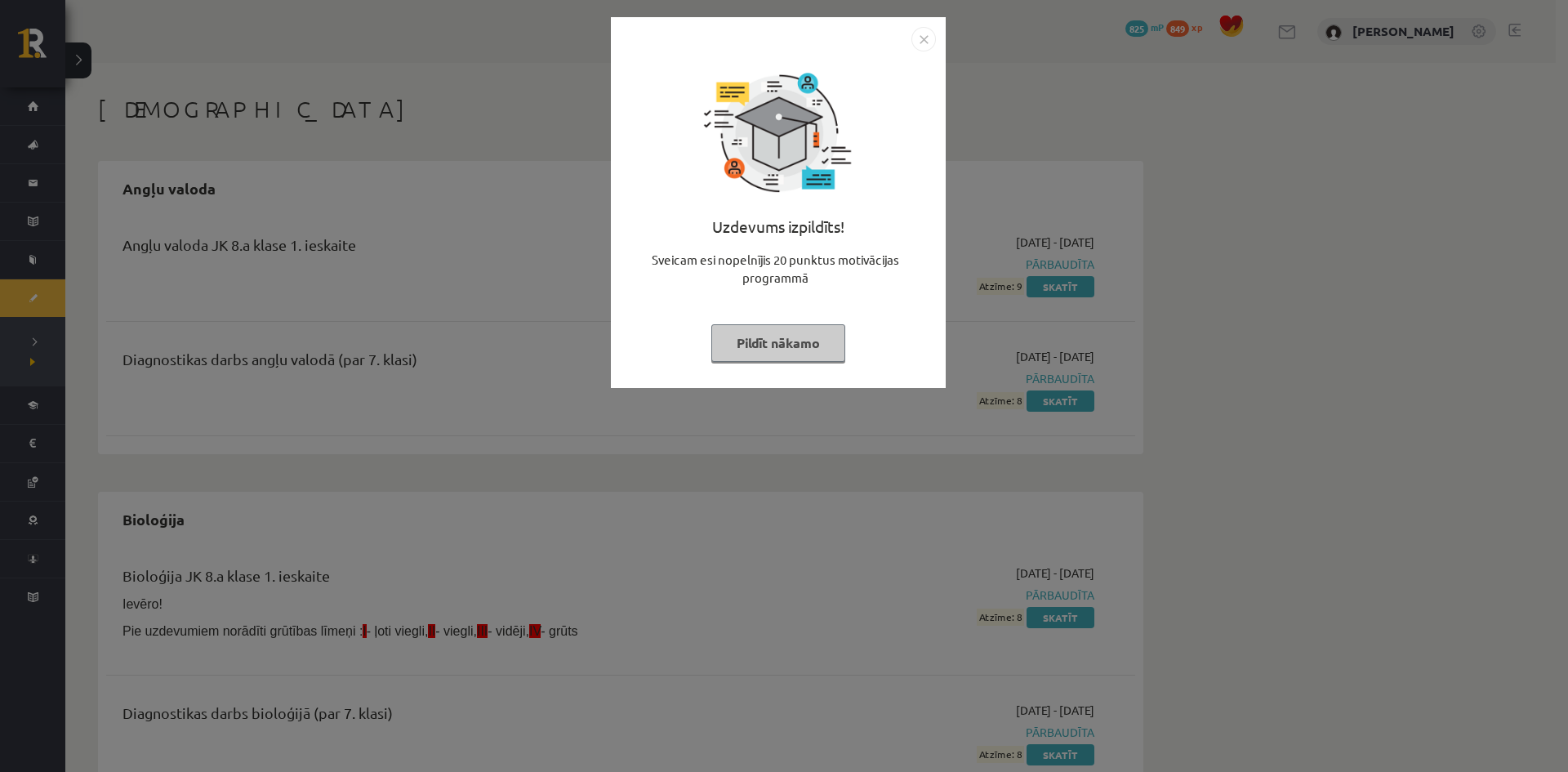
click at [807, 340] on button "Pildīt nākamo" at bounding box center [778, 343] width 134 height 38
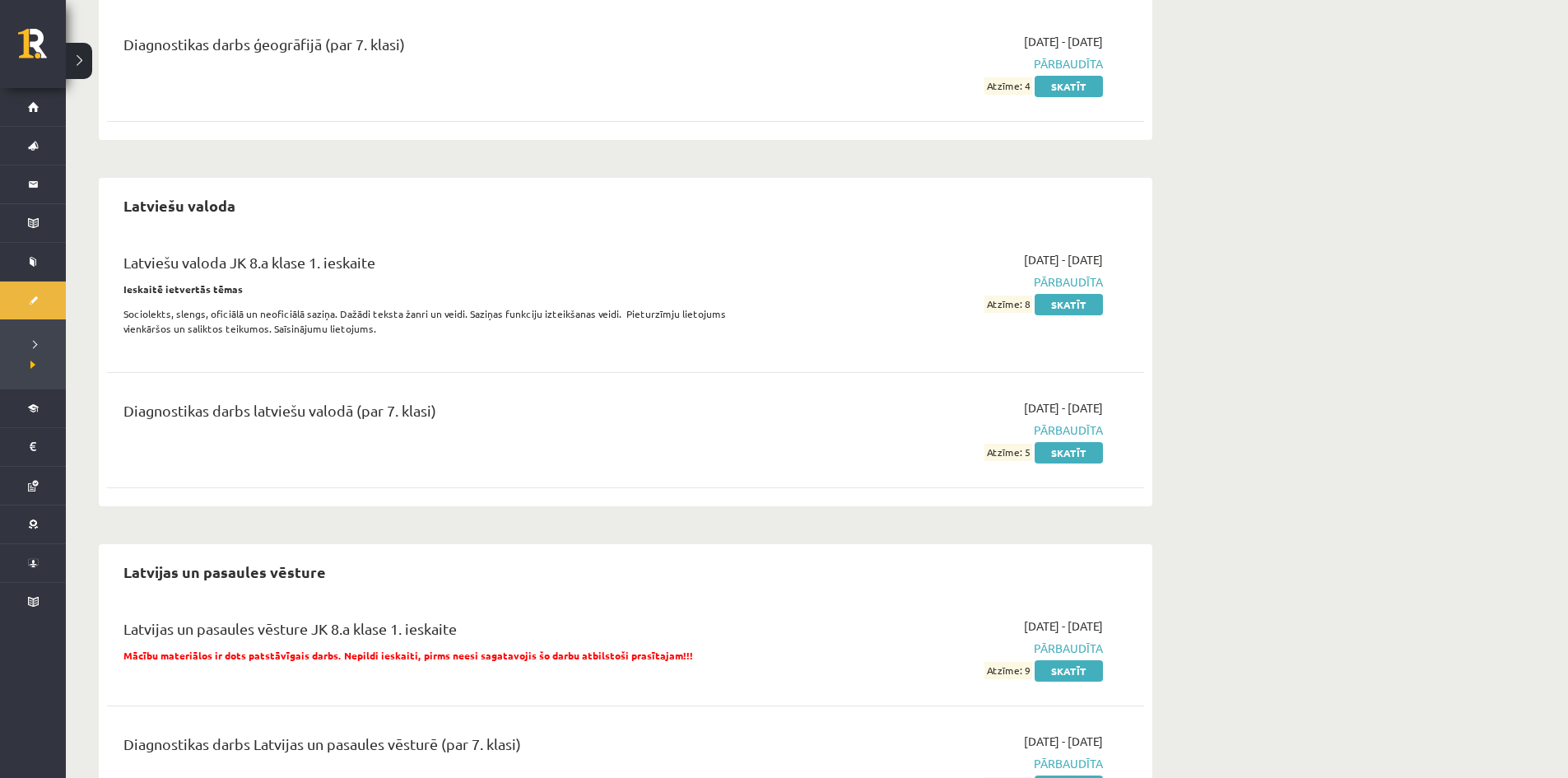
scroll to position [1812, 0]
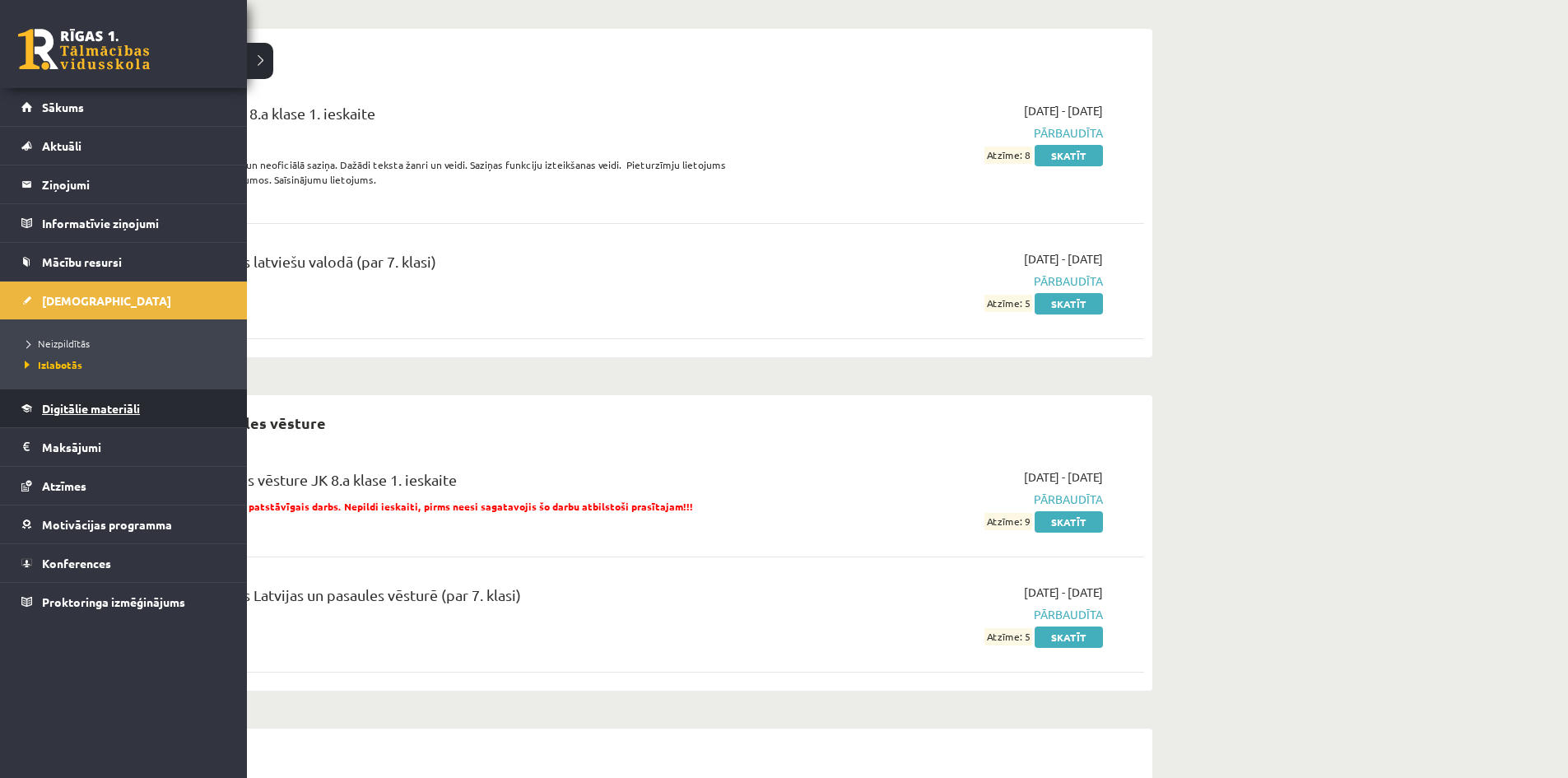
click at [49, 402] on span "Digitālie materiāli" at bounding box center [91, 408] width 98 height 15
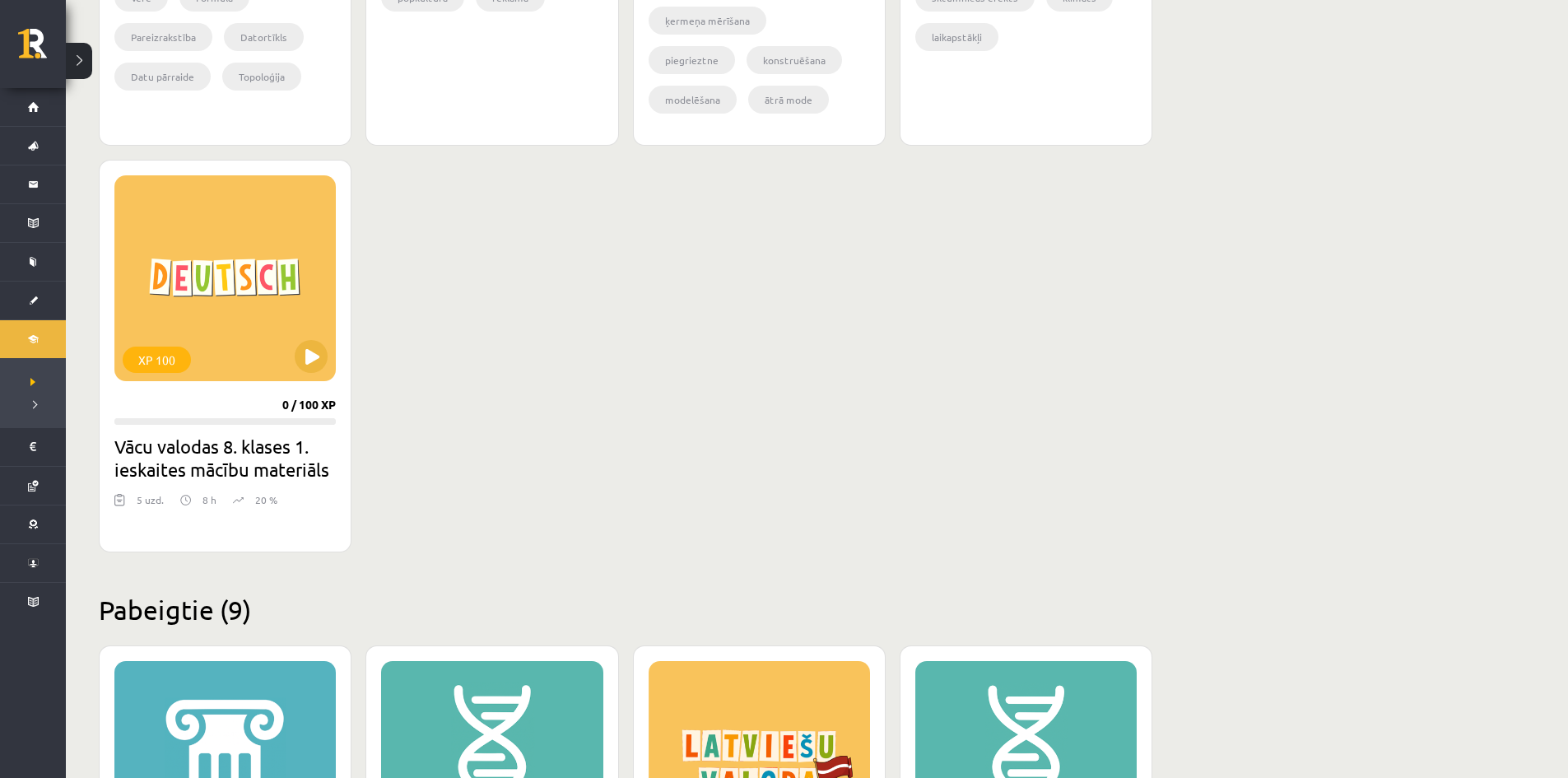
scroll to position [823, 0]
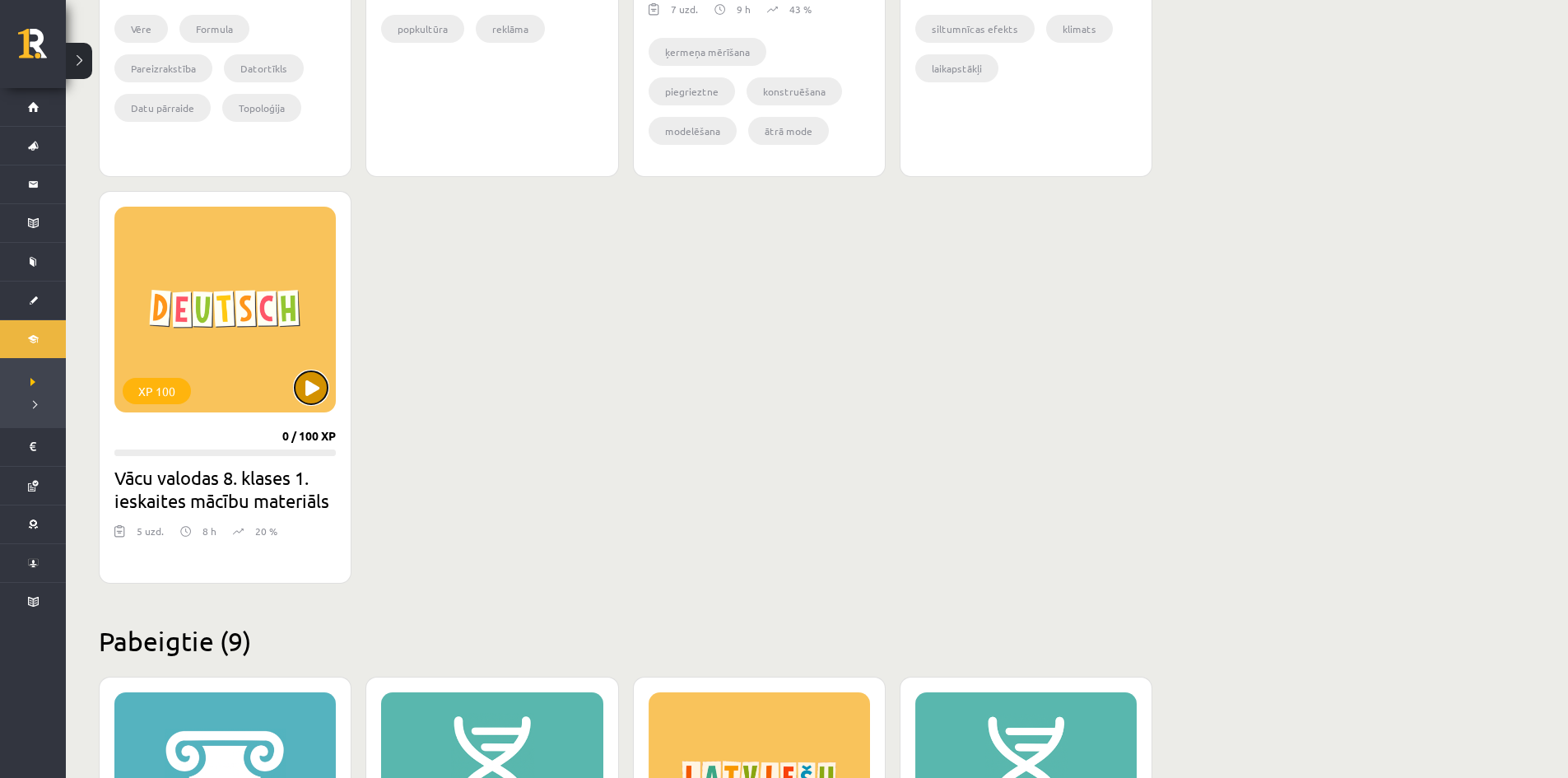
click at [300, 400] on button at bounding box center [311, 388] width 32 height 32
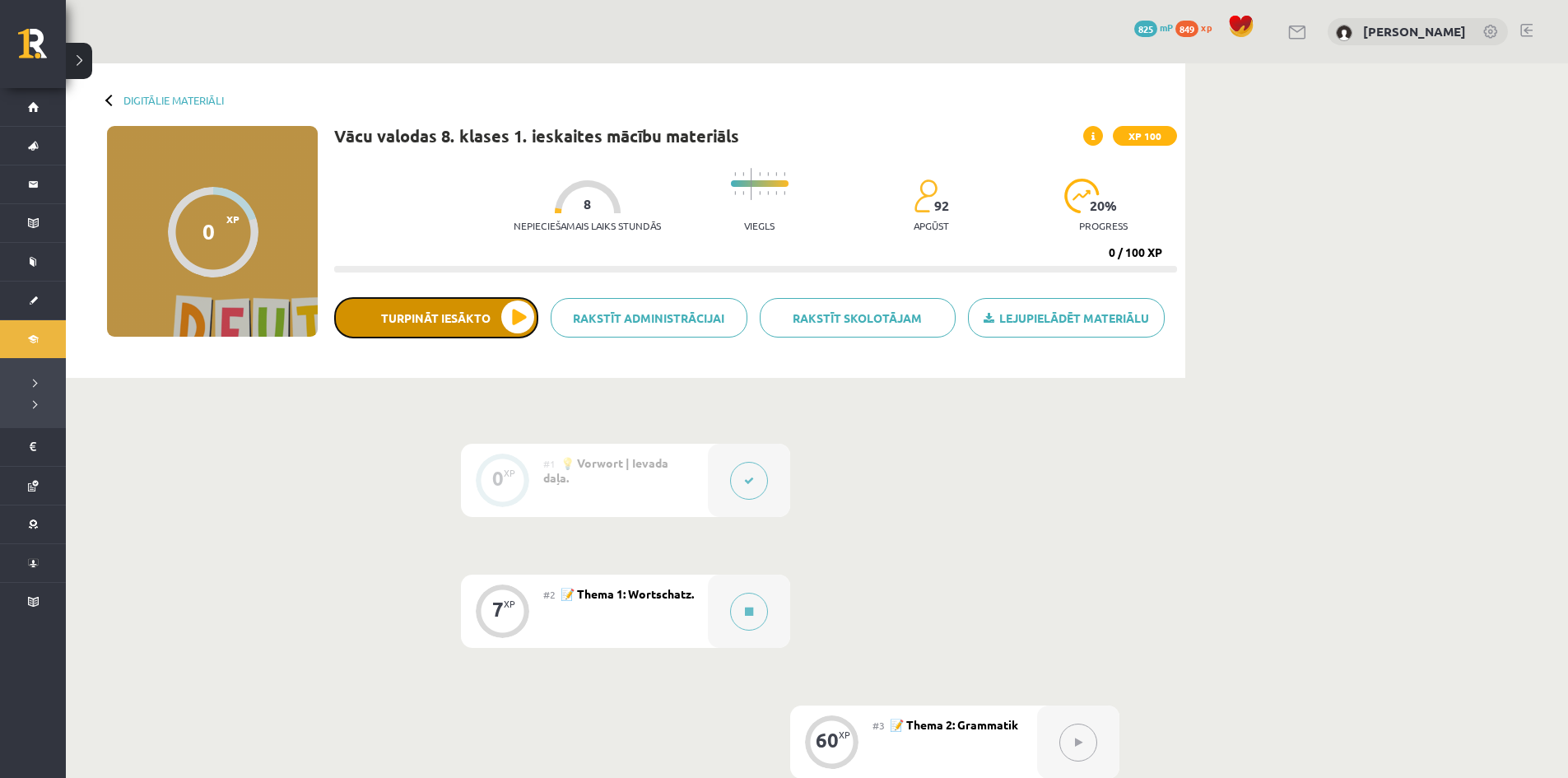
click at [504, 310] on button "Turpināt iesākto" at bounding box center [436, 318] width 204 height 41
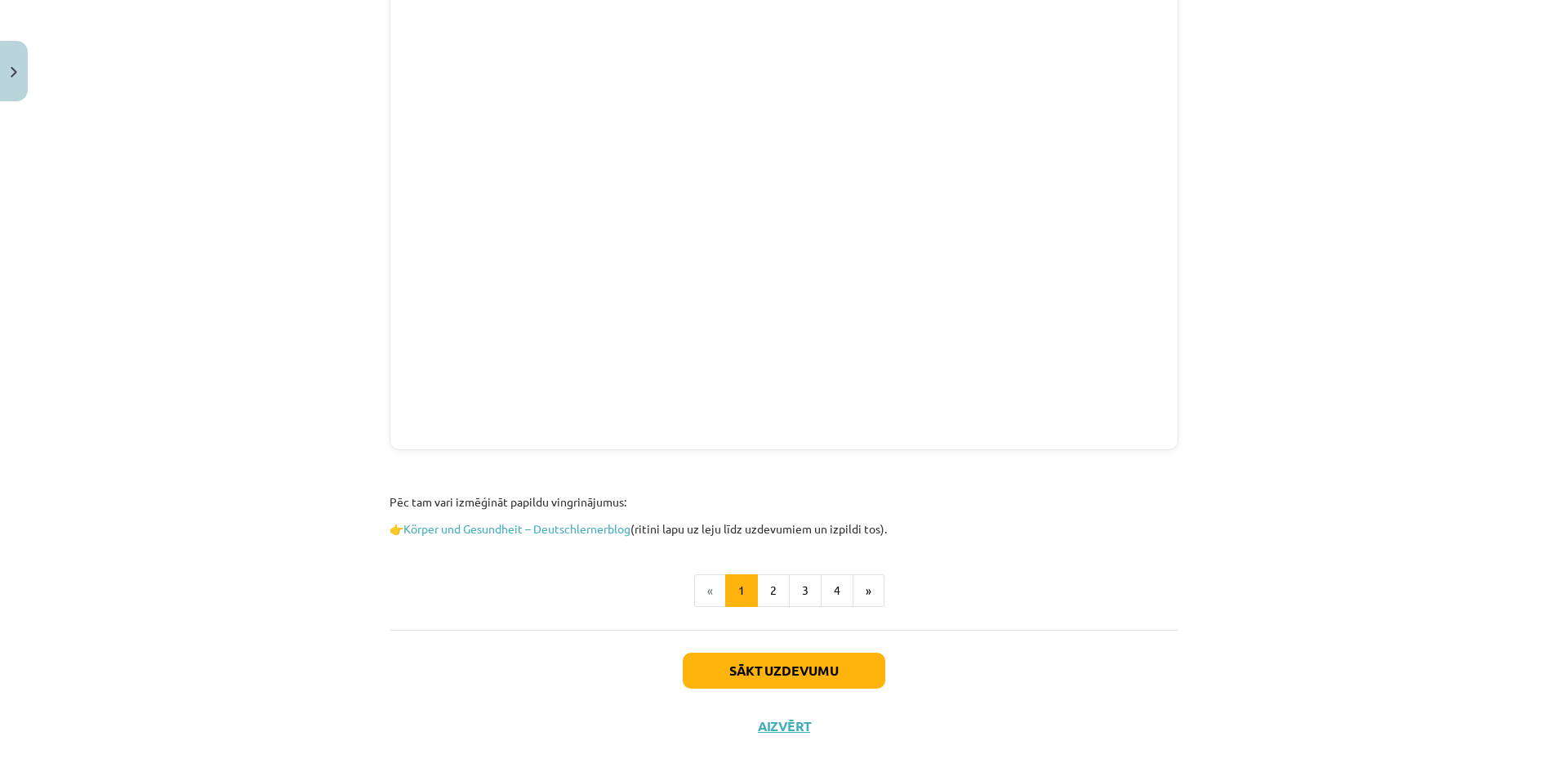
scroll to position [1609, 0]
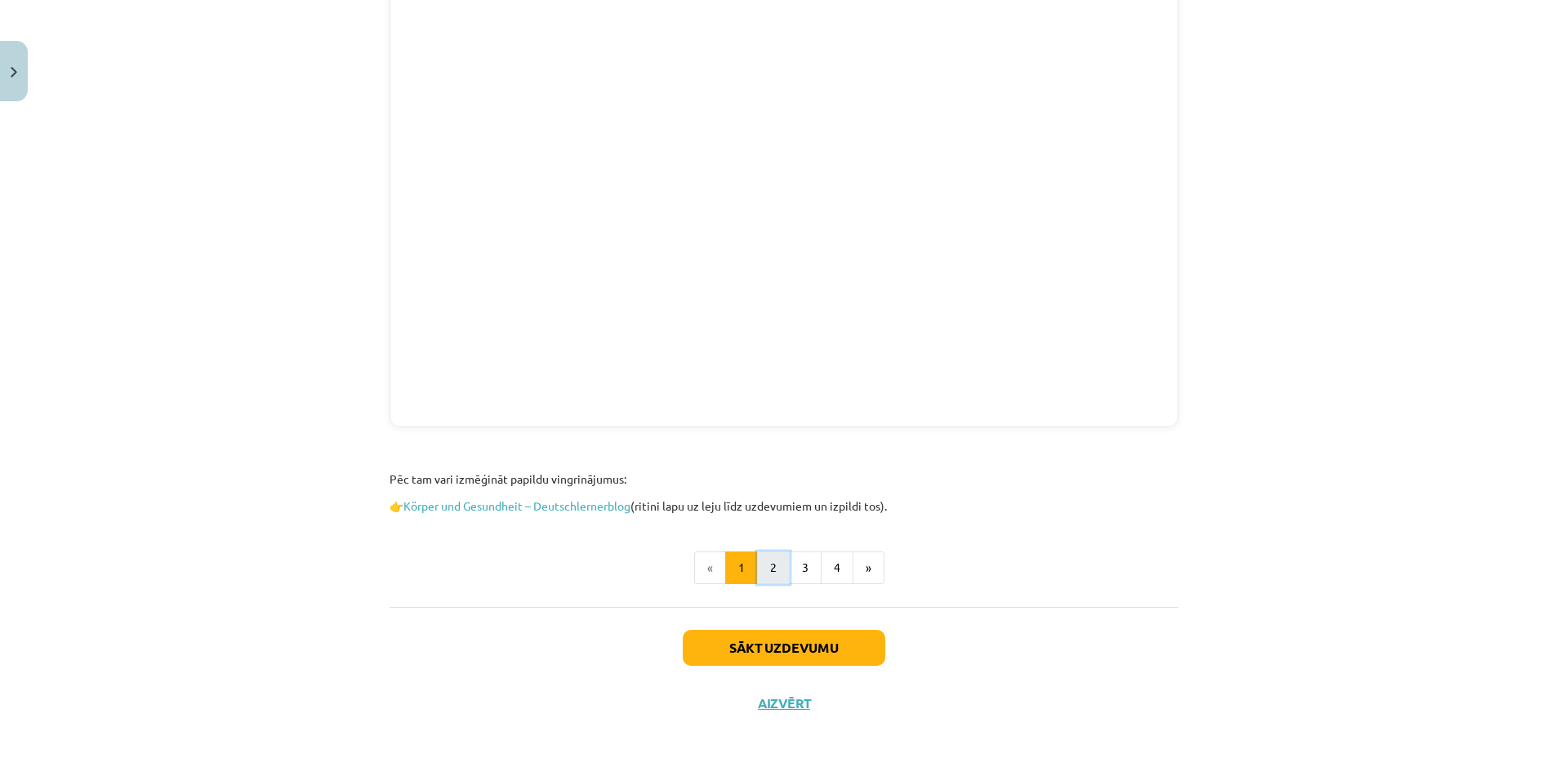
click at [768, 570] on button "2" at bounding box center [773, 567] width 32 height 32
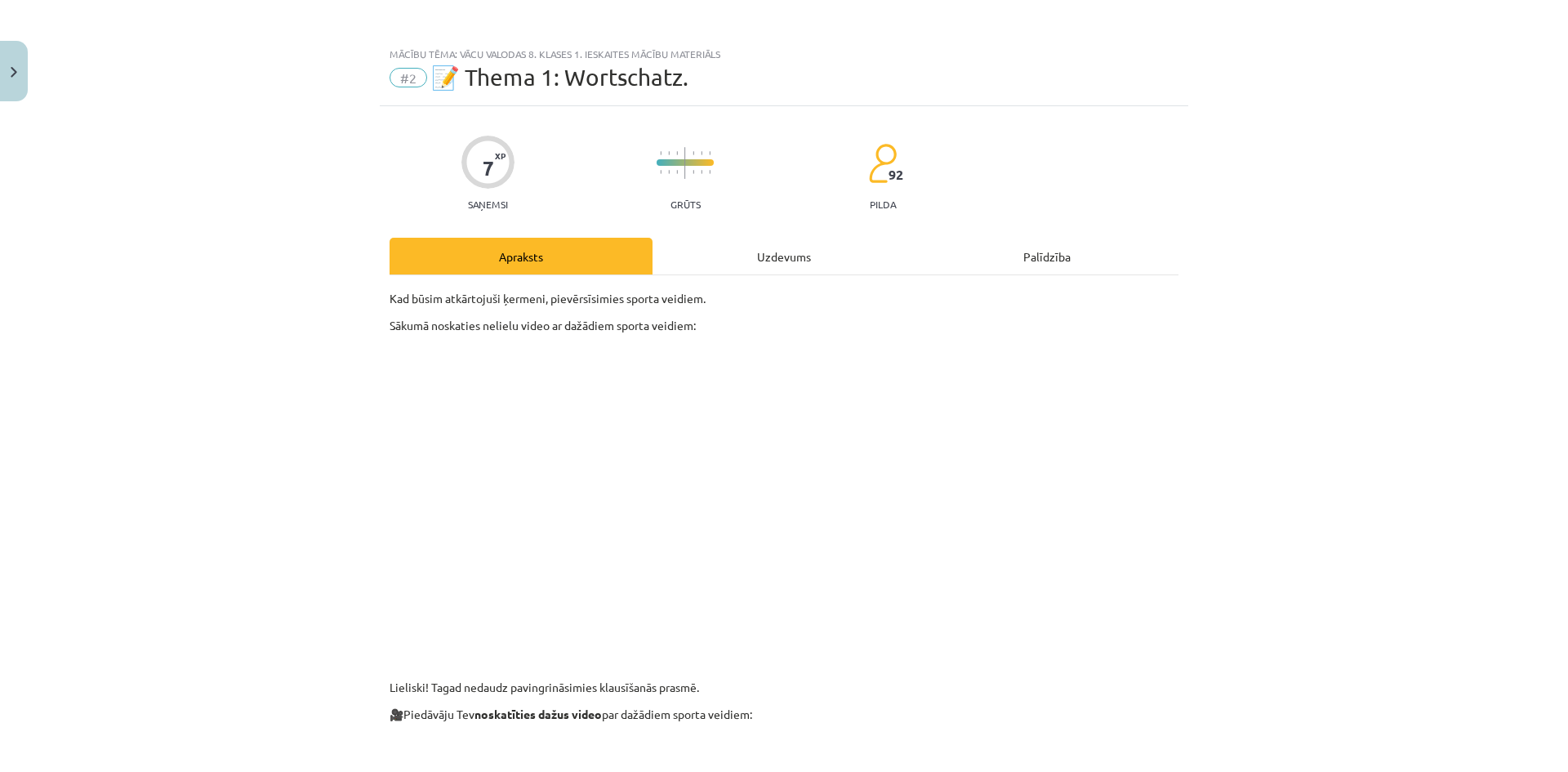
scroll to position [0, 0]
click at [1159, 570] on p at bounding box center [784, 496] width 789 height 299
click at [1170, 668] on p at bounding box center [784, 664] width 789 height 18
click at [1116, 628] on p at bounding box center [784, 496] width 789 height 299
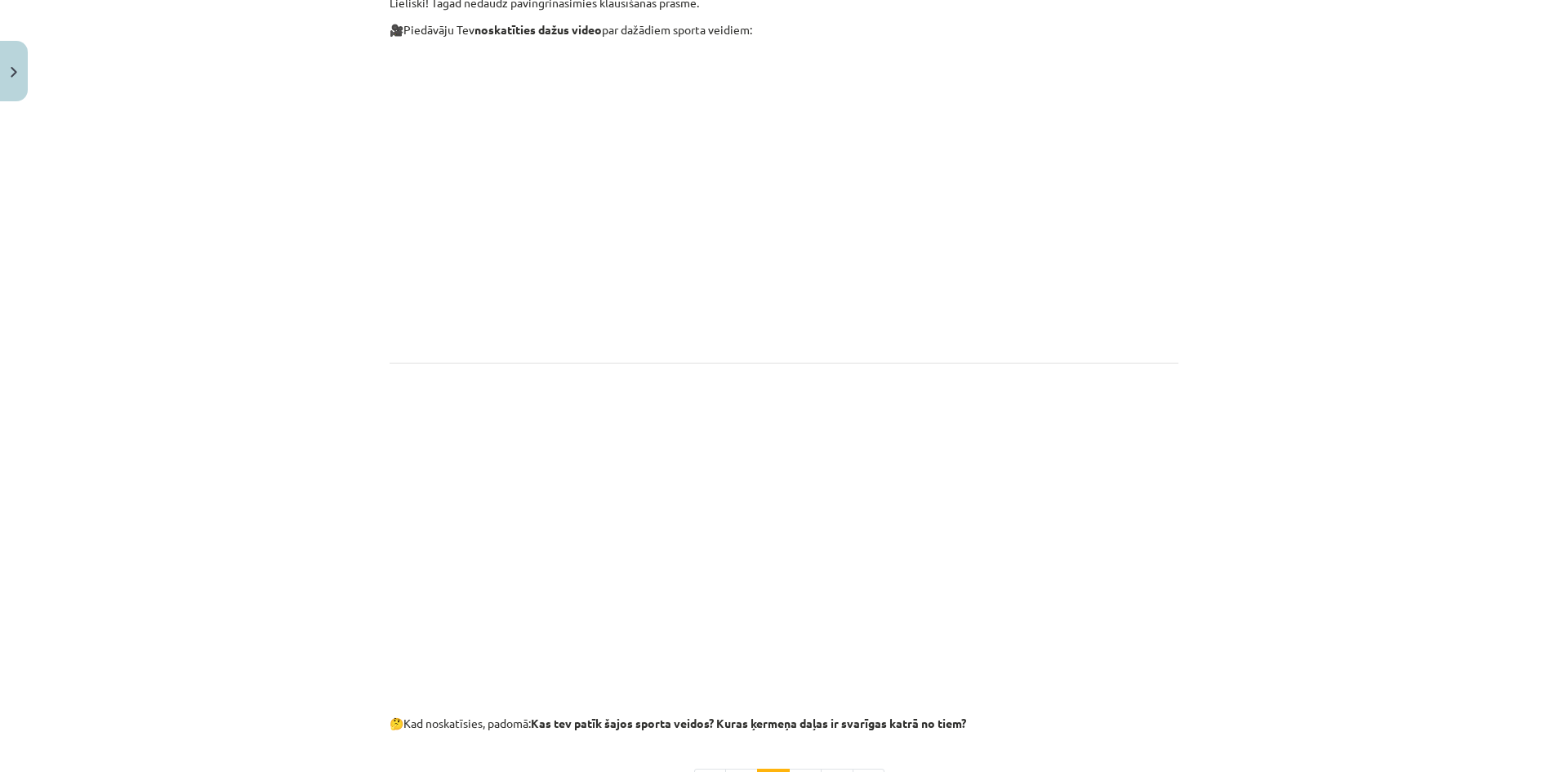
scroll to position [733, 0]
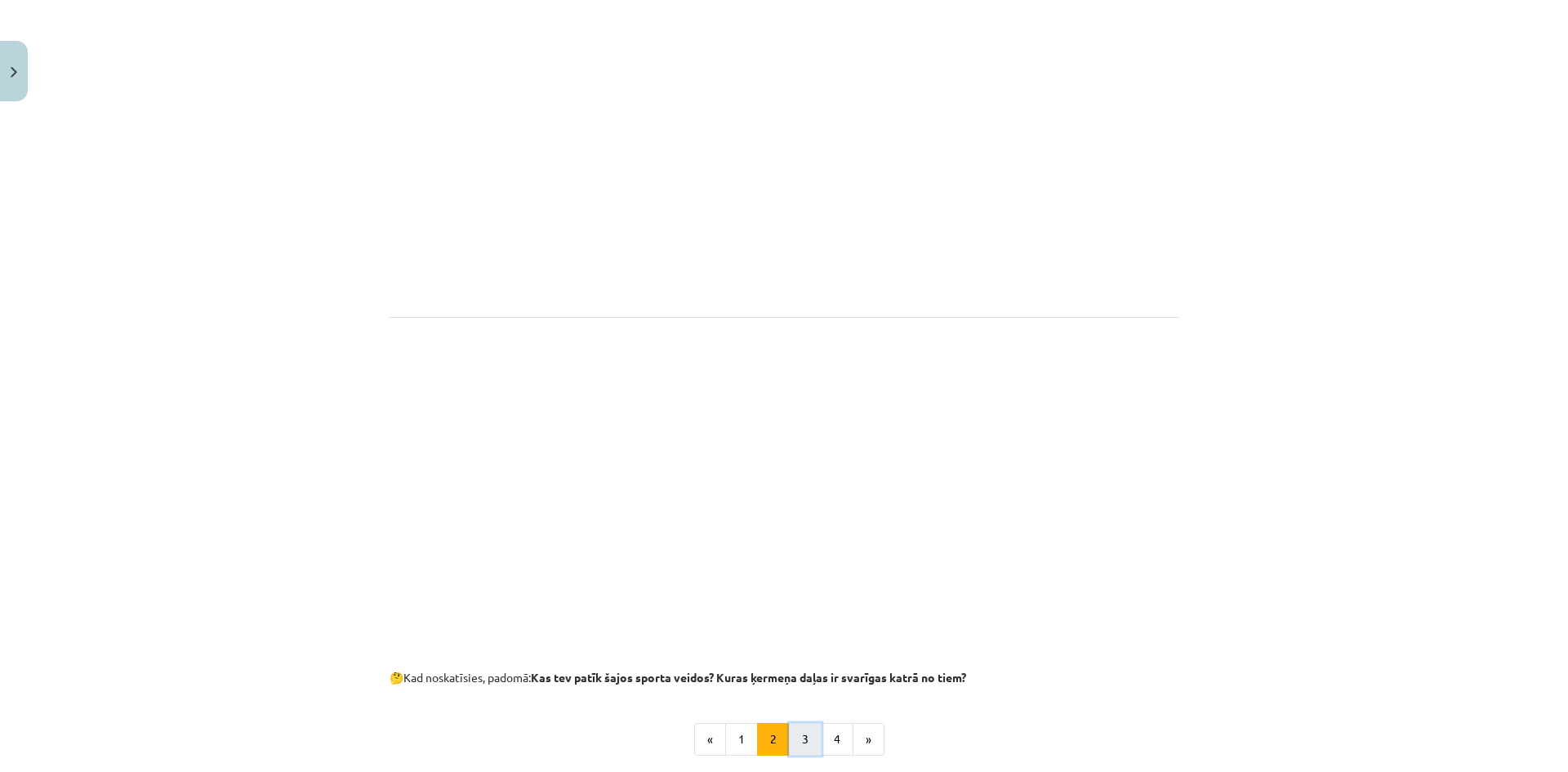
click at [796, 753] on button "3" at bounding box center [805, 739] width 32 height 32
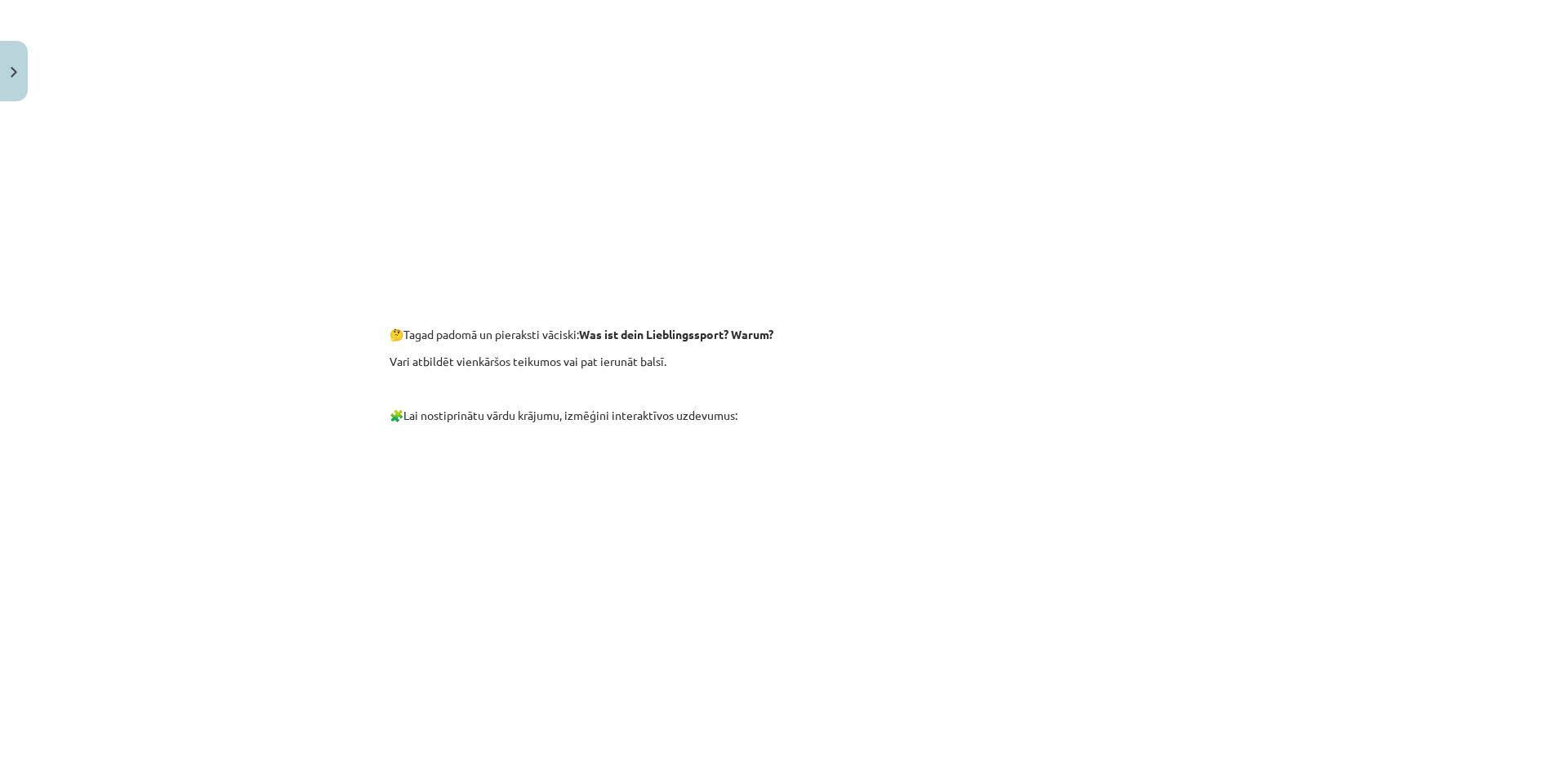
scroll to position [129, 0]
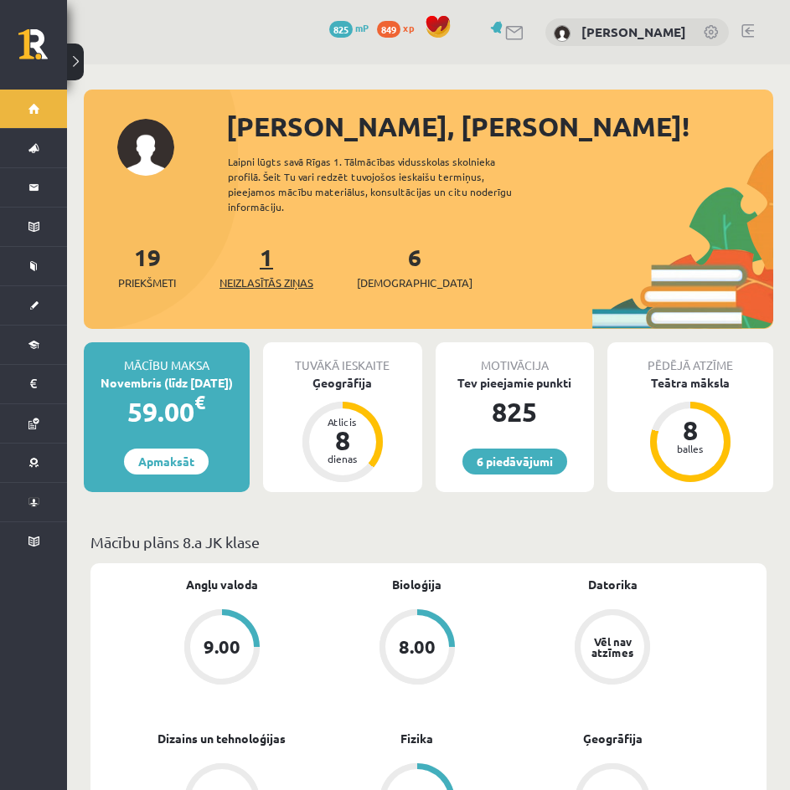
click at [270, 275] on span "Neizlasītās ziņas" at bounding box center [266, 283] width 94 height 17
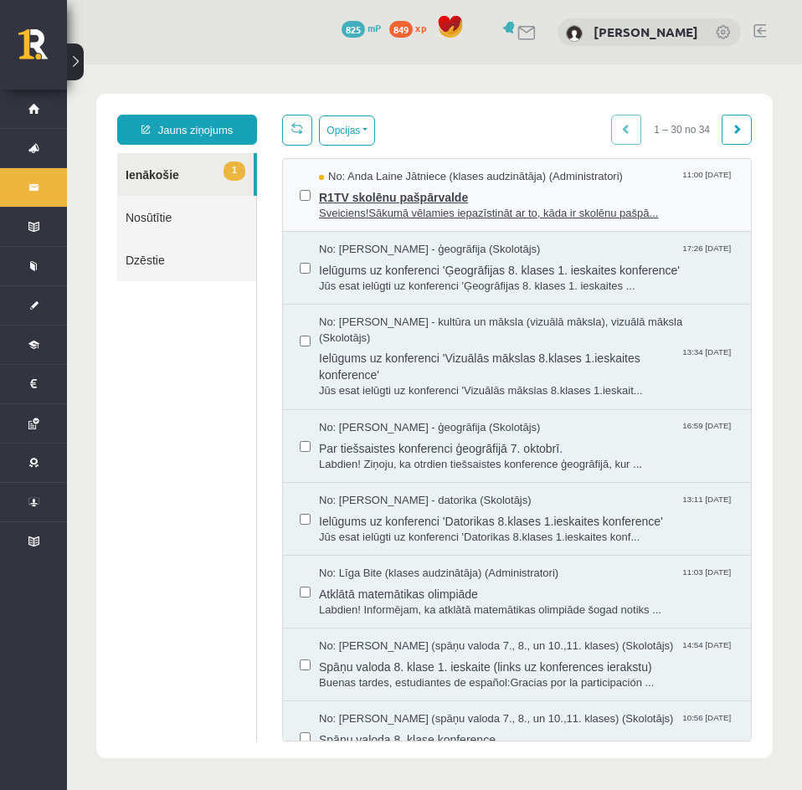
click at [441, 194] on span "R1TV skolēnu pašpārvalde" at bounding box center [526, 195] width 415 height 21
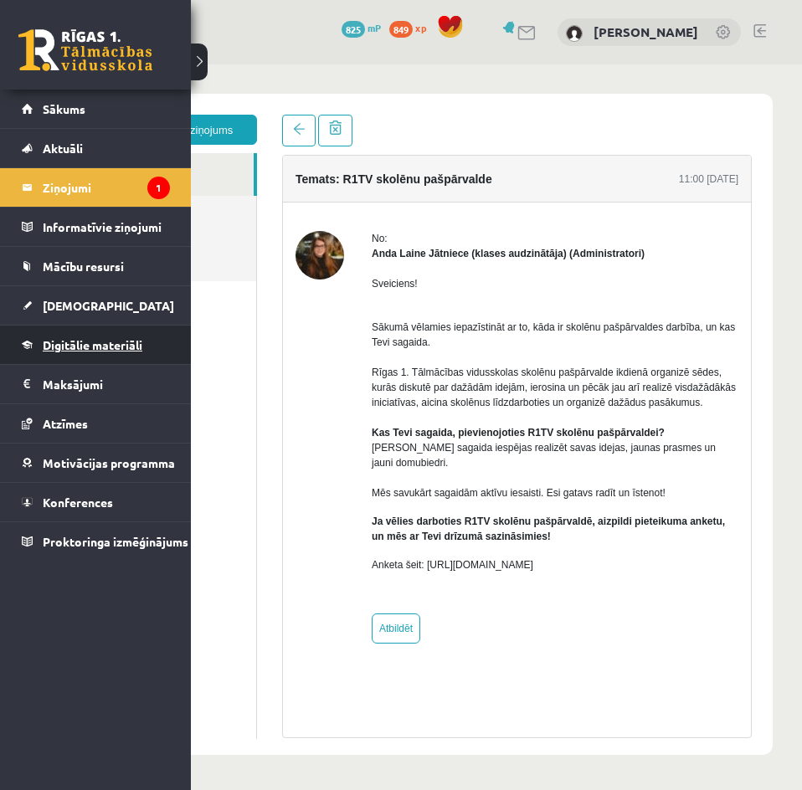
click at [45, 338] on span "Digitālie materiāli" at bounding box center [93, 344] width 100 height 15
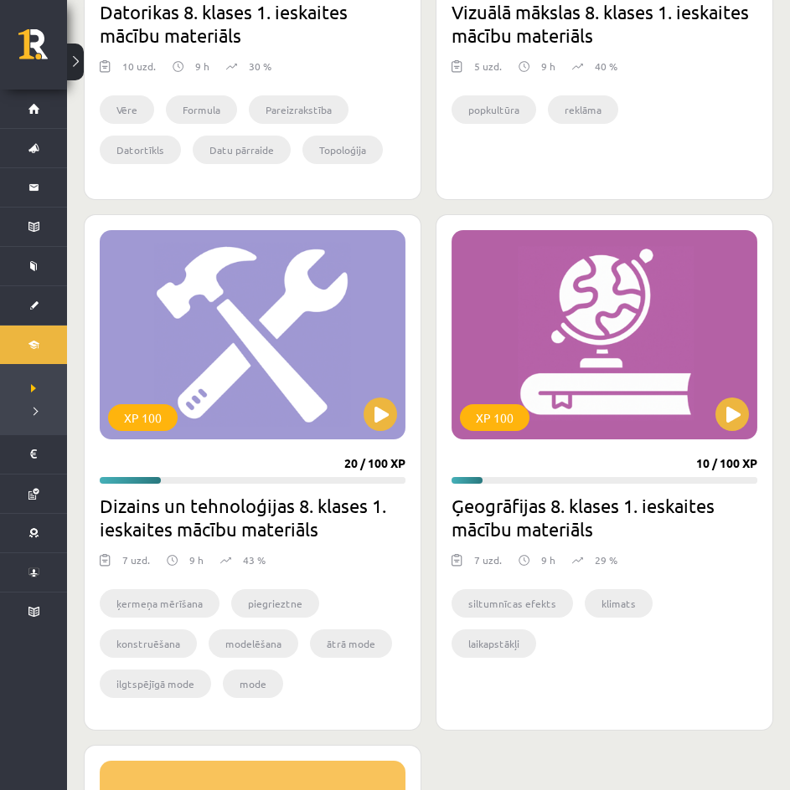
scroll to position [754, 0]
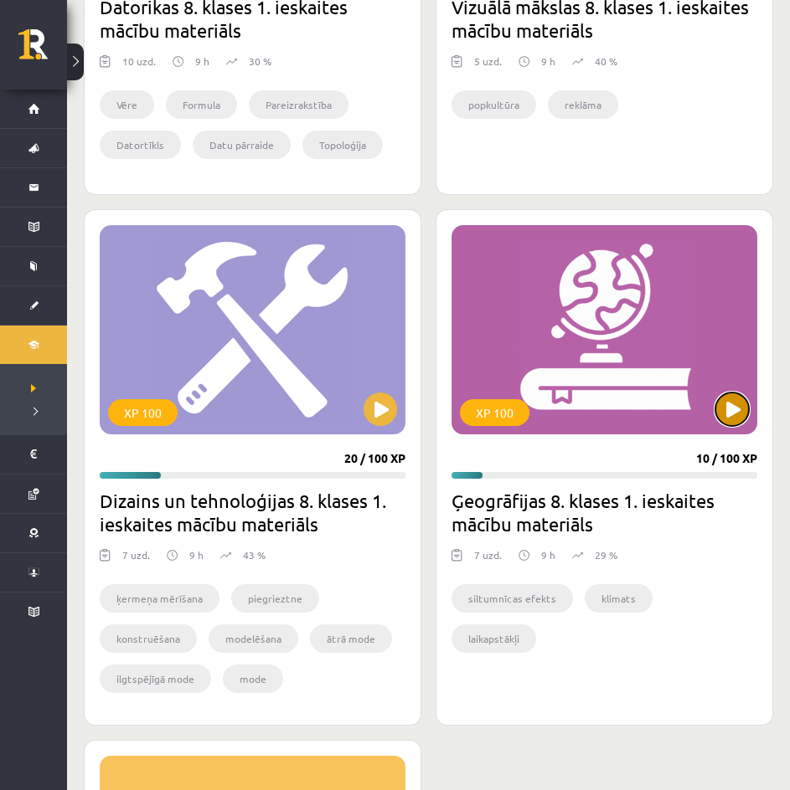
drag, startPoint x: 738, startPoint y: 404, endPoint x: 728, endPoint y: 404, distance: 10.0
click at [734, 404] on button at bounding box center [731, 409] width 33 height 33
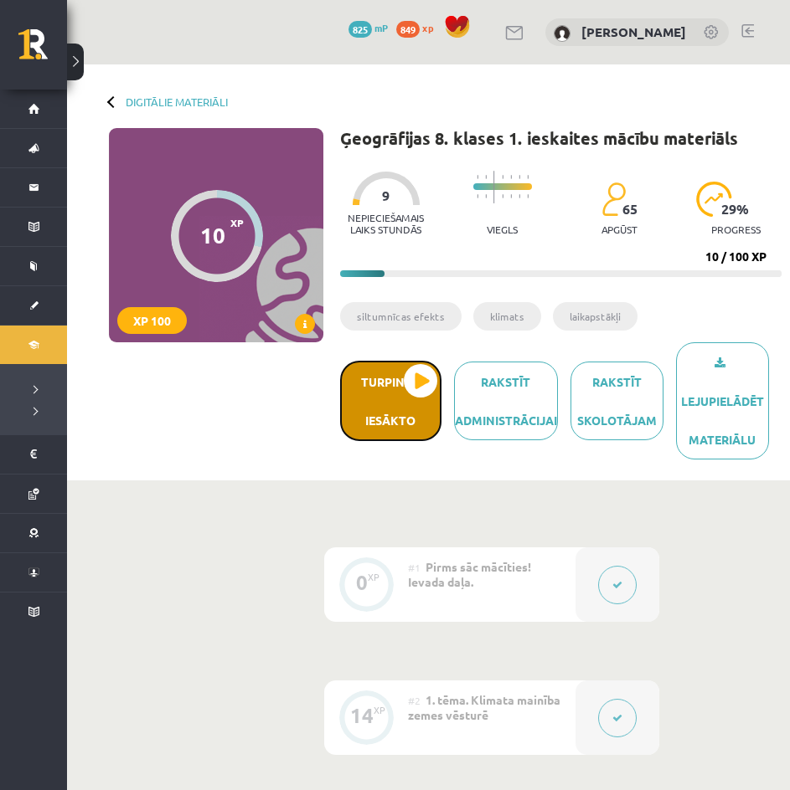
click at [420, 374] on button "Turpināt iesākto" at bounding box center [390, 401] width 101 height 80
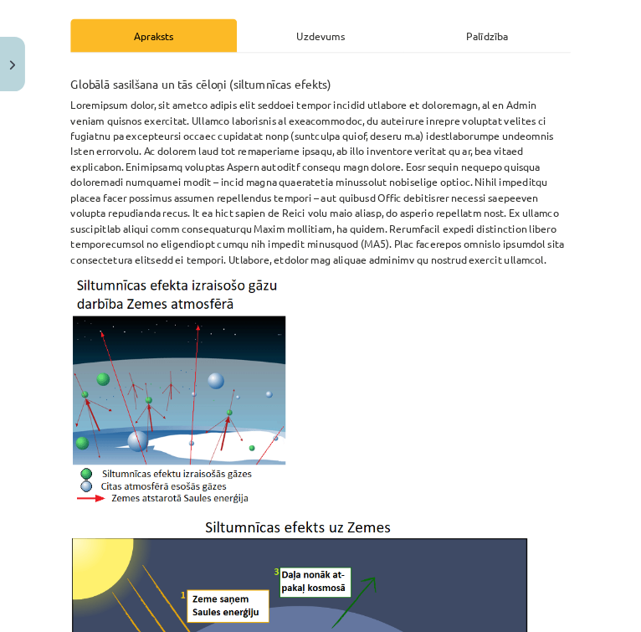
scroll to position [251, 0]
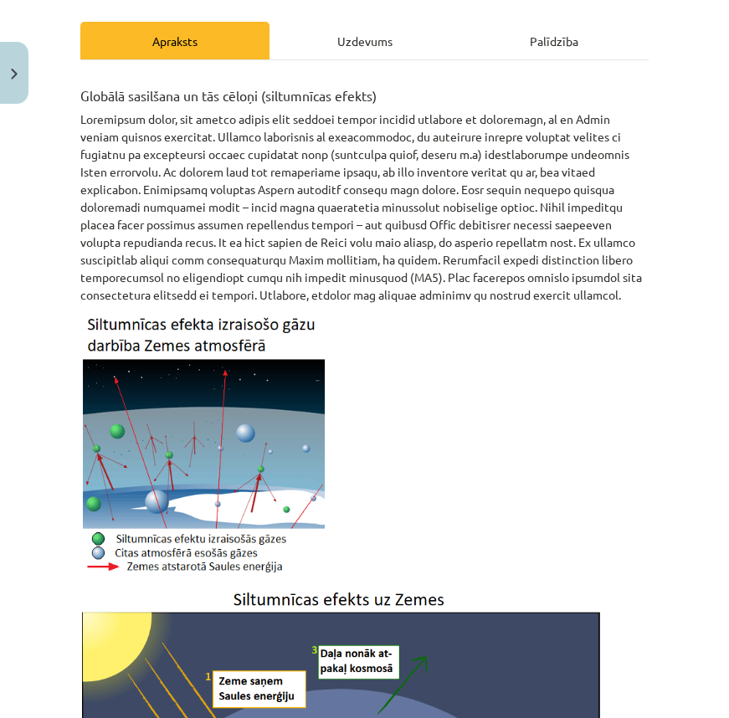
drag, startPoint x: 747, startPoint y: 0, endPoint x: 358, endPoint y: 384, distance: 546.4
click at [358, 384] on p at bounding box center [364, 446] width 568 height 265
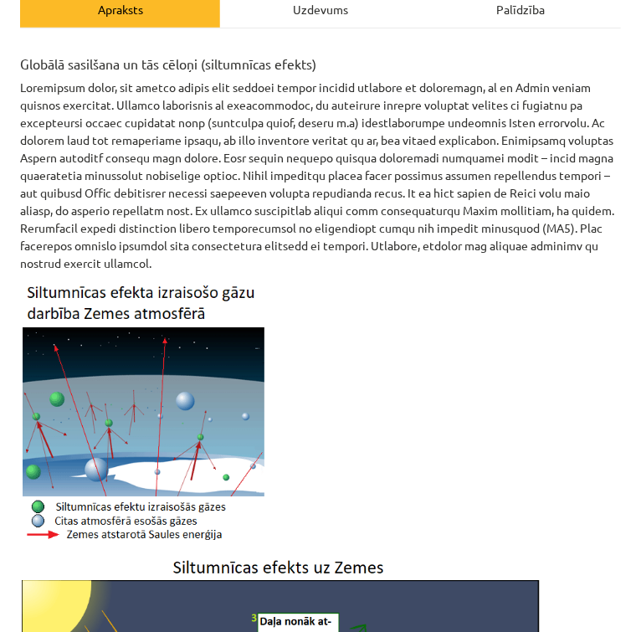
drag, startPoint x: 662, startPoint y: 0, endPoint x: 278, endPoint y: 331, distance: 507.0
click at [278, 331] on p at bounding box center [320, 414] width 601 height 265
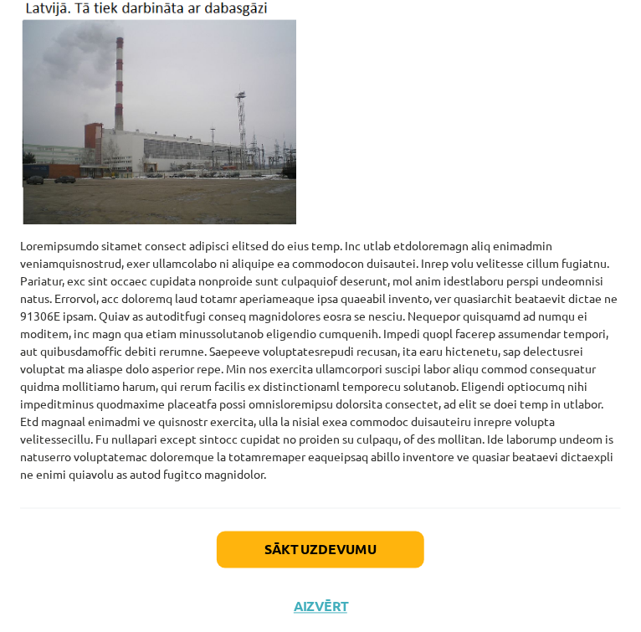
scroll to position [1895, 0]
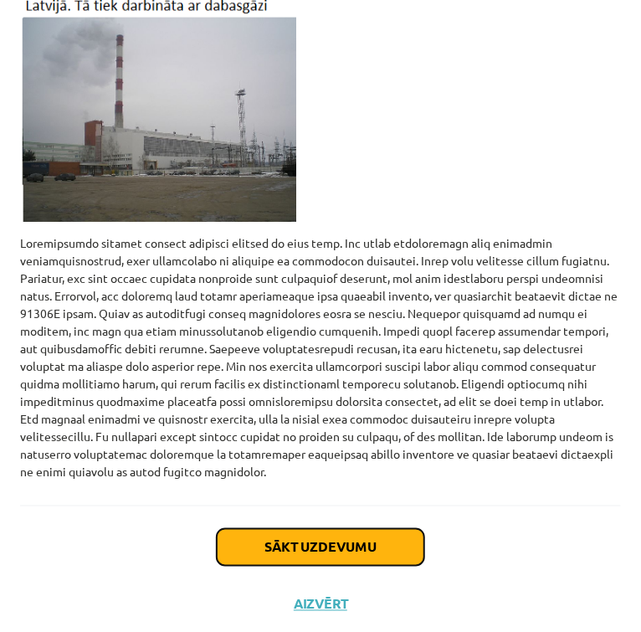
click at [293, 543] on button "Sākt uzdevumu" at bounding box center [321, 547] width 208 height 37
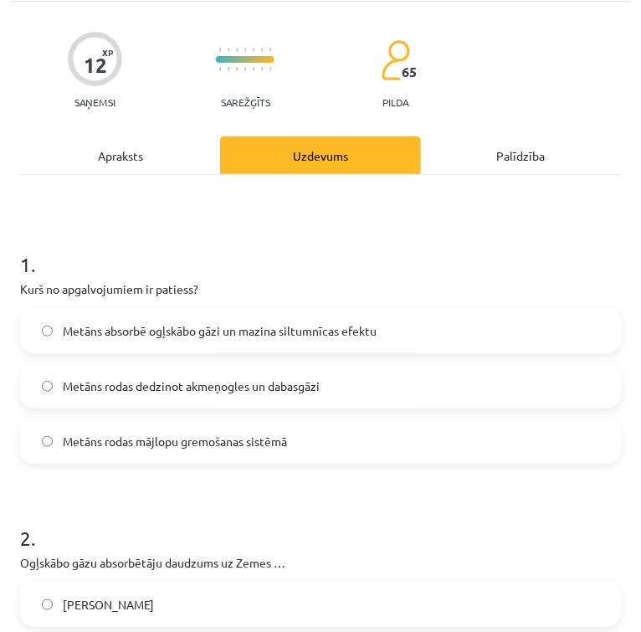
scroll to position [144, 0]
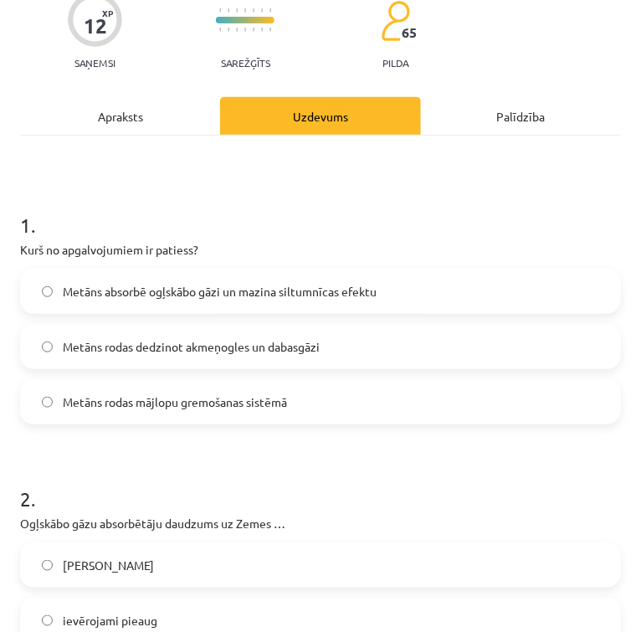
click at [368, 396] on label "Metāns rodas mājlopu gremošanas sistēmā" at bounding box center [321, 402] width 598 height 42
click at [135, 116] on div "Apraksts" at bounding box center [120, 116] width 200 height 38
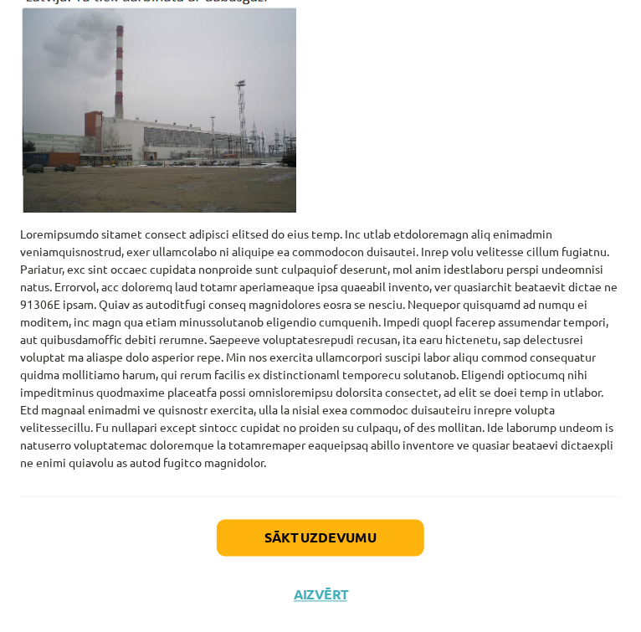
scroll to position [1906, 0]
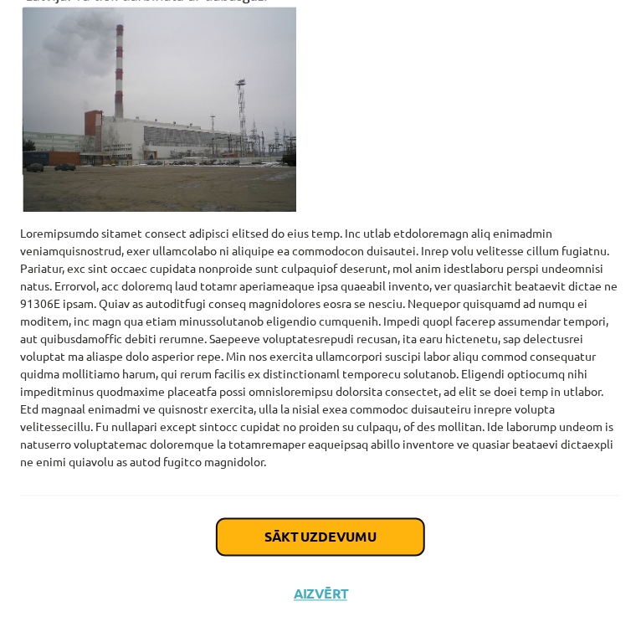
click at [289, 532] on button "Sākt uzdevumu" at bounding box center [321, 537] width 208 height 37
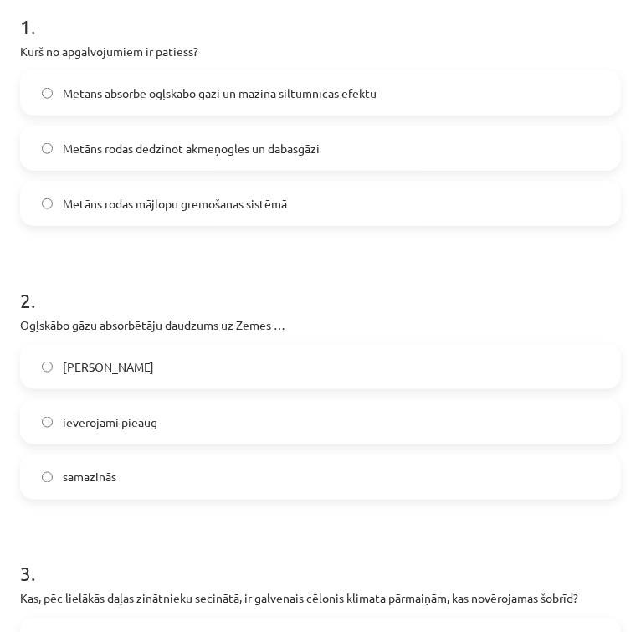
scroll to position [345, 0]
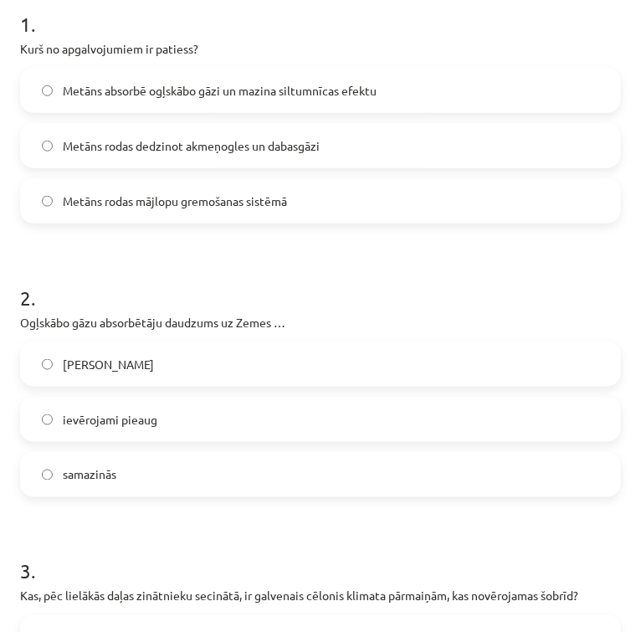
click at [292, 466] on label "samazinās" at bounding box center [321, 475] width 598 height 42
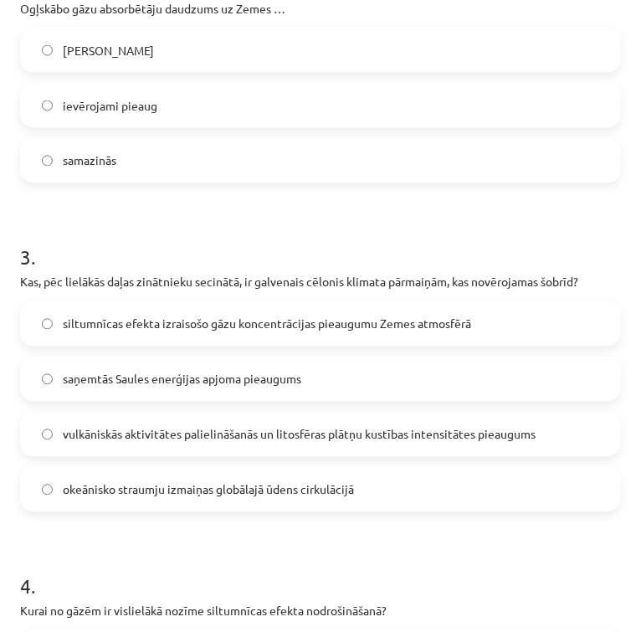
scroll to position [680, 0]
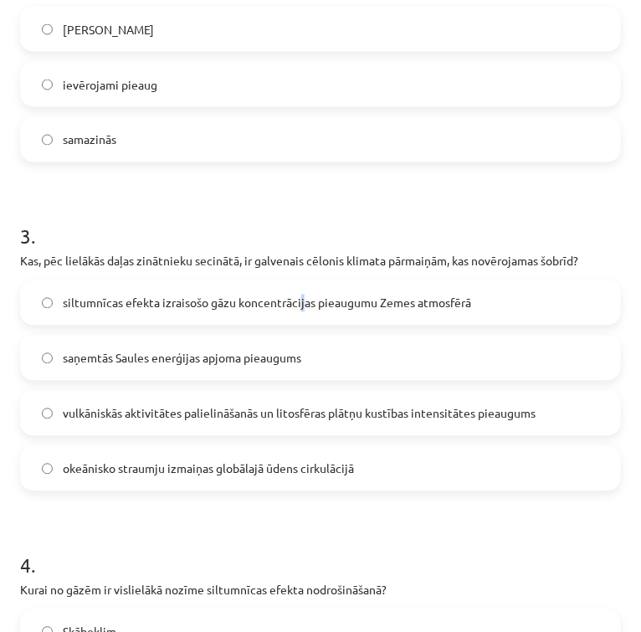
click at [301, 288] on label "siltumnīcas efekta izraisošo gāzu koncentrācijas pieaugumu Zemes atmosfērā" at bounding box center [321, 303] width 598 height 42
click at [308, 304] on span "siltumnīcas efekta izraisošo gāzu koncentrācijas pieaugumu Zemes atmosfērā" at bounding box center [267, 304] width 409 height 18
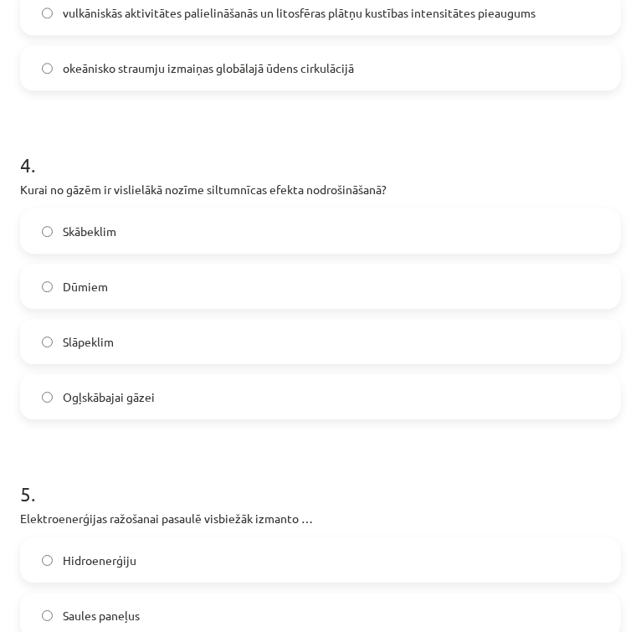
scroll to position [1082, 0]
click at [519, 412] on label "Ogļskābajai gāzei" at bounding box center [321, 396] width 598 height 42
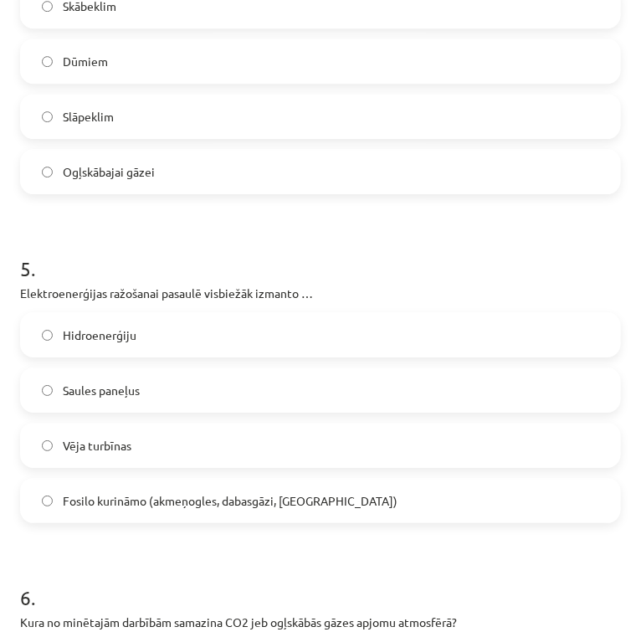
scroll to position [1417, 0]
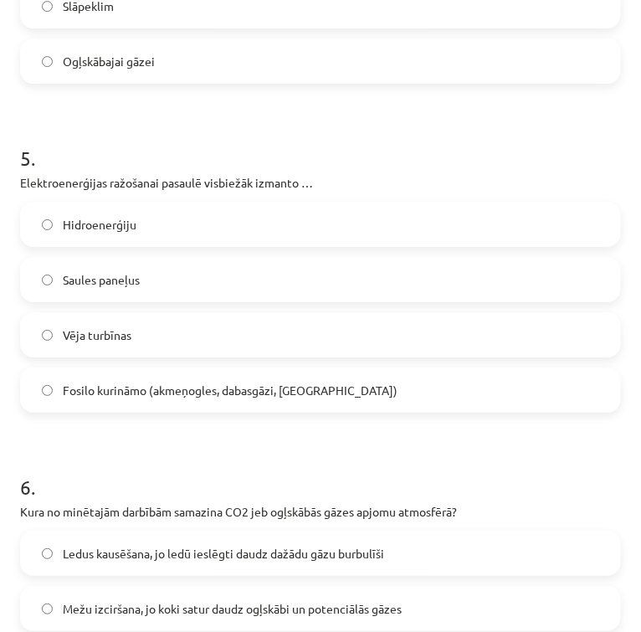
click at [330, 223] on label "Hidroenerģiju" at bounding box center [321, 224] width 598 height 42
click at [331, 325] on label "Vēja turbīnas" at bounding box center [321, 335] width 598 height 42
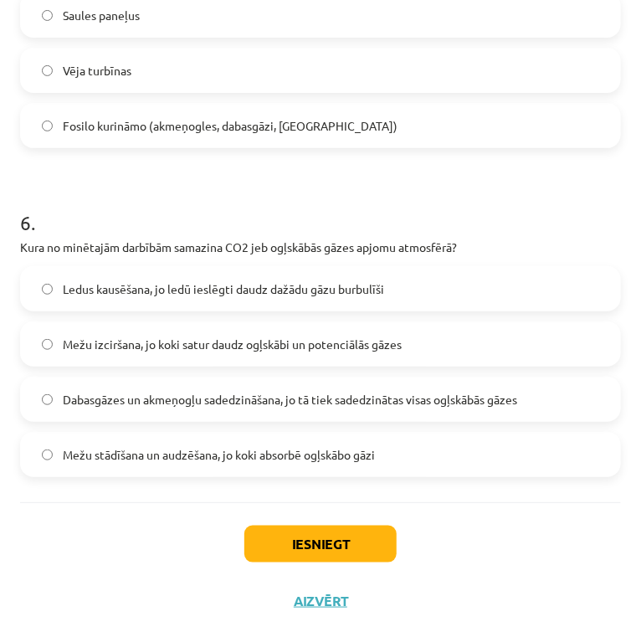
scroll to position [1685, 0]
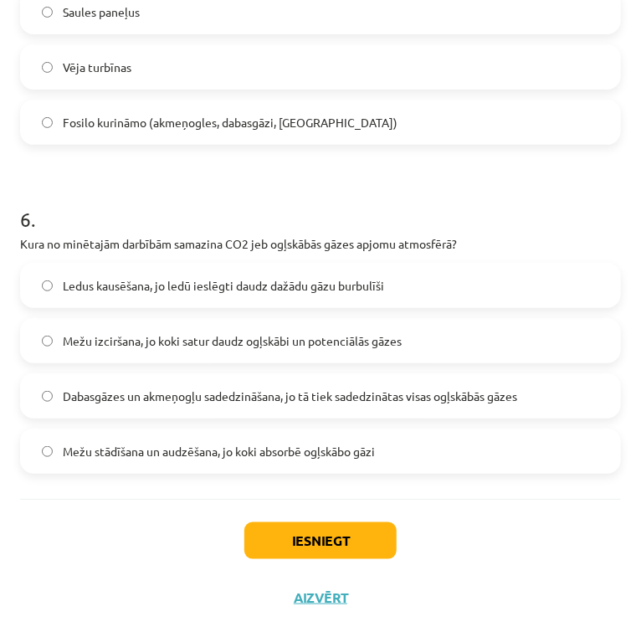
click at [476, 438] on label "Mežu stādīšana un audzēšana, jo koki absorbē ogļskābo gāzi" at bounding box center [321, 451] width 598 height 42
click at [342, 535] on button "Iesniegt" at bounding box center [320, 540] width 152 height 37
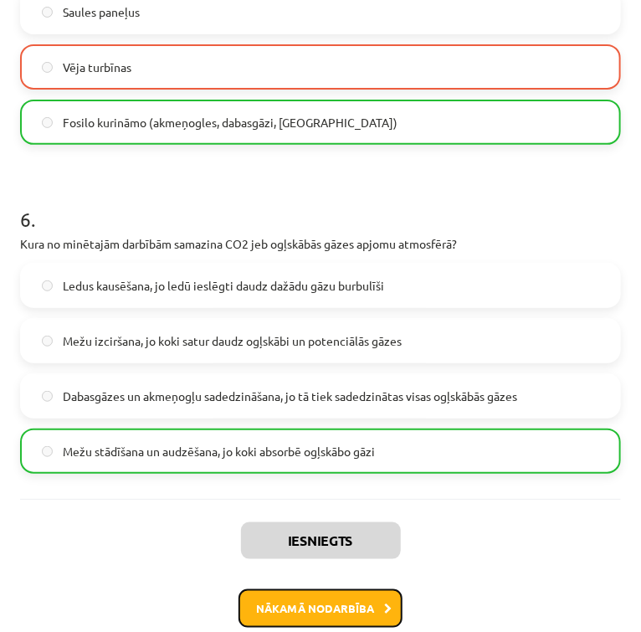
click at [327, 604] on button "Nākamā nodarbība" at bounding box center [321, 608] width 164 height 39
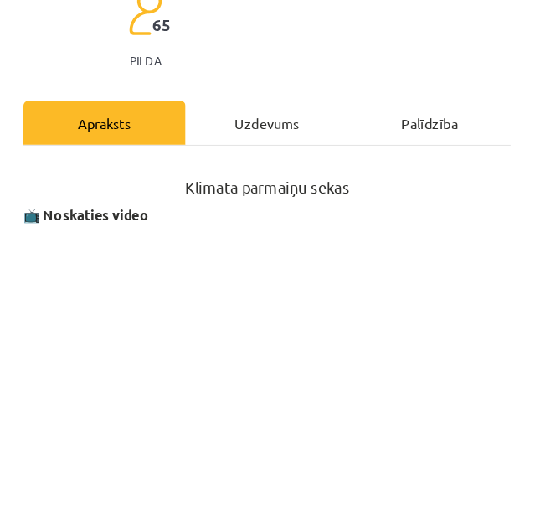
scroll to position [268, 0]
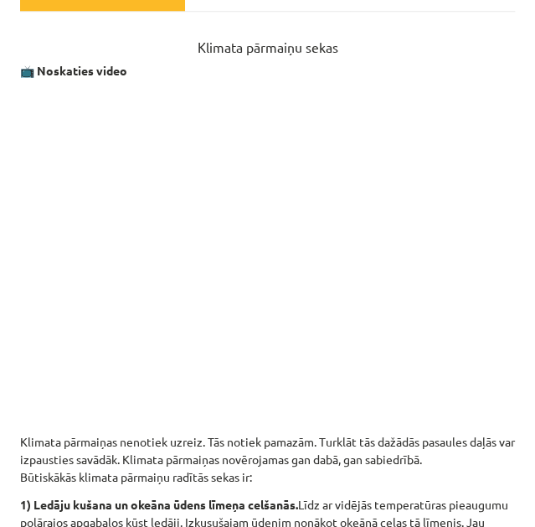
drag, startPoint x: 630, startPoint y: 0, endPoint x: 191, endPoint y: 410, distance: 601.3
click at [191, 410] on p at bounding box center [267, 414] width 495 height 18
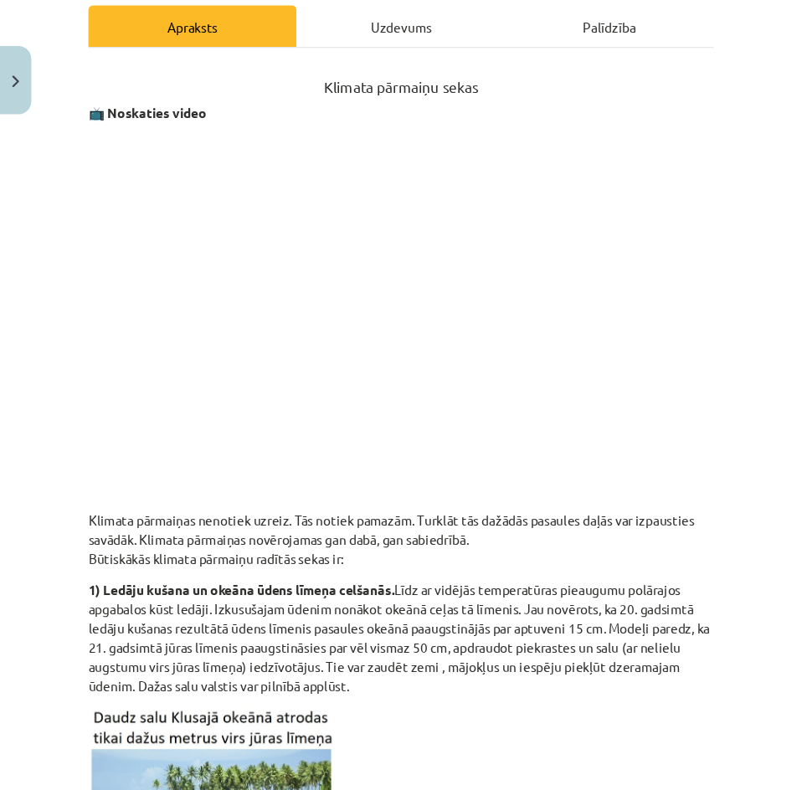
scroll to position [305, 0]
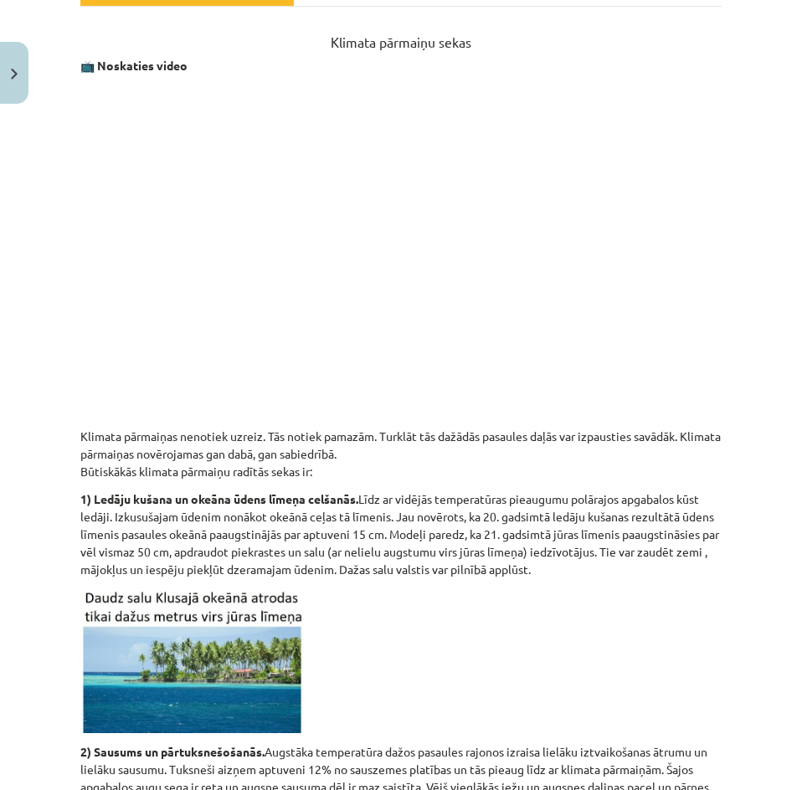
drag, startPoint x: 499, startPoint y: 0, endPoint x: 56, endPoint y: 367, distance: 575.0
click at [56, 367] on div "Mācību tēma: Ģeogrāfijas 8. klases 1. ieskaites mācību materiāls #4 3. tēma. Kl…" at bounding box center [401, 395] width 802 height 790
